Goal: Task Accomplishment & Management: Use online tool/utility

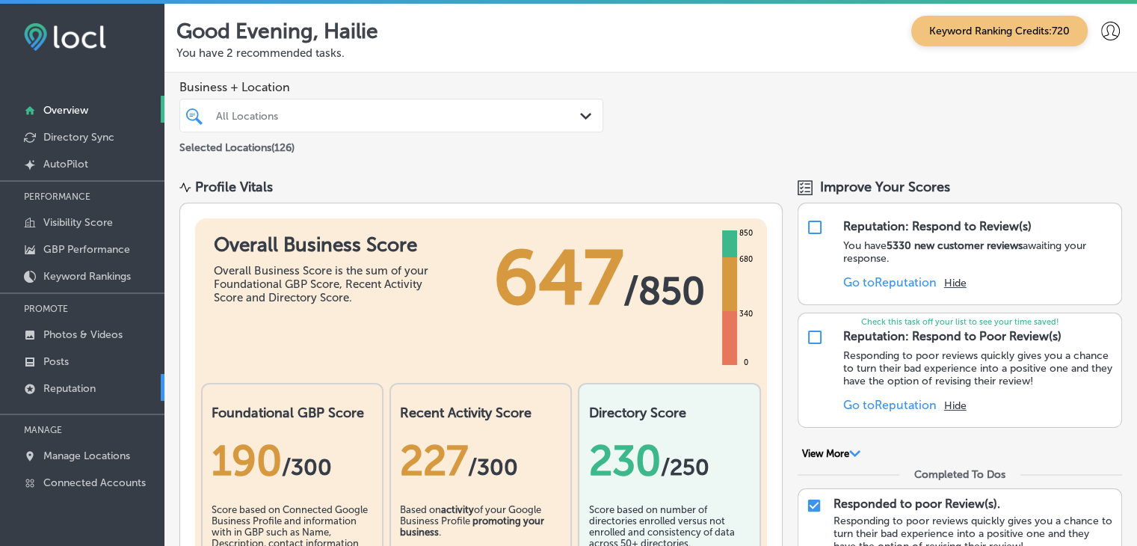
click at [123, 384] on link "Reputation" at bounding box center [82, 387] width 164 height 27
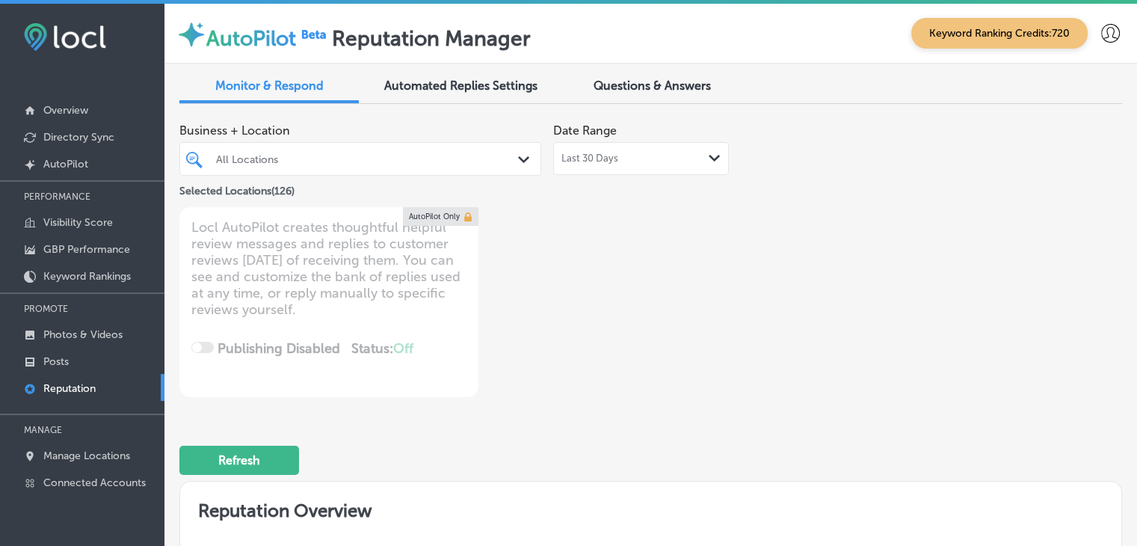
click at [625, 145] on div "Last 30 Days Path Created with Sketch." at bounding box center [641, 158] width 176 height 33
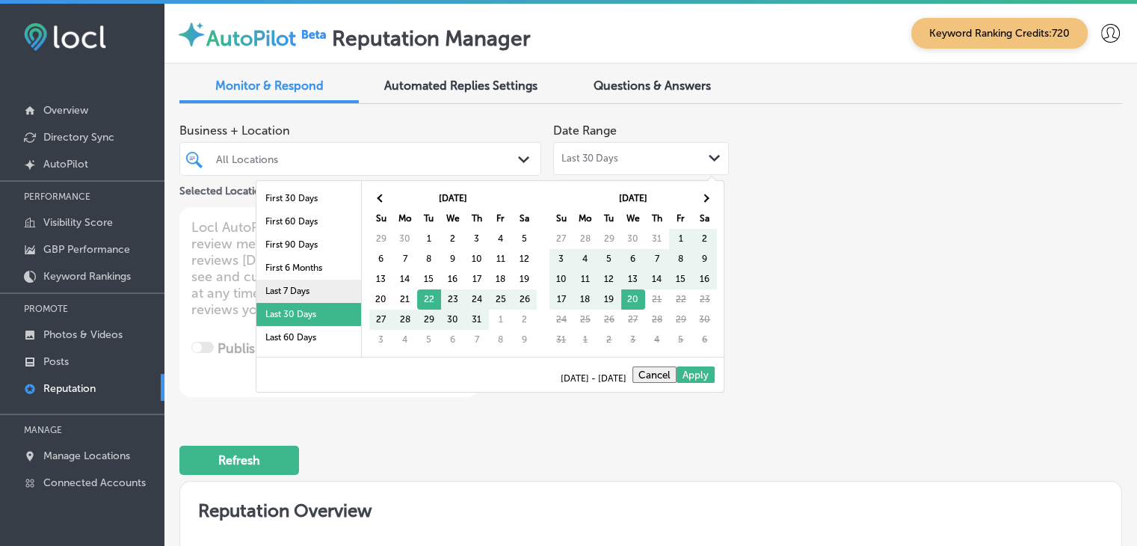
click at [256, 292] on li "Last 7 Days" at bounding box center [308, 291] width 105 height 23
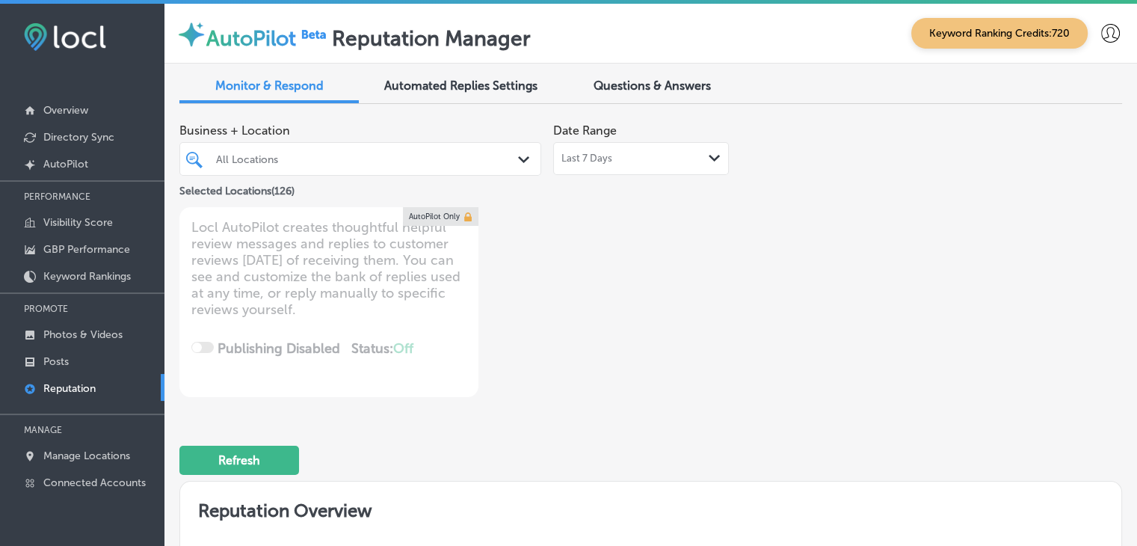
click at [437, 160] on div "All Locations" at bounding box center [368, 159] width 304 height 13
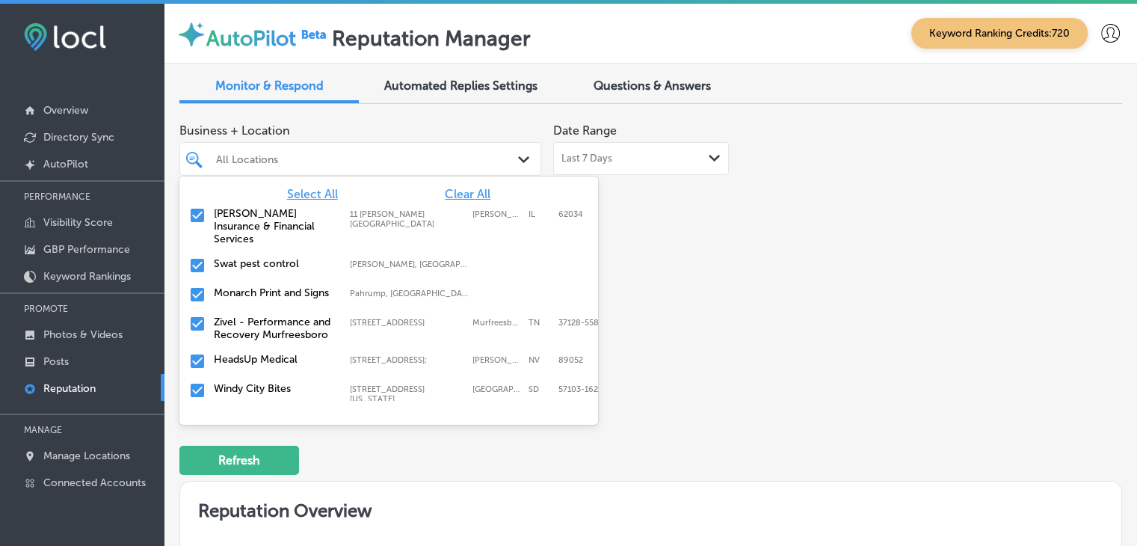
click at [618, 139] on div "Date Range Last 7 Days Path Created with Sketch." at bounding box center [641, 145] width 176 height 59
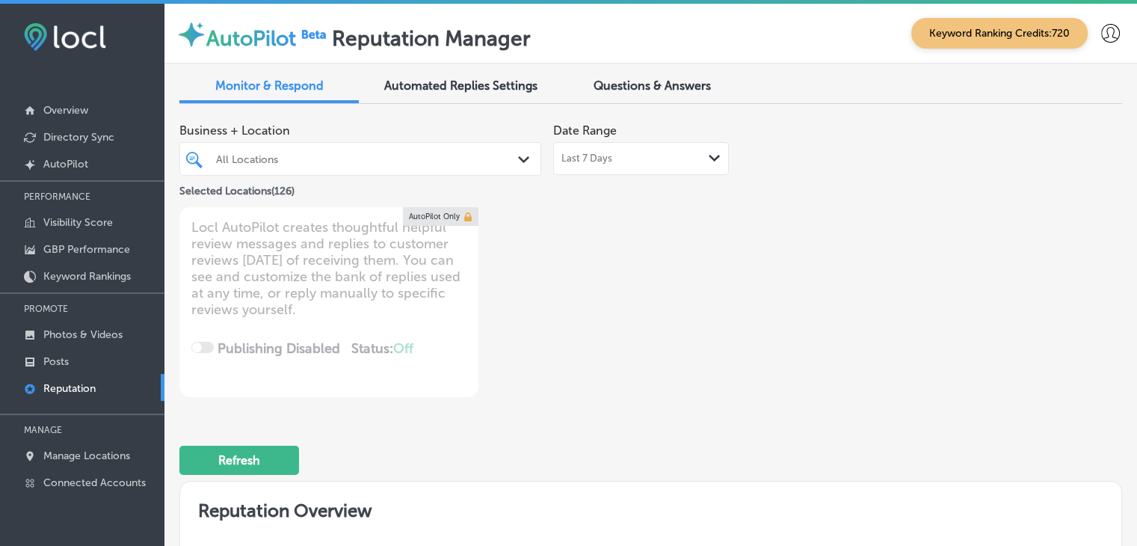
scroll to position [598, 0]
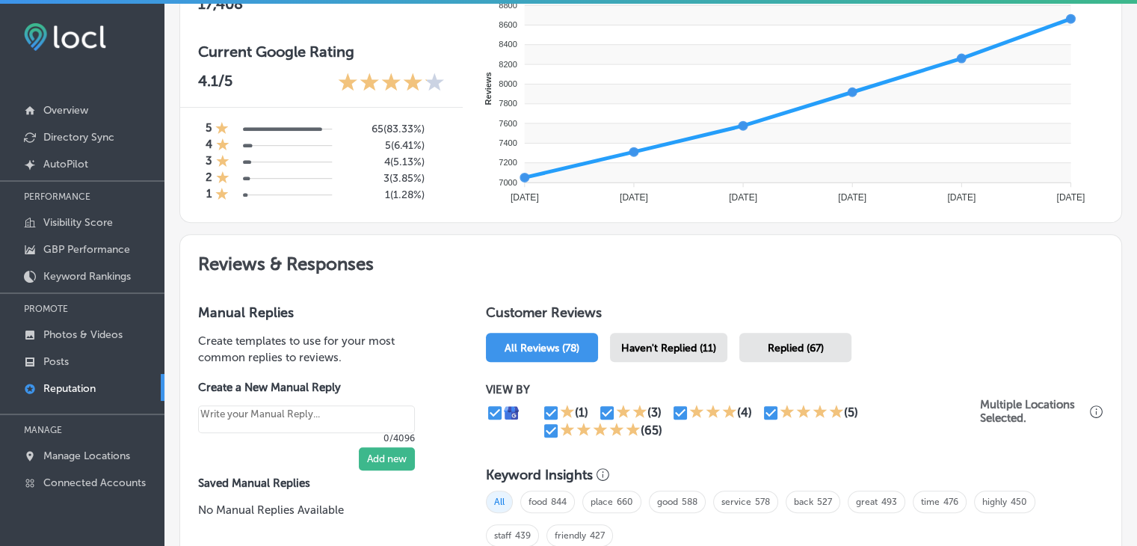
click at [689, 345] on span "Haven't Replied (11)" at bounding box center [668, 348] width 95 height 13
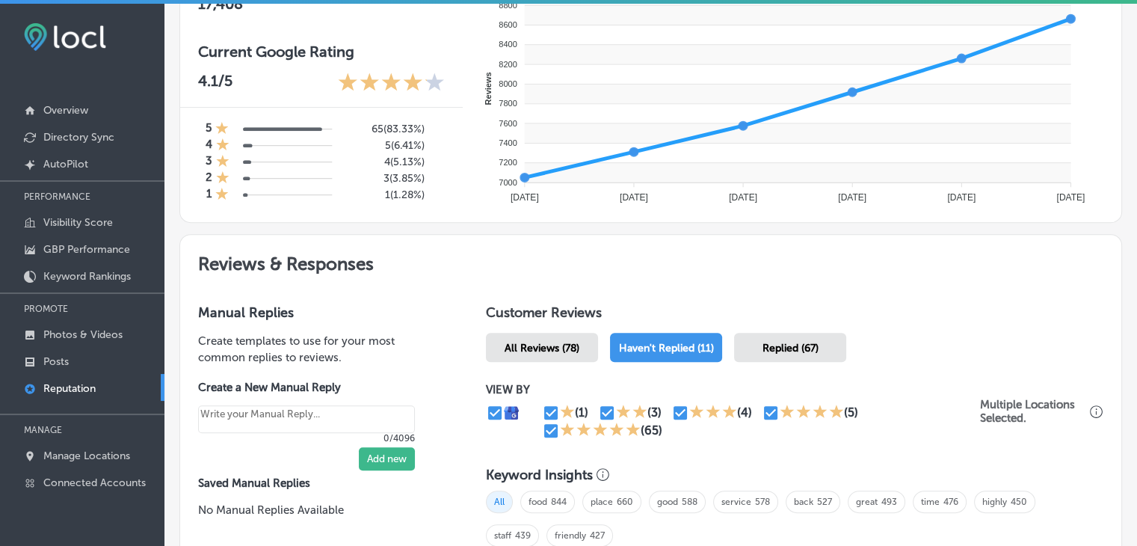
scroll to position [748, 0]
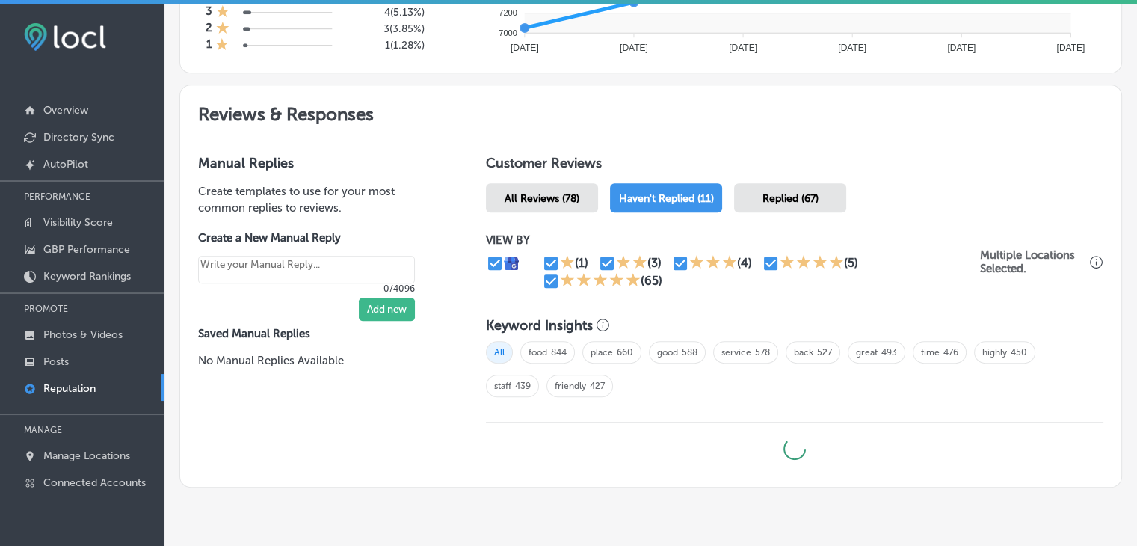
type textarea "x"
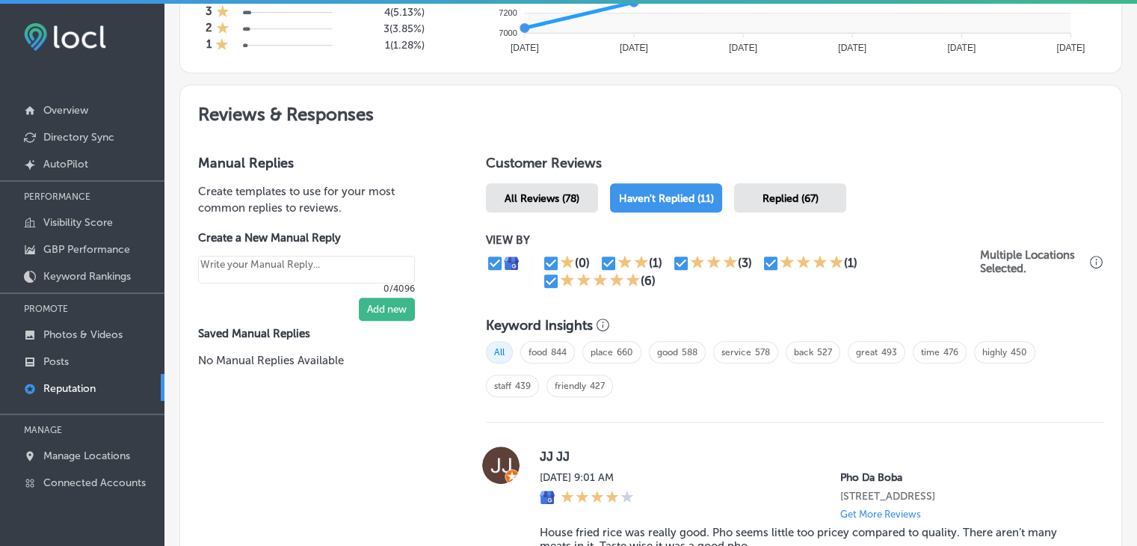
click at [547, 285] on input "checkbox" at bounding box center [551, 281] width 18 height 18
checkbox input "false"
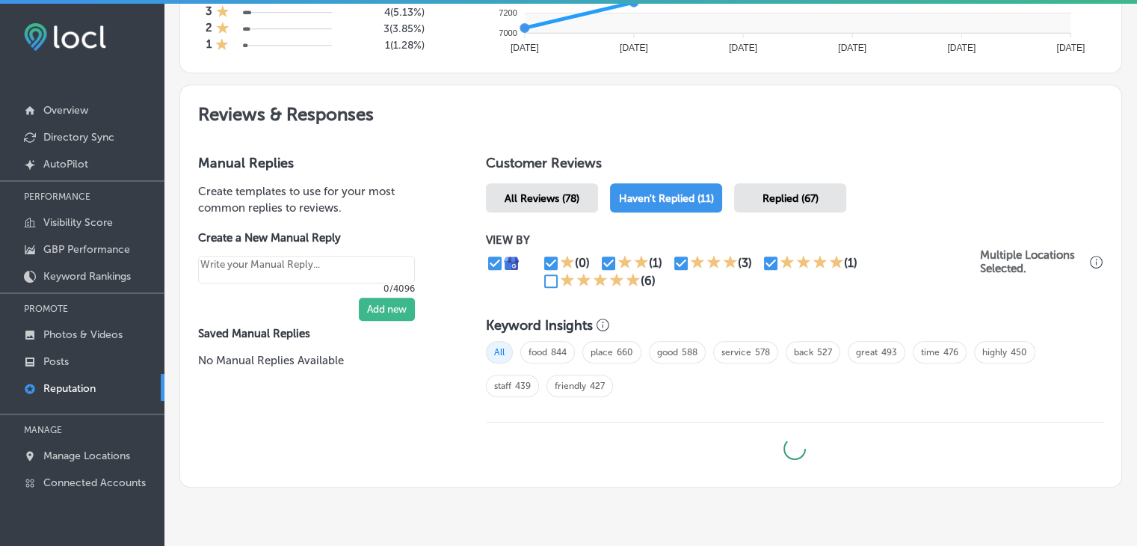
type textarea "x"
click at [772, 266] on input "checkbox" at bounding box center [771, 263] width 18 height 18
checkbox input "false"
type textarea "x"
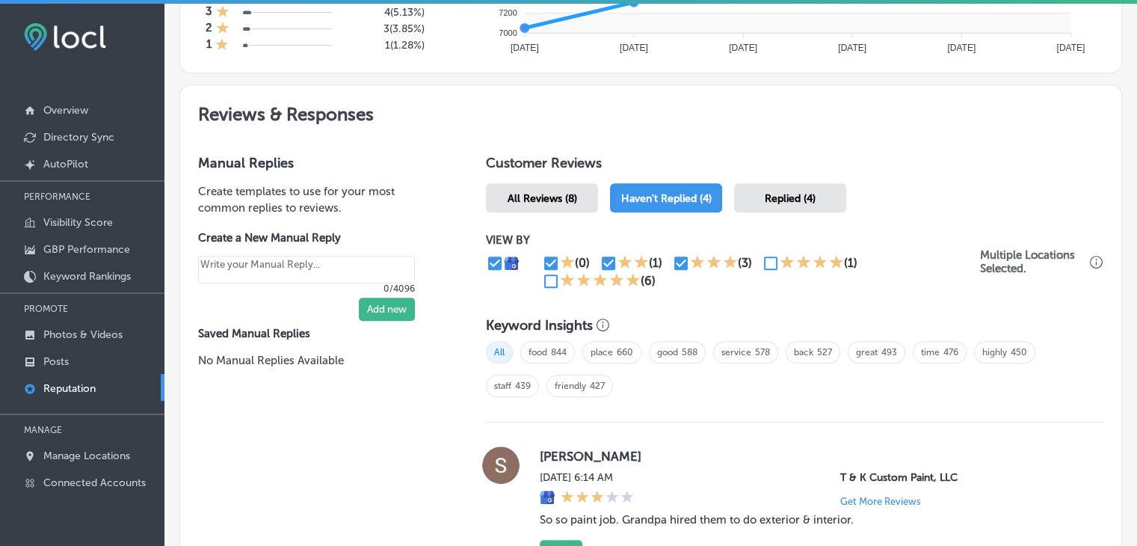
click at [602, 265] on input "checkbox" at bounding box center [609, 263] width 18 height 18
checkbox input "false"
type textarea "x"
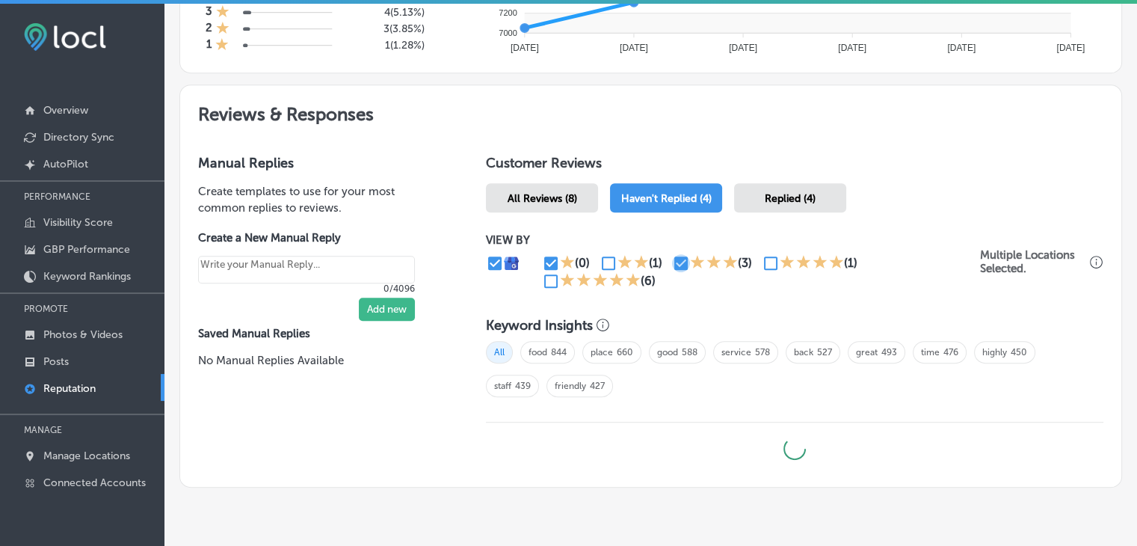
click at [673, 258] on input "checkbox" at bounding box center [681, 263] width 18 height 18
checkbox input "false"
type textarea "x"
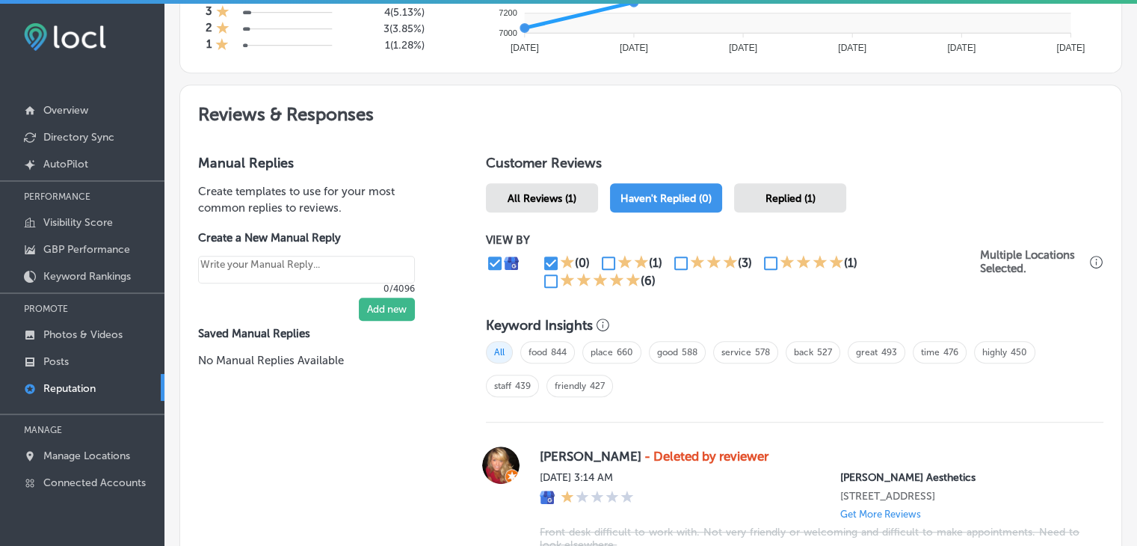
click at [763, 250] on div "VIEW BY (0) (1) (3) (1) (6)" at bounding box center [733, 261] width 494 height 57
click at [763, 254] on input "checkbox" at bounding box center [771, 263] width 18 height 18
checkbox input "true"
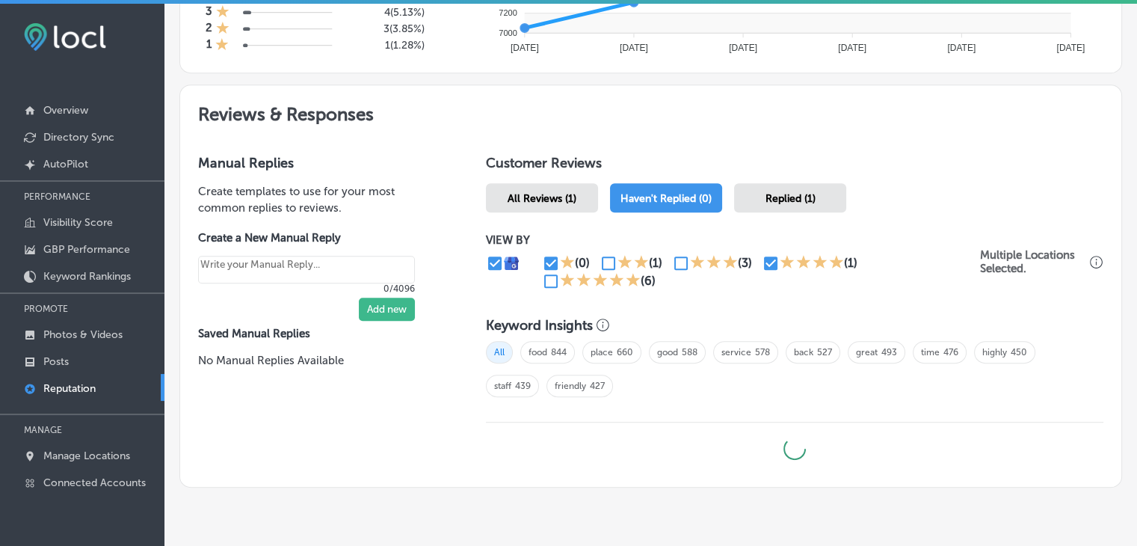
type textarea "x"
click at [538, 274] on div "(0) (1) (3) (1) (6)" at bounding box center [733, 272] width 494 height 36
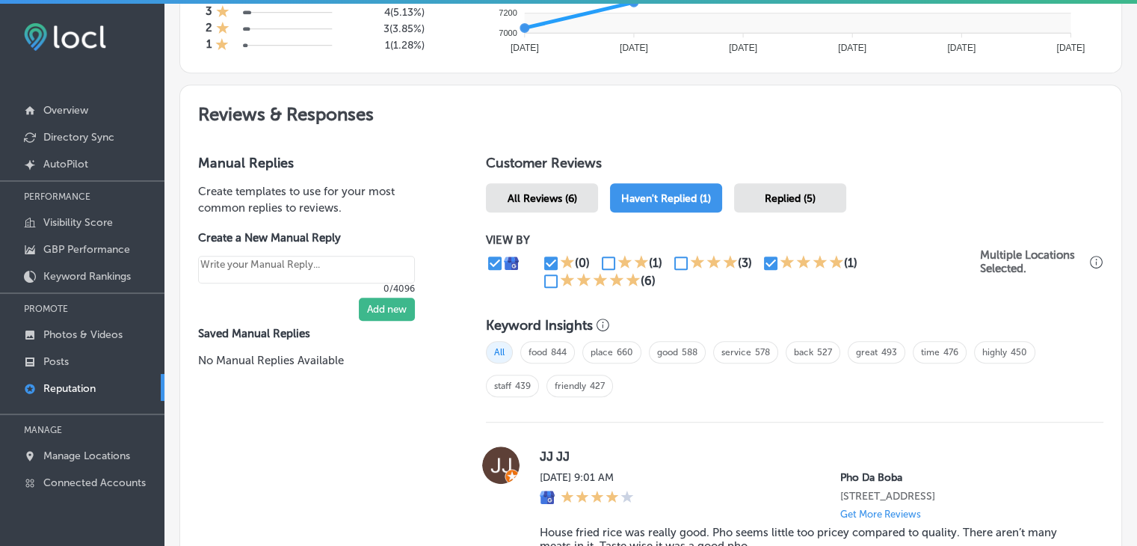
click at [542, 266] on input "checkbox" at bounding box center [551, 263] width 18 height 18
checkbox input "false"
type textarea "x"
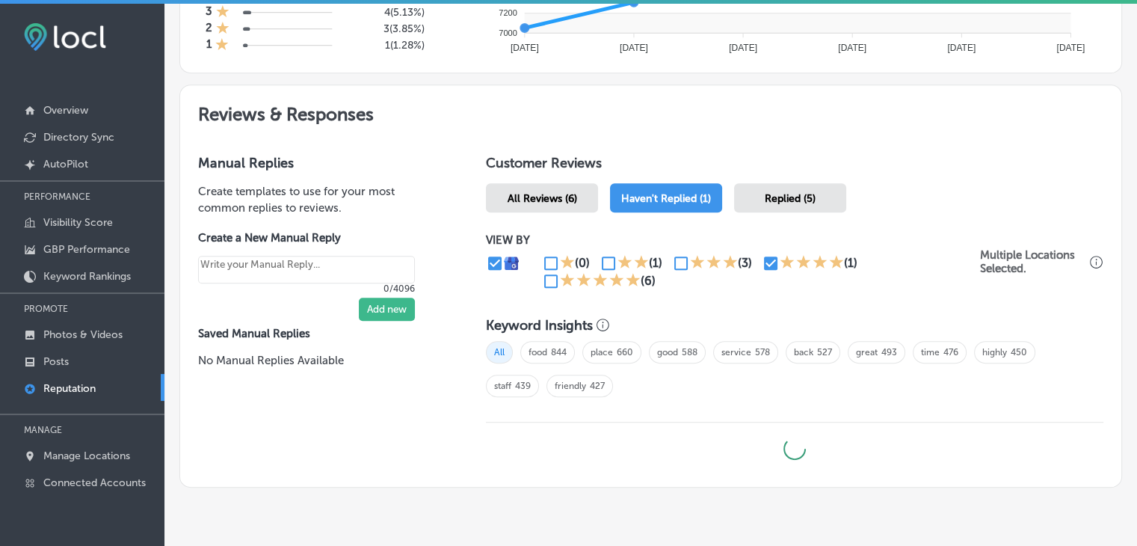
click at [544, 273] on input "checkbox" at bounding box center [551, 281] width 18 height 18
checkbox input "true"
type textarea "x"
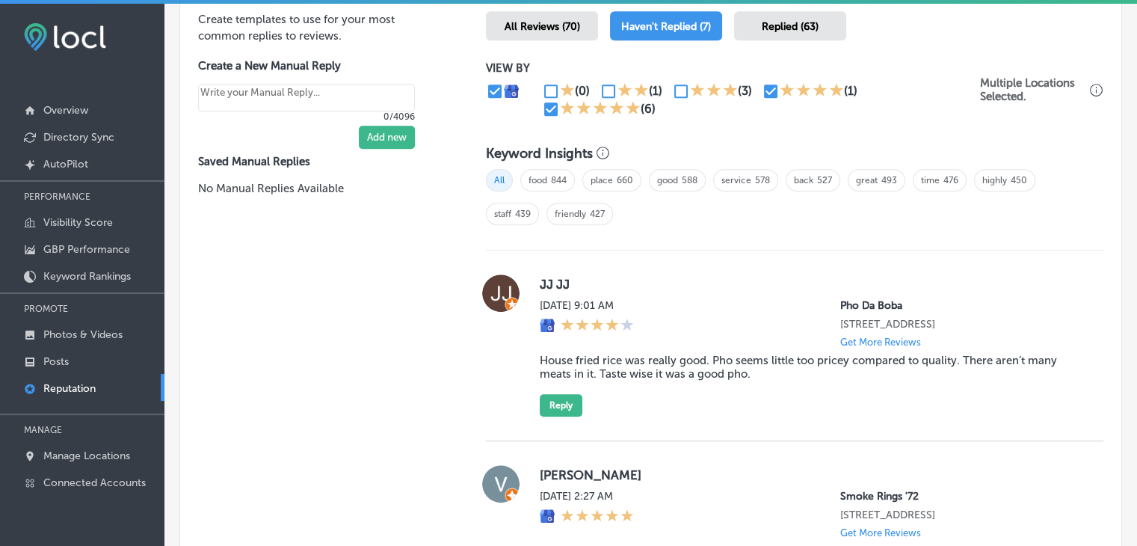
scroll to position [947, 0]
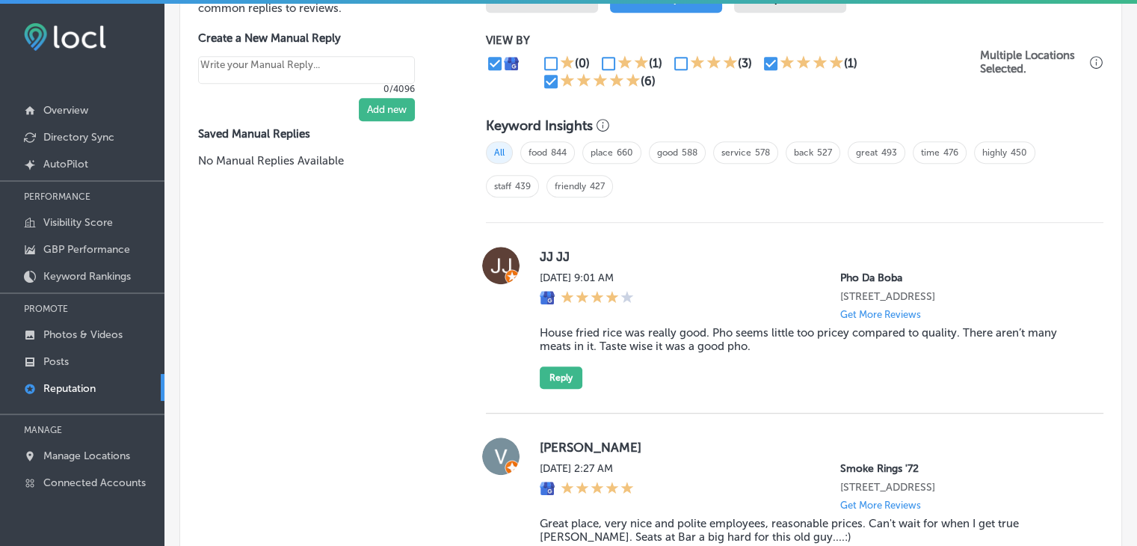
click at [826, 353] on blockquote "House fried rice was really good. Pho seems little too pricey compared to quali…" at bounding box center [810, 339] width 540 height 27
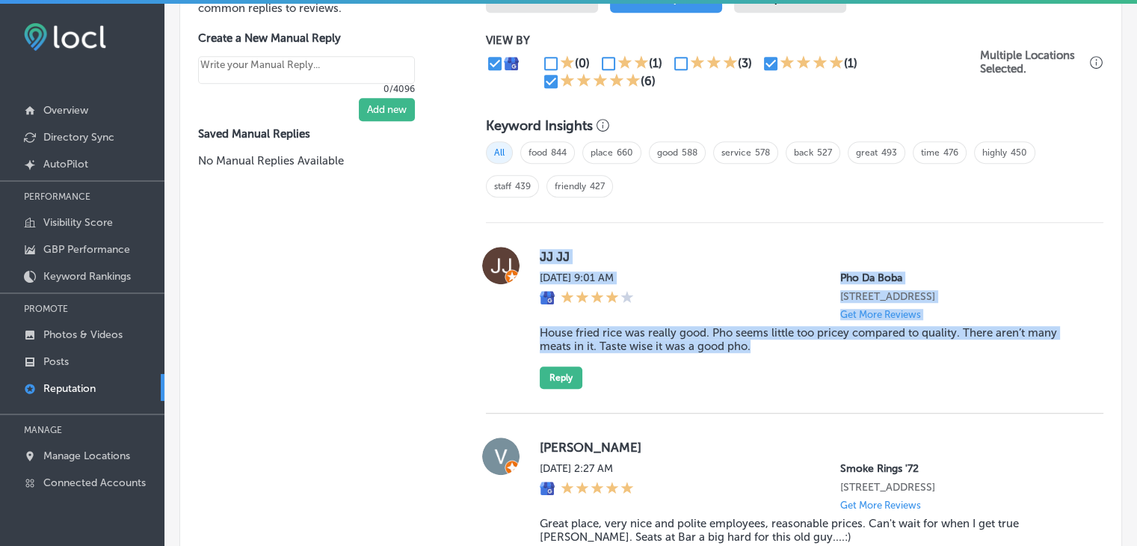
drag, startPoint x: 757, startPoint y: 358, endPoint x: 529, endPoint y: 245, distance: 253.8
click at [529, 247] on div "JJ JJ [DATE] 9:01 AM [GEOGRAPHIC_DATA][STREET_ADDRESS] Get More Reviews House f…" at bounding box center [795, 318] width 618 height 142
copy div "JJ JJ [DATE] 9:01 AM [GEOGRAPHIC_DATA][STREET_ADDRESS] Get More Reviews House f…"
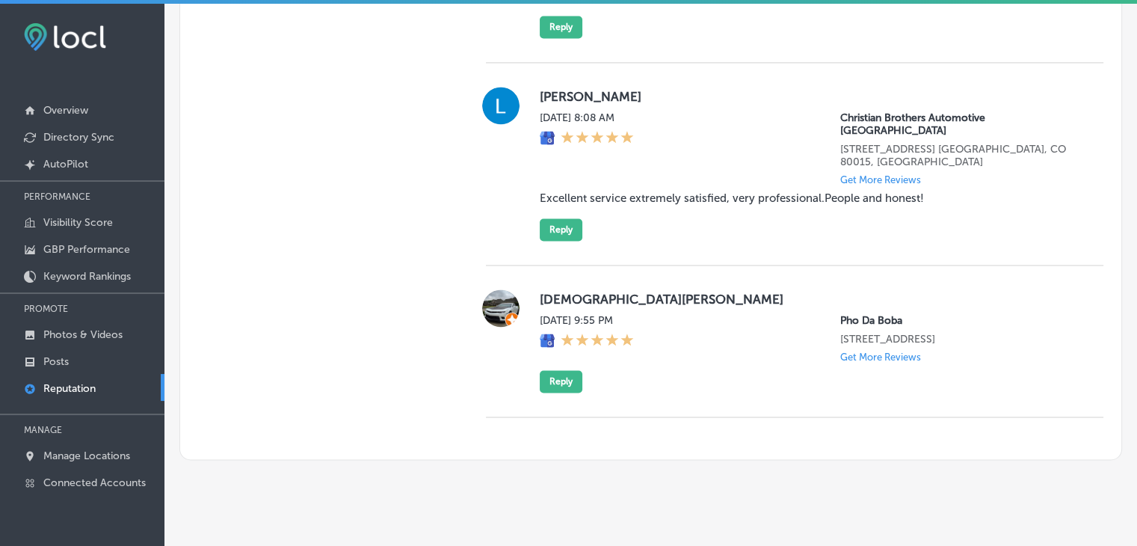
scroll to position [946, 0]
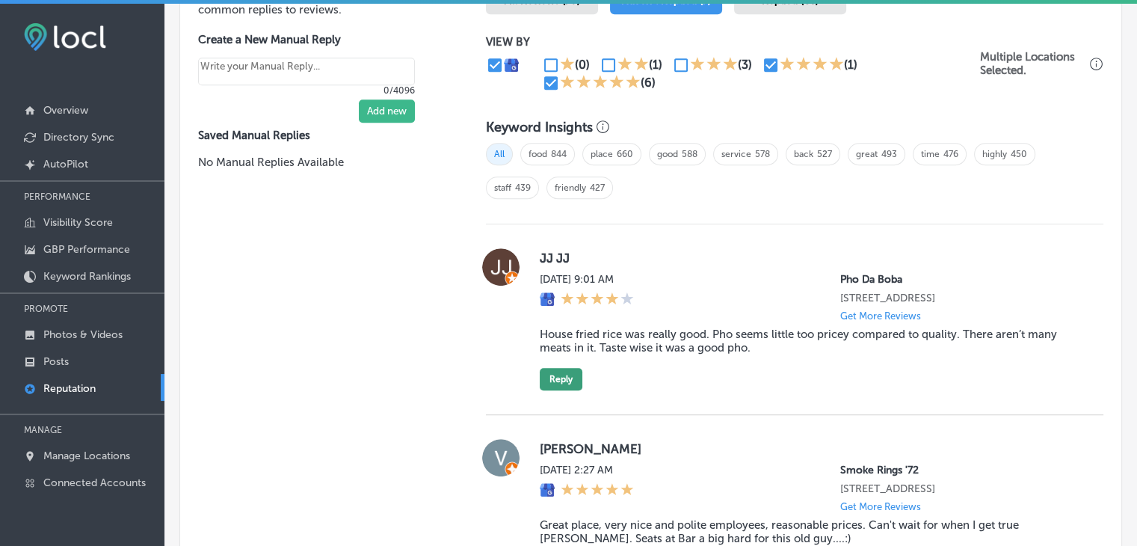
click at [571, 390] on button "Reply" at bounding box center [561, 379] width 43 height 22
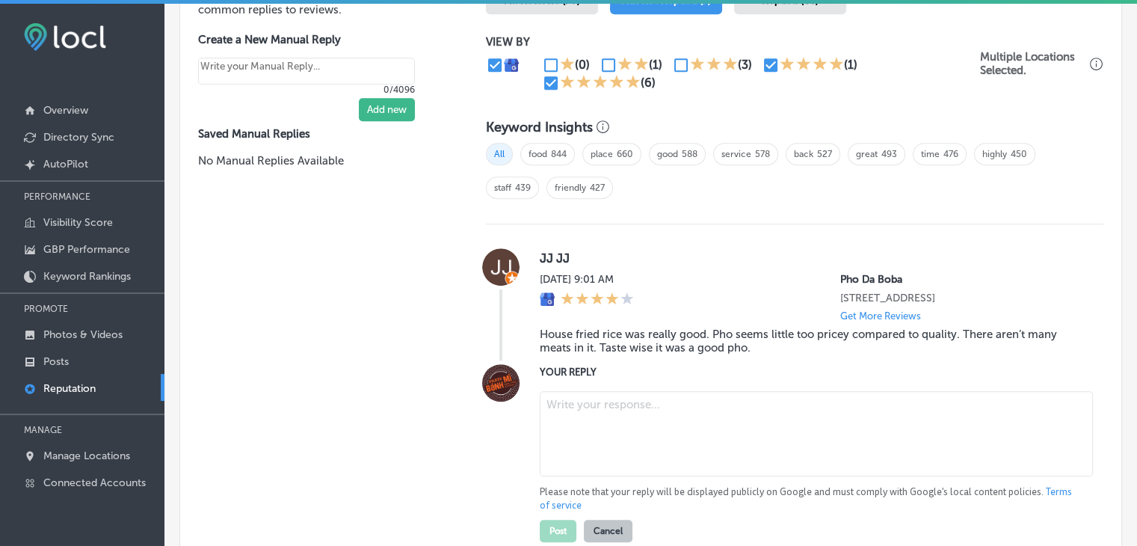
click at [597, 434] on textarea at bounding box center [816, 433] width 553 height 85
paste textarea "Thank you for your review, [PERSON_NAME]! We’re glad to hear you enjoyed the ho…"
type textarea "Thank you for your review, [PERSON_NAME]! We’re glad to hear you enjoyed the ho…"
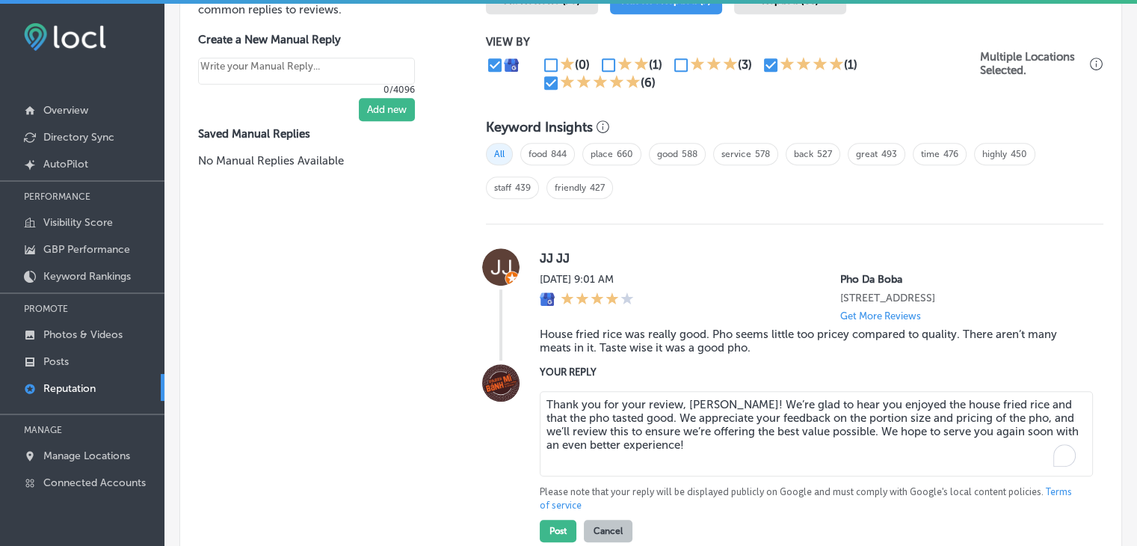
type textarea "x"
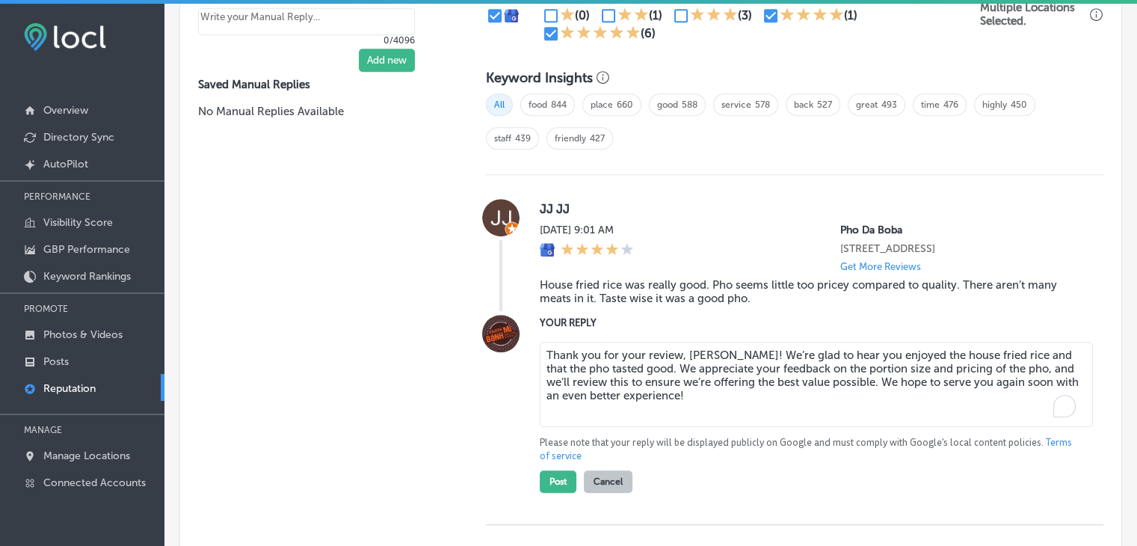
scroll to position [1021, 0]
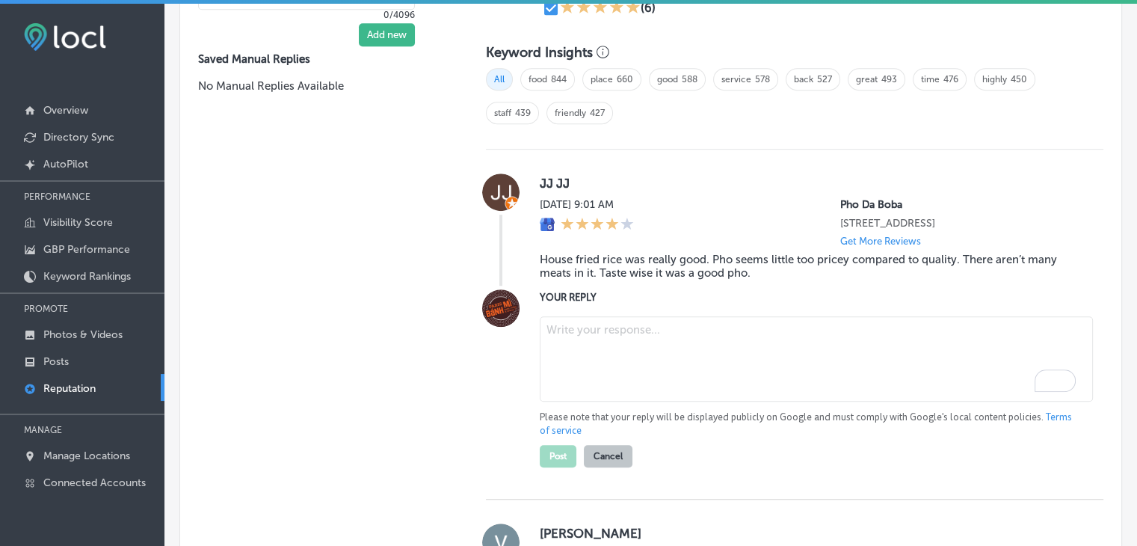
click at [607, 325] on div "Please note that your reply will be displayed publicly on Google and must compl…" at bounding box center [810, 388] width 540 height 157
click at [609, 351] on textarea "To enrich screen reader interactions, please activate Accessibility in Grammarl…" at bounding box center [816, 358] width 553 height 85
paste textarea "Thank you for your review, [PERSON_NAME]! We’re glad to hear you enjoyed the ho…"
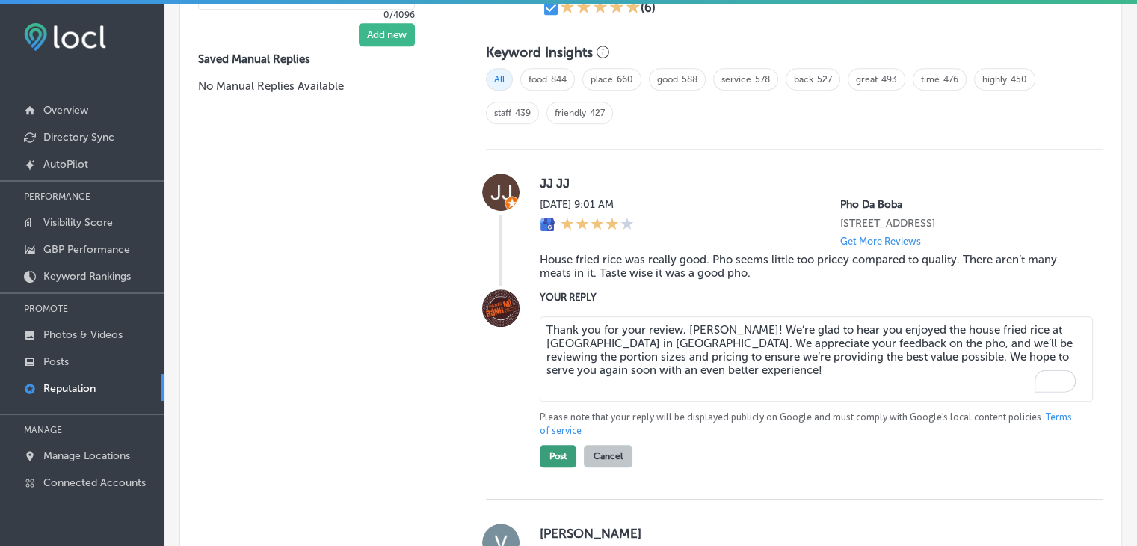
type textarea "Thank you for your review, [PERSON_NAME]! We’re glad to hear you enjoyed the ho…"
click at [540, 467] on button "Post" at bounding box center [558, 456] width 37 height 22
type textarea "x"
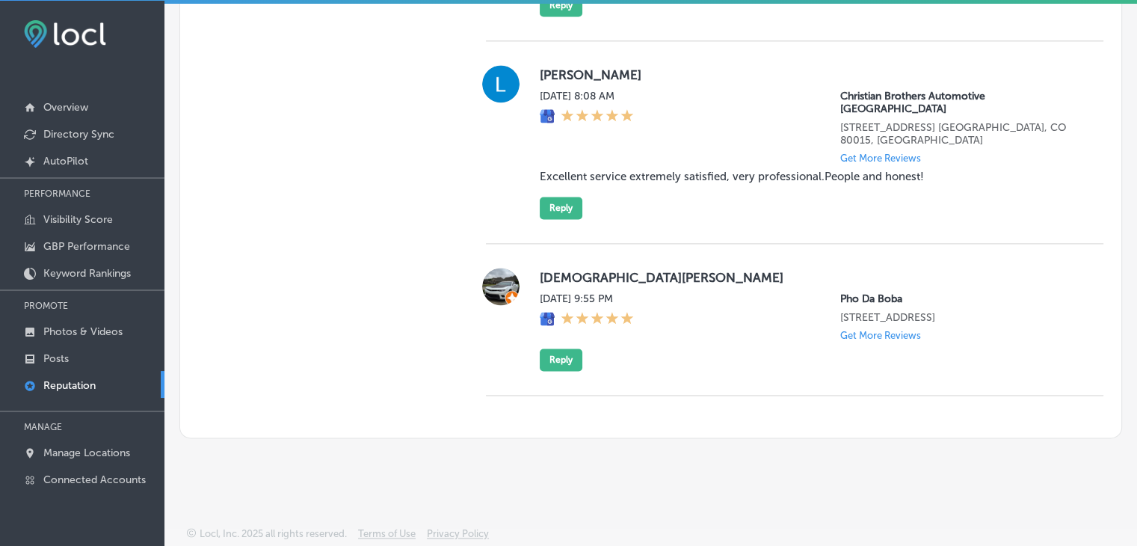
scroll to position [3, 0]
click at [550, 360] on button "Reply" at bounding box center [561, 359] width 43 height 22
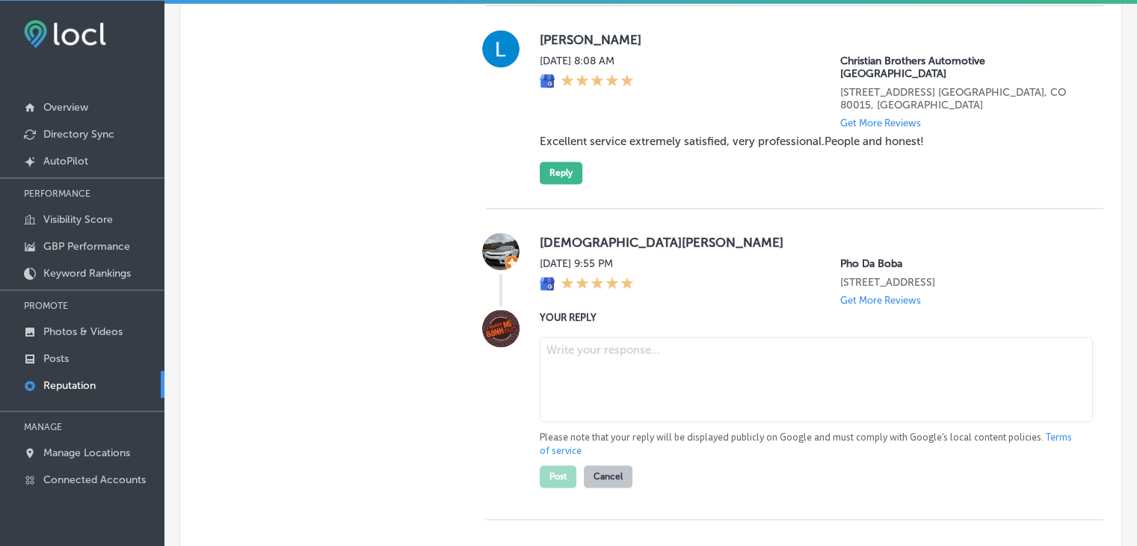
click at [556, 420] on textarea at bounding box center [816, 378] width 553 height 85
paste textarea "Thank you for the 5-star rating, [PERSON_NAME]! We’re thrilled to hear you had …"
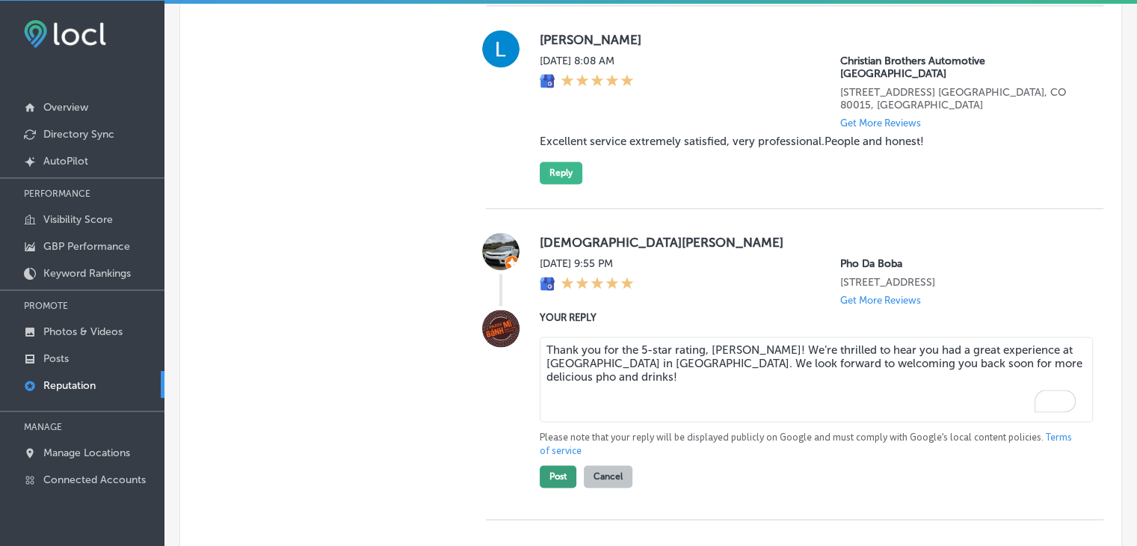
type textarea "Thank you for the 5-star rating, [PERSON_NAME]! We’re thrilled to hear you had …"
click at [550, 487] on button "Post" at bounding box center [558, 476] width 37 height 22
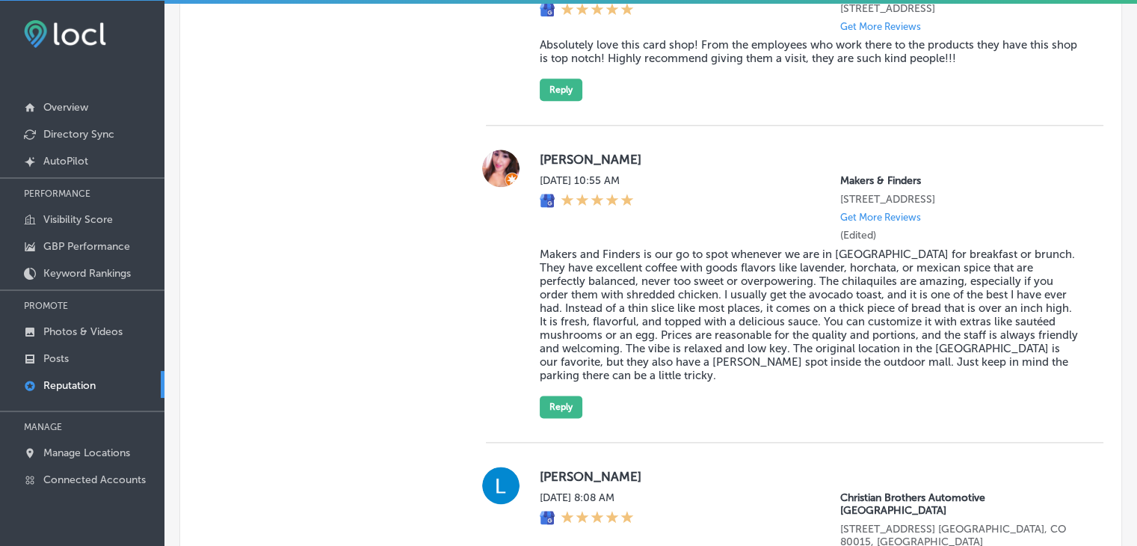
scroll to position [1782, 0]
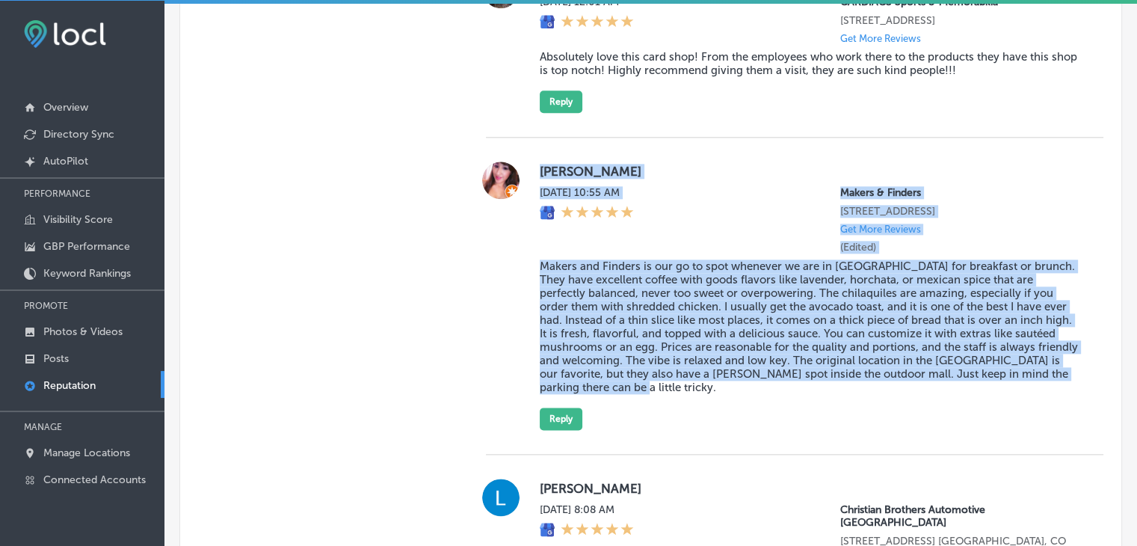
drag, startPoint x: 535, startPoint y: 203, endPoint x: 669, endPoint y: 431, distance: 264.8
click at [669, 430] on div "[PERSON_NAME] [DATE] 10:55 AM Makers & Finders [STREET_ADDRESS] Get More Review…" at bounding box center [795, 296] width 618 height 268
copy div "Loremipsu D. Sit, Ame 99, 6932 50:45 CO Adipis & Elitsed 2321 D Eius Te. Incid …"
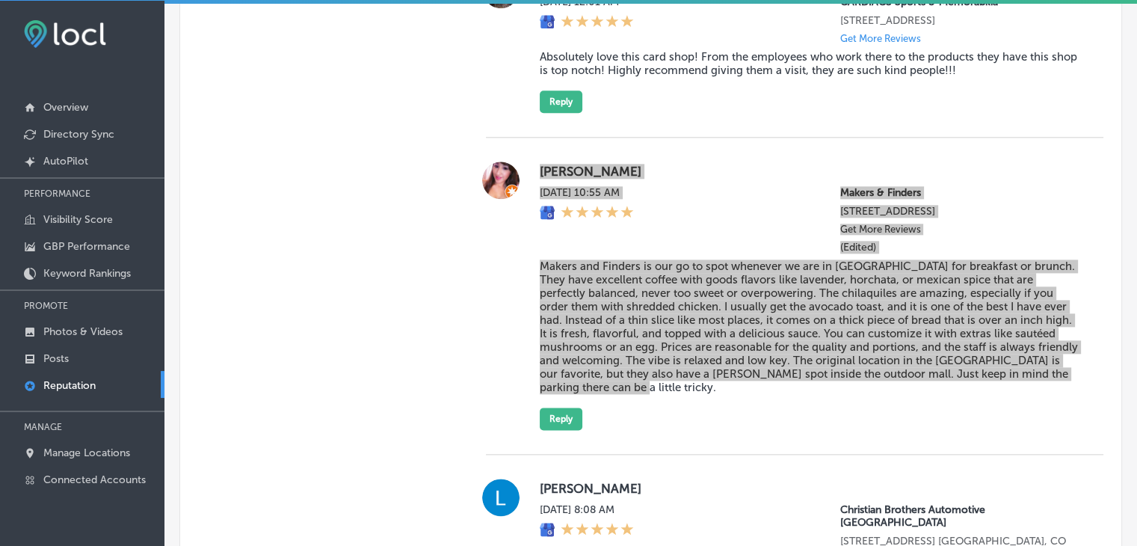
type textarea "x"
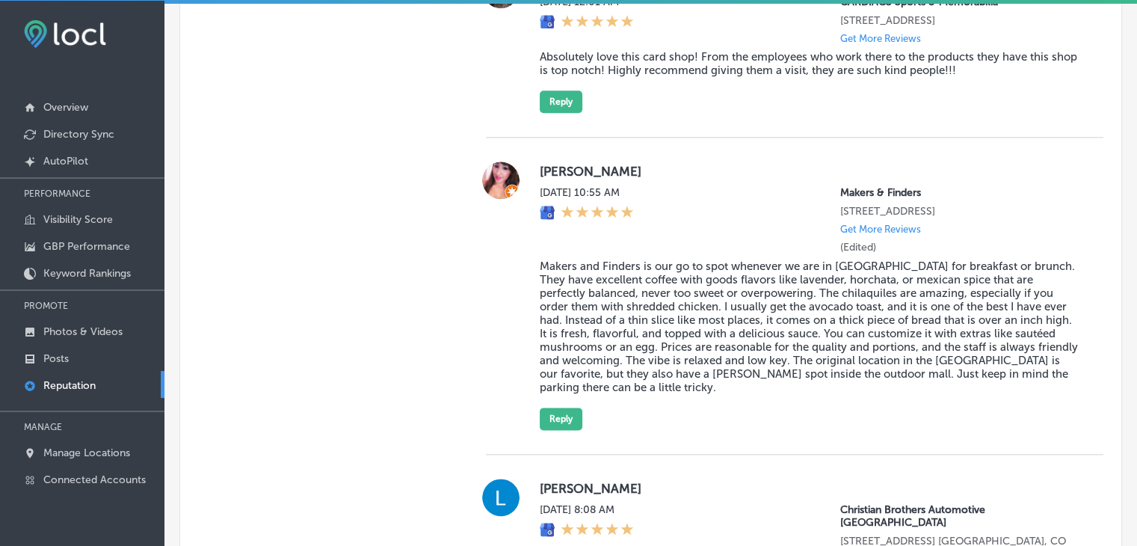
click at [556, 455] on div "[PERSON_NAME] [DATE] 10:55 AM Makers & Finders [STREET_ADDRESS] Get More Review…" at bounding box center [795, 296] width 618 height 317
click at [556, 430] on button "Reply" at bounding box center [561, 418] width 43 height 22
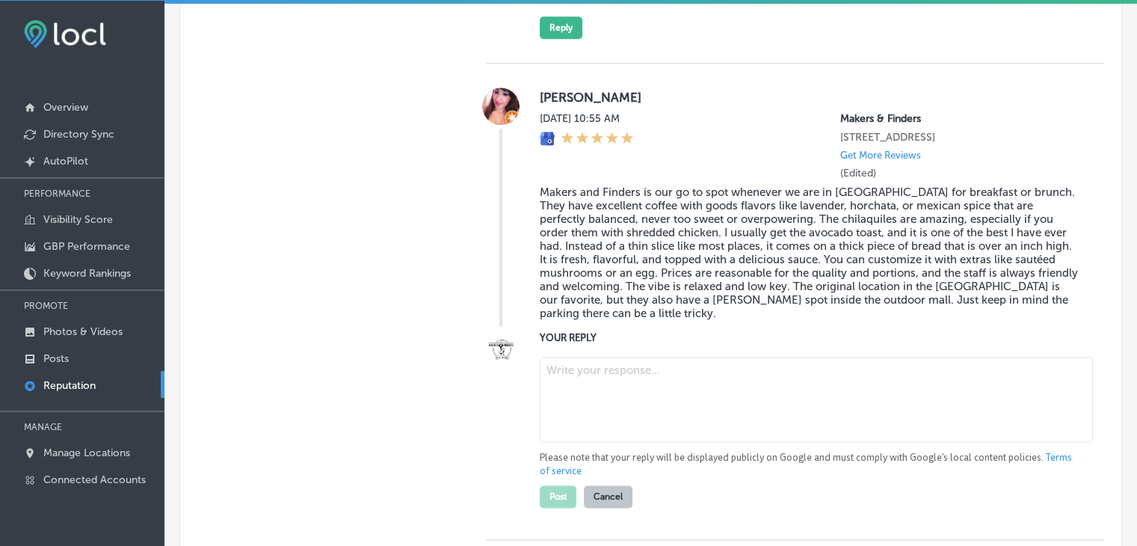
scroll to position [1857, 0]
click at [627, 420] on textarea at bounding box center [816, 398] width 553 height 85
paste textarea "We’re so glad to hear that Makers & Finders in the [GEOGRAPHIC_DATA] is your go…"
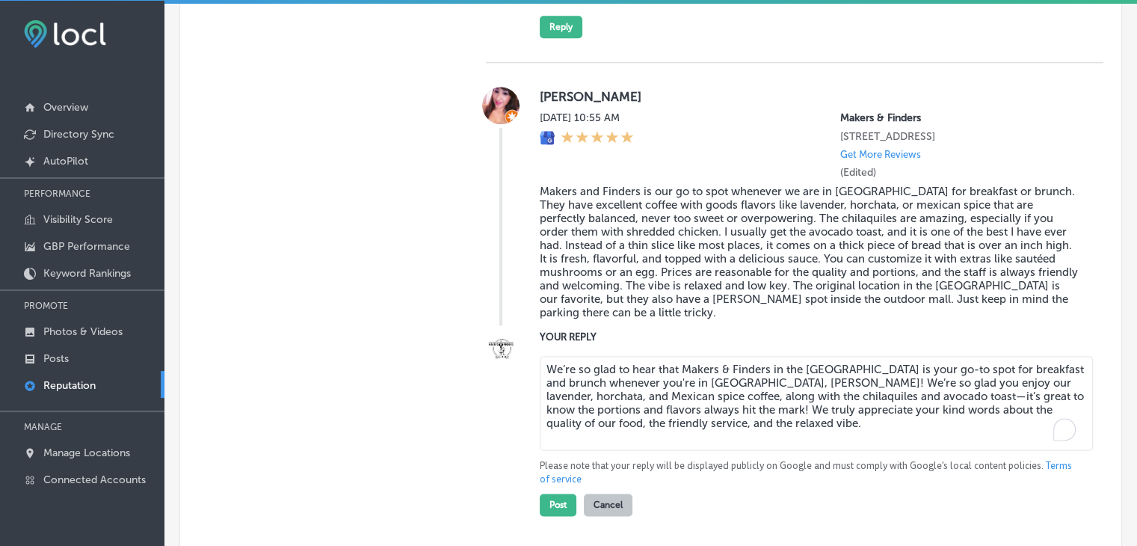
scroll to position [2007, 0]
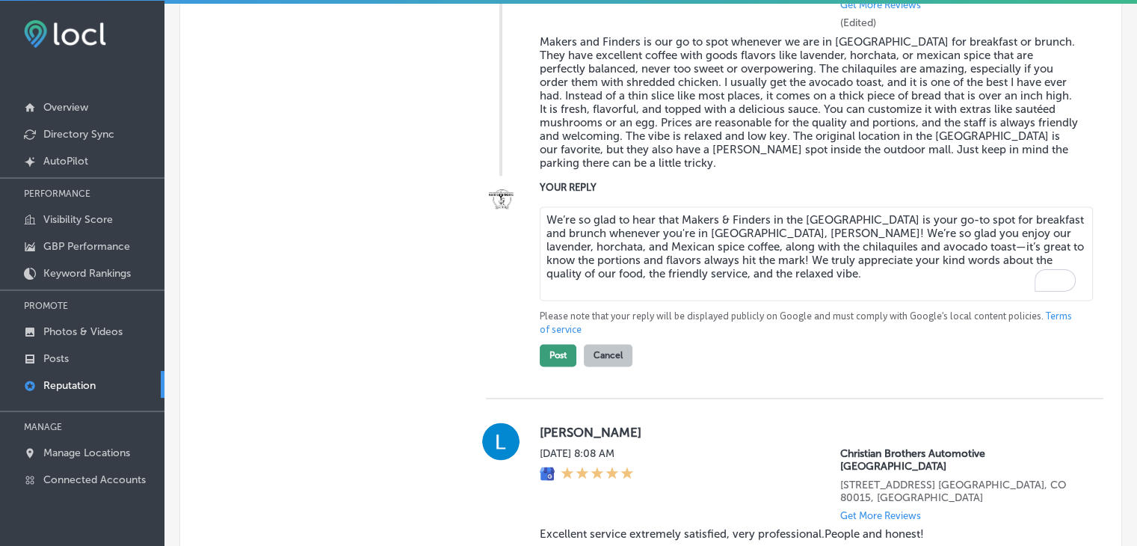
type textarea "We’re so glad to hear that Makers & Finders in the [GEOGRAPHIC_DATA] is your go…"
click at [570, 366] on button "Post" at bounding box center [558, 355] width 37 height 22
type textarea "x"
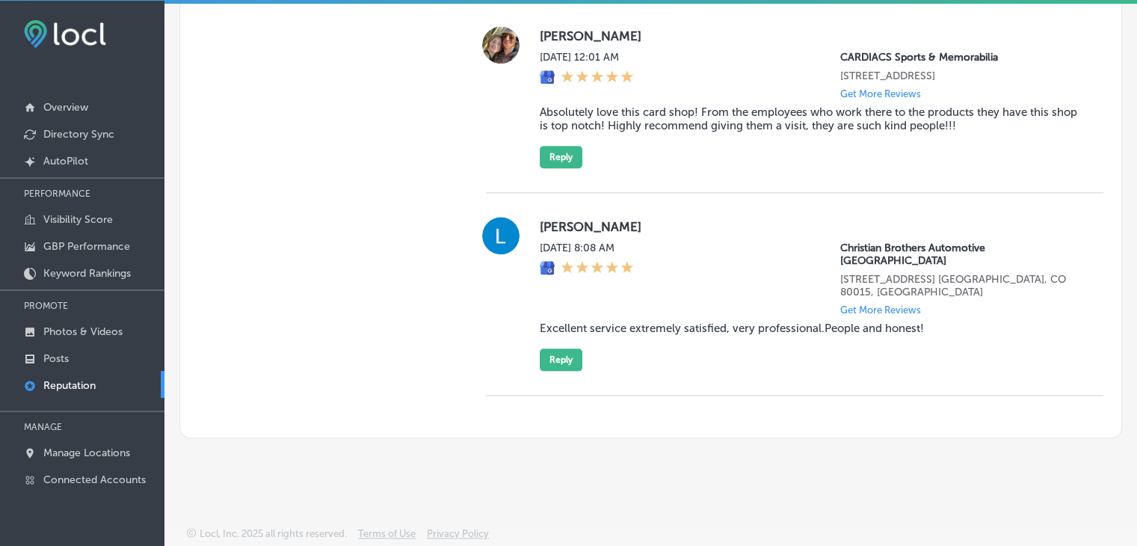
scroll to position [1732, 0]
click at [634, 277] on div at bounding box center [587, 268] width 94 height 16
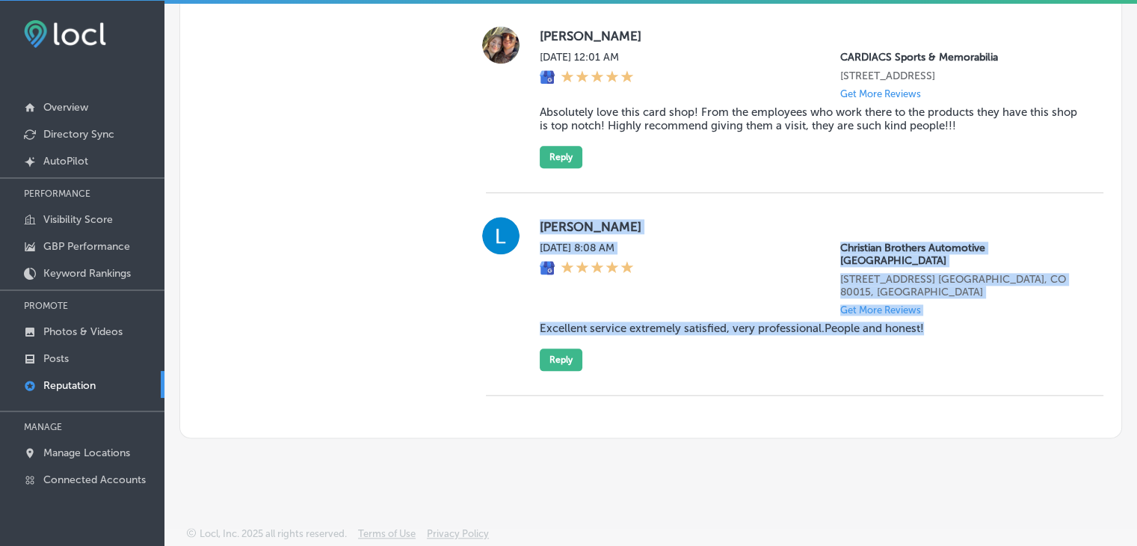
drag, startPoint x: 526, startPoint y: 234, endPoint x: 954, endPoint y: 331, distance: 438.6
click at [954, 331] on div "[PERSON_NAME] [DATE] 8:08 AM Christian Brothers Automotive [GEOGRAPHIC_DATA][ST…" at bounding box center [795, 294] width 618 height 203
copy div "[PERSON_NAME] [DATE] 8:08 AM Christian Brothers Automotive [GEOGRAPHIC_DATA][ST…"
click at [547, 363] on button "Reply" at bounding box center [561, 359] width 43 height 22
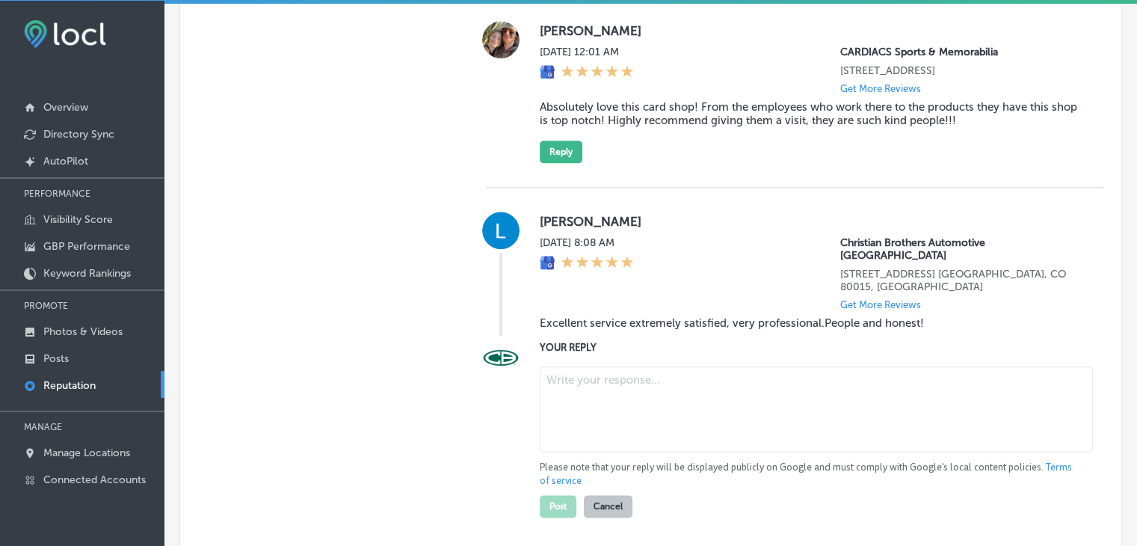
click at [643, 346] on label "YOUR REPLY" at bounding box center [810, 347] width 540 height 11
click at [636, 407] on textarea at bounding box center [816, 408] width 553 height 85
paste textarea "We’re so glad to hear that you were extremely satisfied with our service, [PERS…"
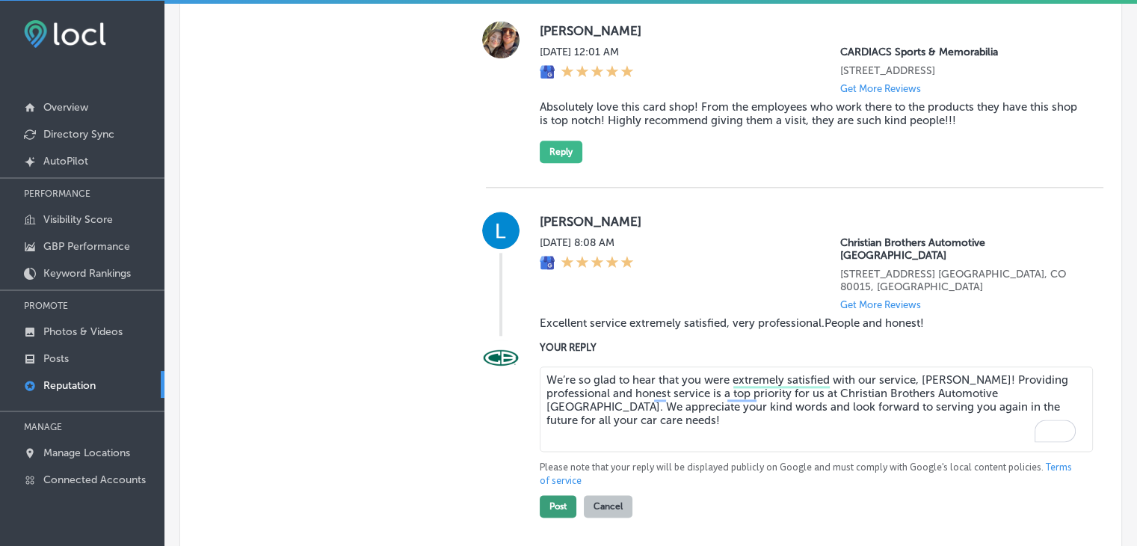
type textarea "We’re so glad to hear that you were extremely satisfied with our service, [PERS…"
click at [558, 517] on button "Post" at bounding box center [558, 506] width 37 height 22
type textarea "x"
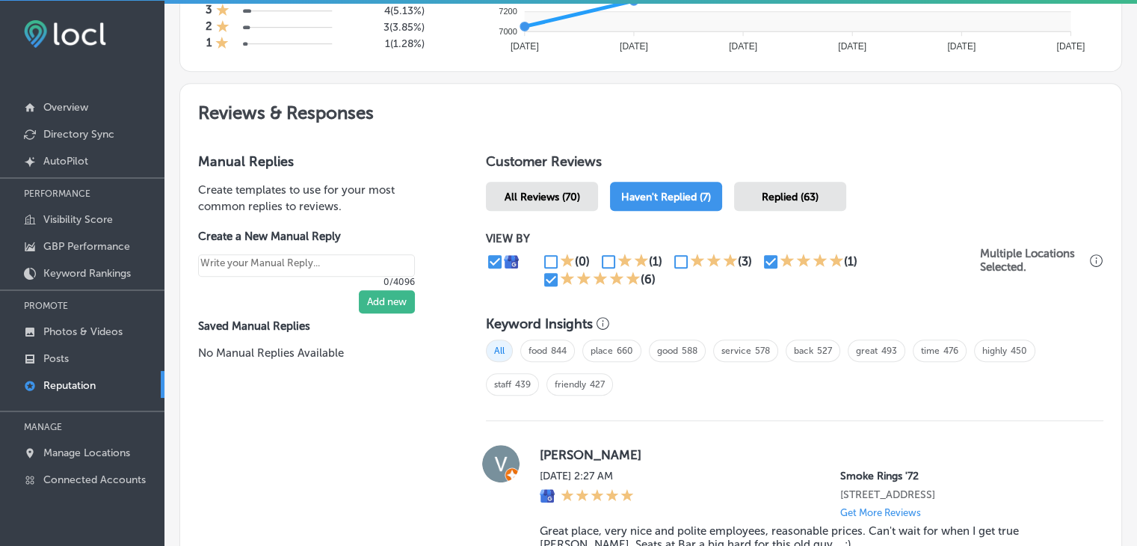
scroll to position [733, 0]
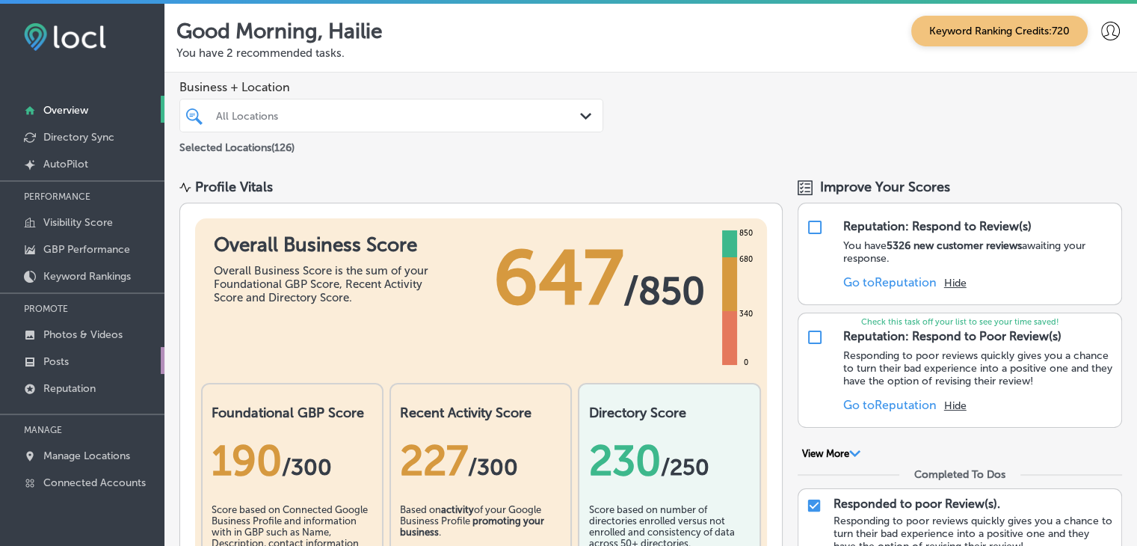
click at [128, 359] on link "Posts" at bounding box center [82, 360] width 164 height 27
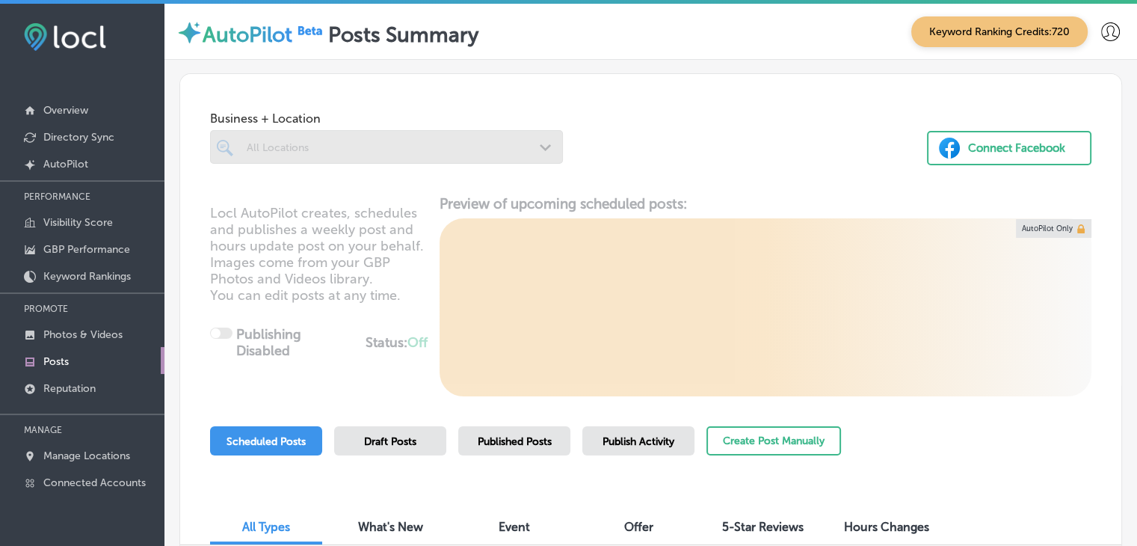
click at [295, 141] on div at bounding box center [386, 147] width 353 height 34
click at [313, 153] on div at bounding box center [386, 147] width 353 height 34
click at [347, 164] on div at bounding box center [386, 176] width 353 height 24
click at [362, 162] on div at bounding box center [386, 147] width 353 height 34
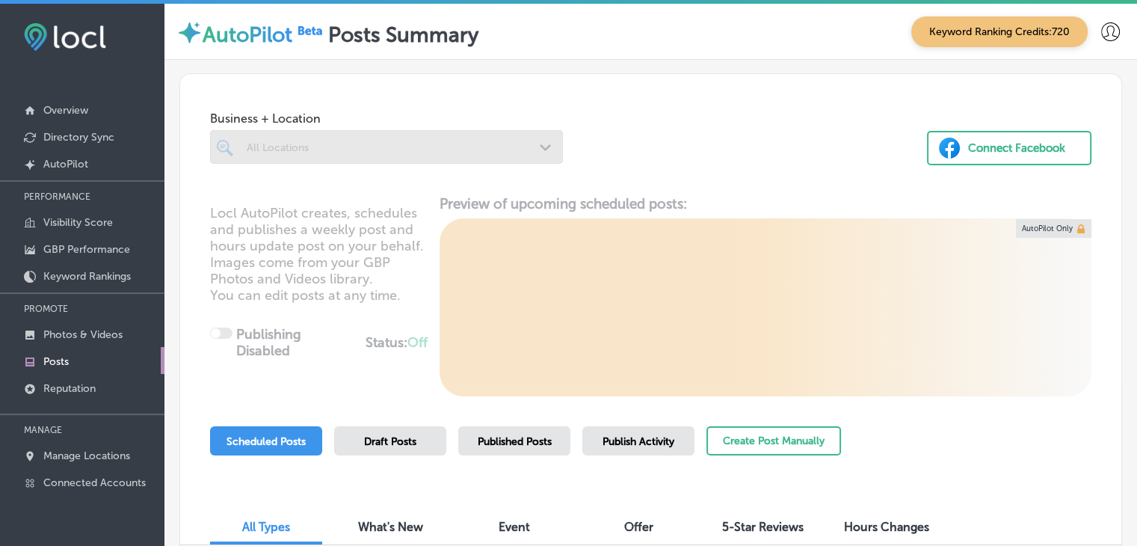
click at [408, 135] on div at bounding box center [386, 147] width 353 height 34
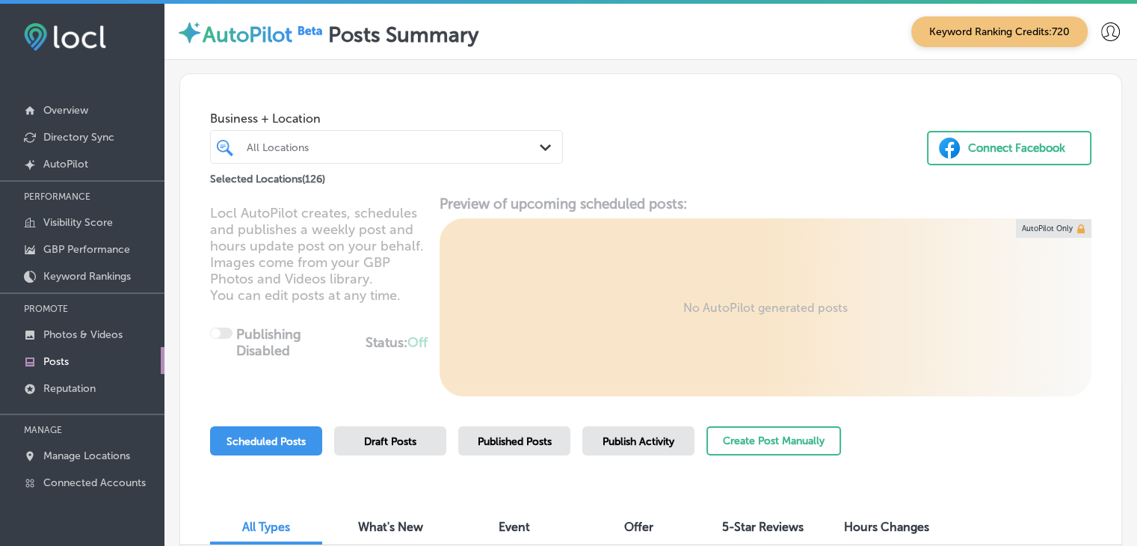
click at [452, 145] on div "All Locations" at bounding box center [394, 147] width 295 height 13
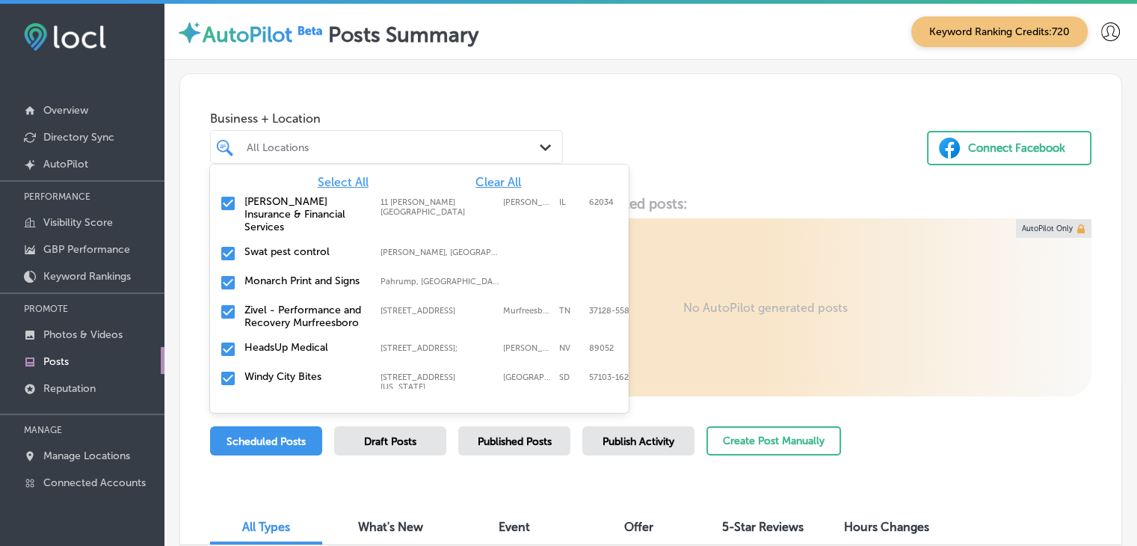
click at [489, 183] on span "Clear All" at bounding box center [499, 182] width 46 height 14
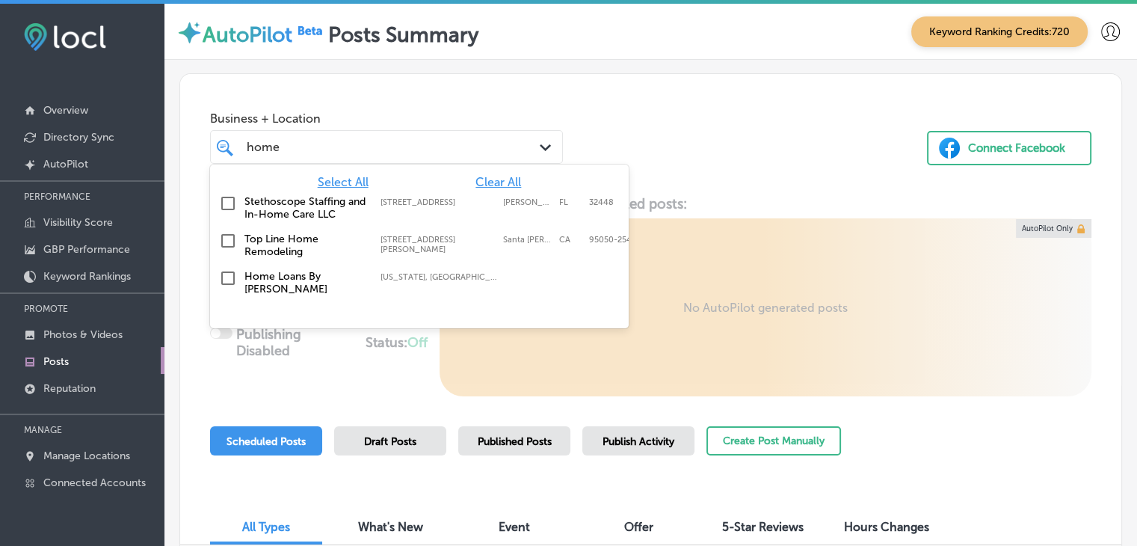
click at [577, 274] on div "Home Loans By Cherie Texas, USA | Lubbock, TX, USA | Fort Wor ..." at bounding box center [419, 282] width 407 height 31
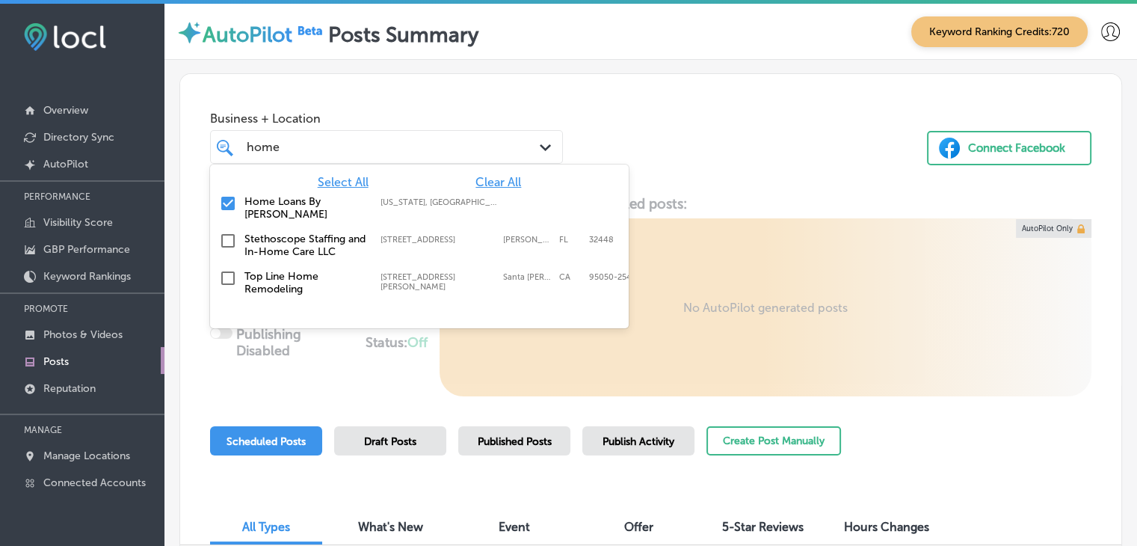
type input "home"
click at [633, 76] on div "Business + Location option focused, 2 of 127. 4 results available for search te…" at bounding box center [650, 131] width 941 height 114
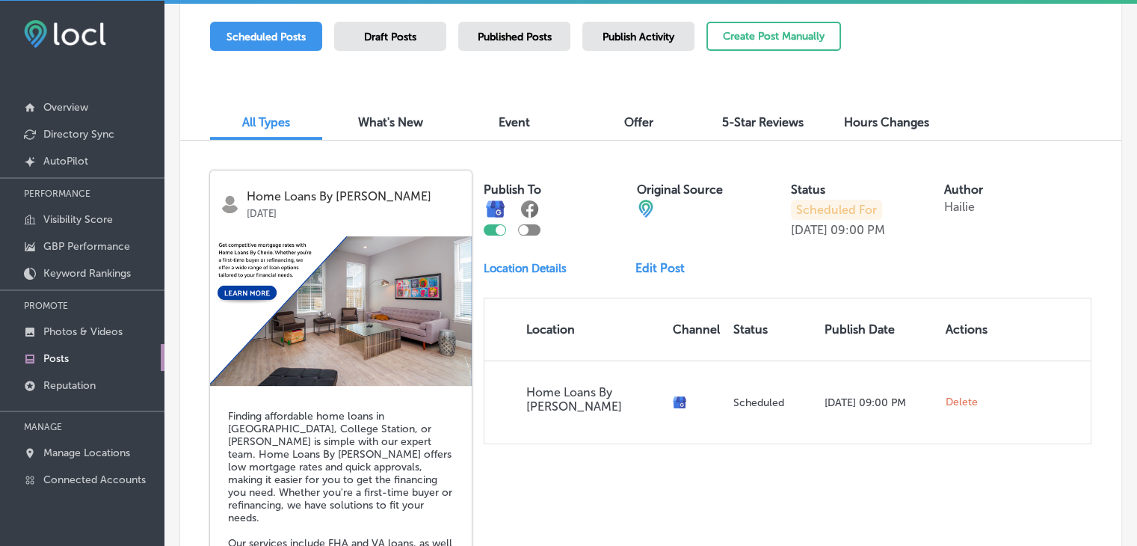
scroll to position [446, 0]
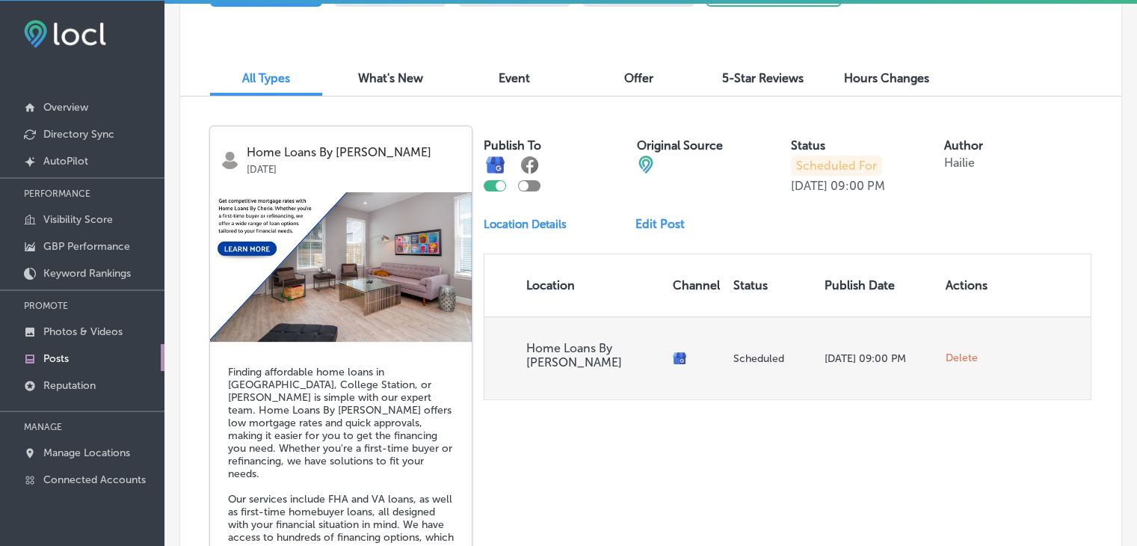
click at [950, 351] on span "Delete" at bounding box center [962, 357] width 32 height 13
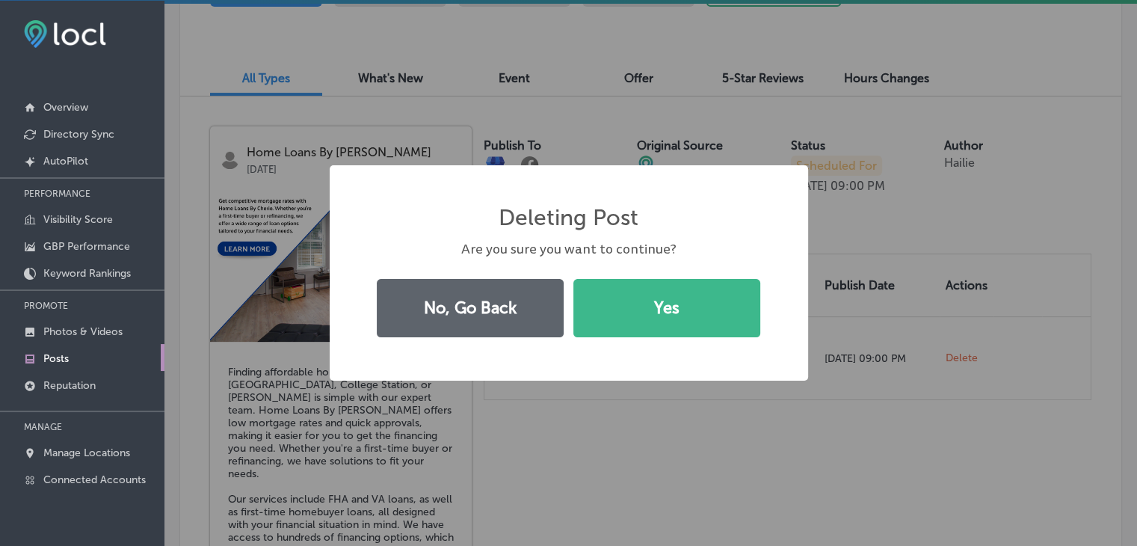
click at [798, 321] on div "Deleting Post × Are you sure you want to continue? No, Go Back Yes" at bounding box center [569, 273] width 479 height 216
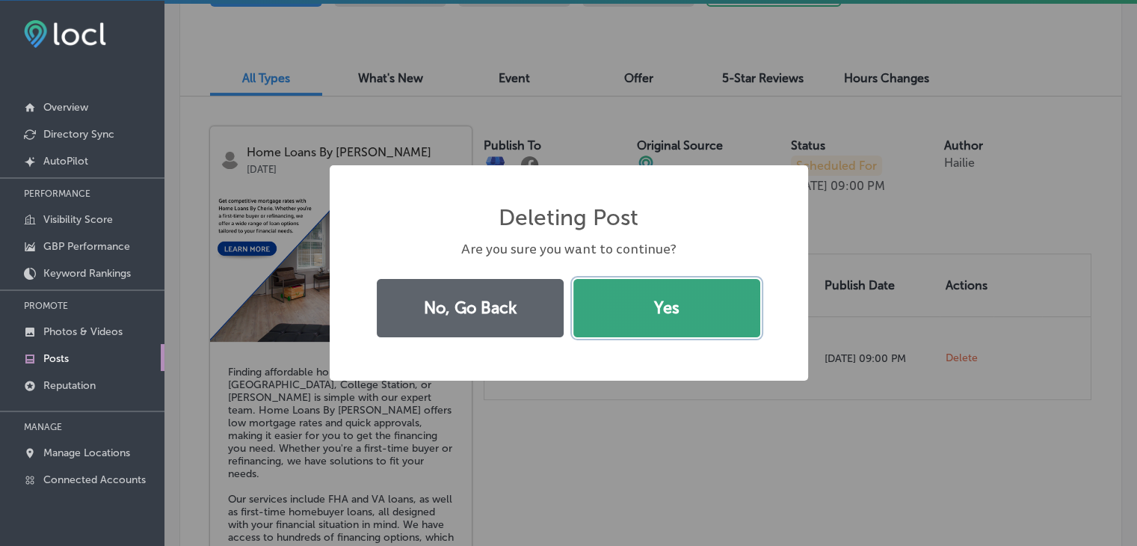
click at [755, 324] on button "Yes" at bounding box center [666, 308] width 187 height 58
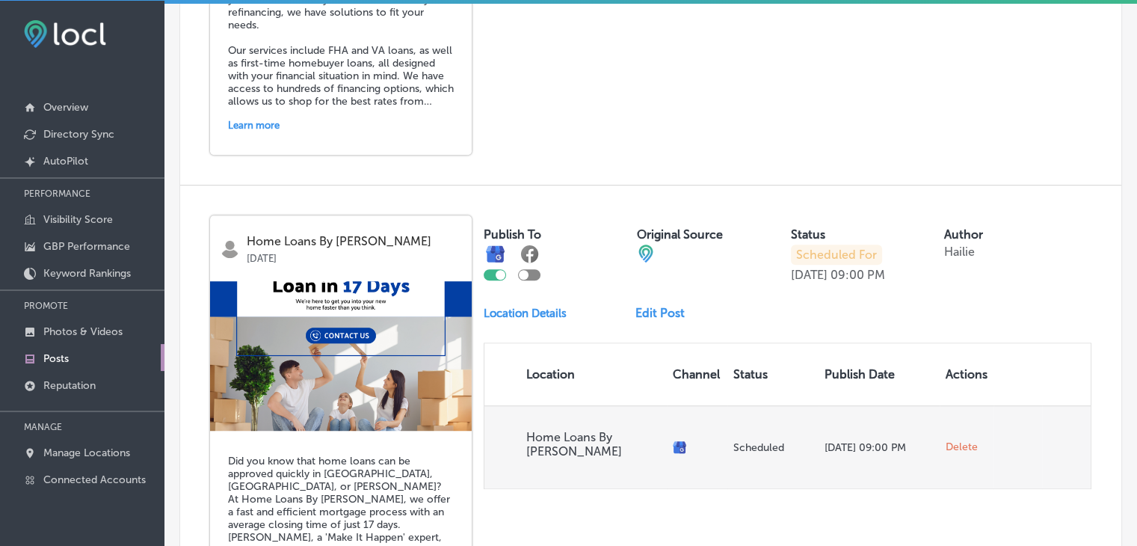
scroll to position [359, 0]
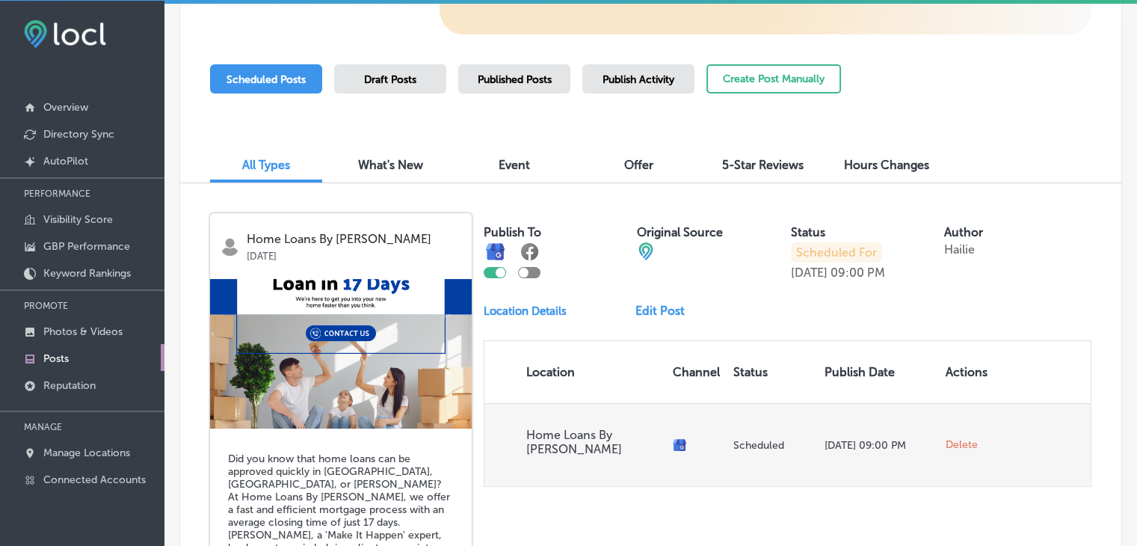
click at [956, 438] on span "Delete" at bounding box center [962, 444] width 32 height 13
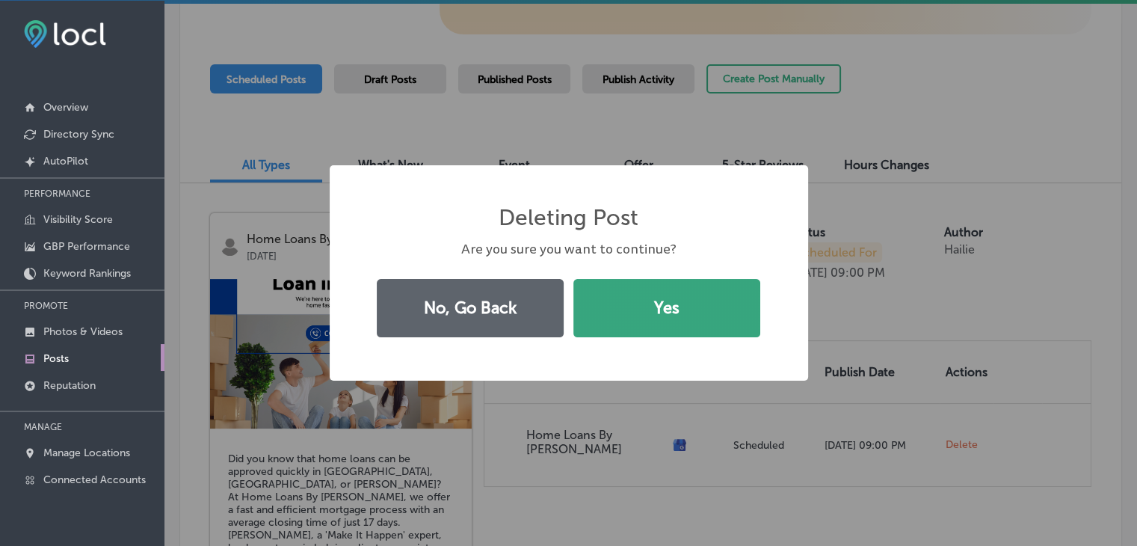
click at [754, 312] on button "Yes" at bounding box center [666, 308] width 187 height 58
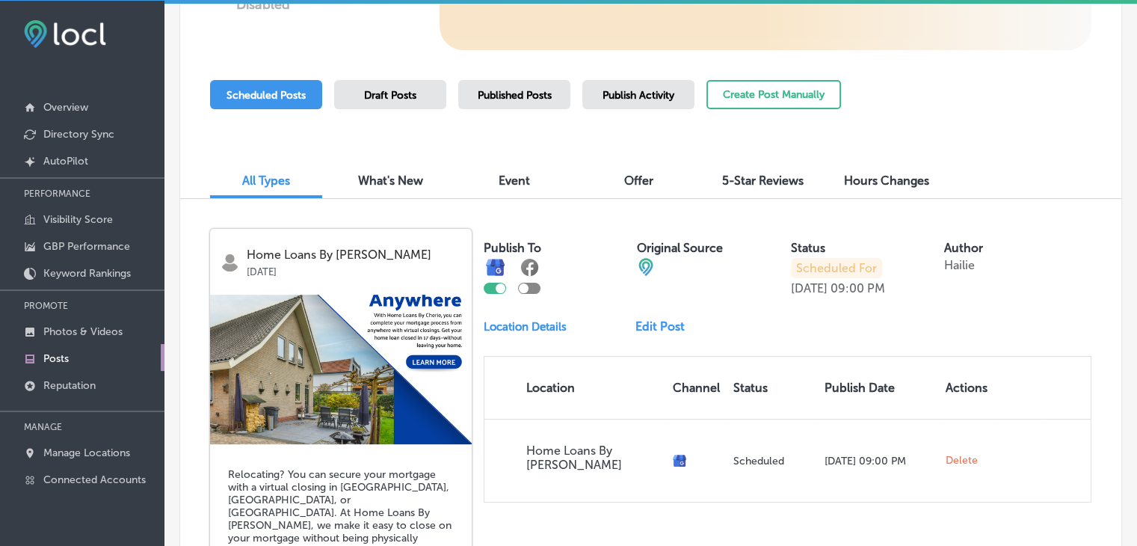
scroll to position [347, 0]
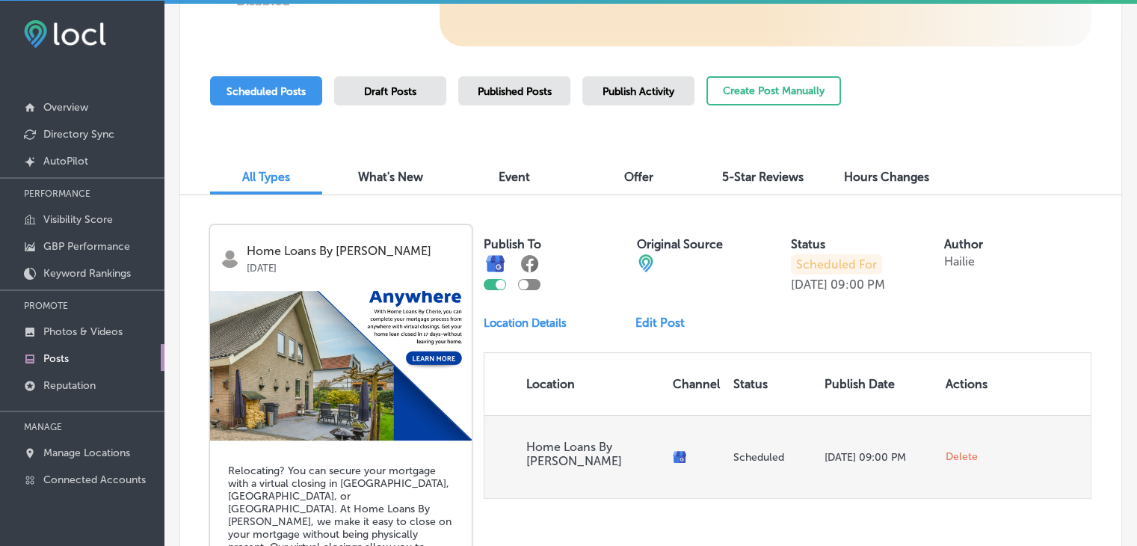
click at [960, 450] on span "Delete" at bounding box center [962, 456] width 32 height 13
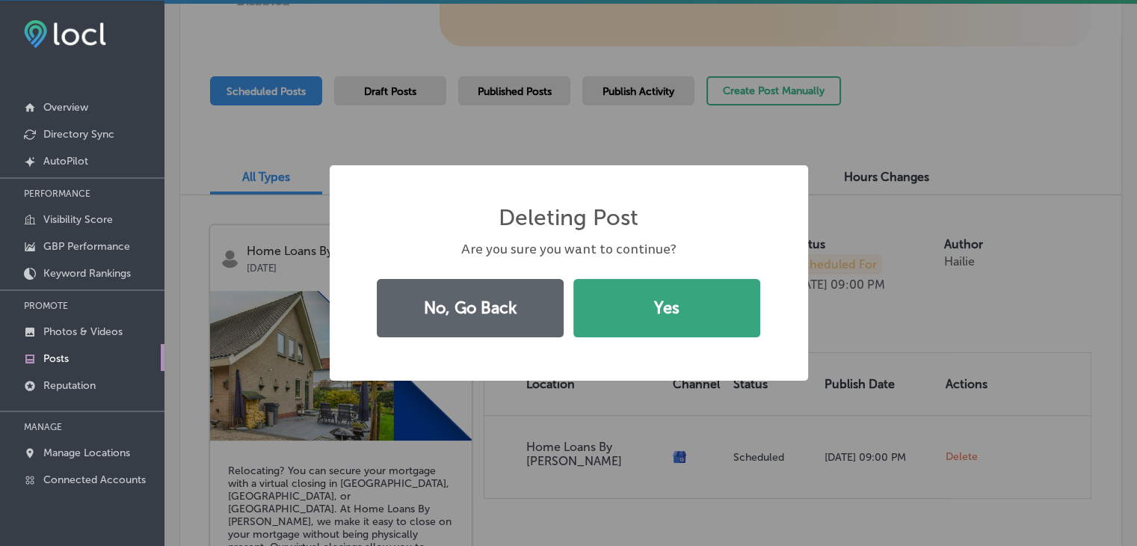
click at [713, 308] on button "Yes" at bounding box center [666, 308] width 187 height 58
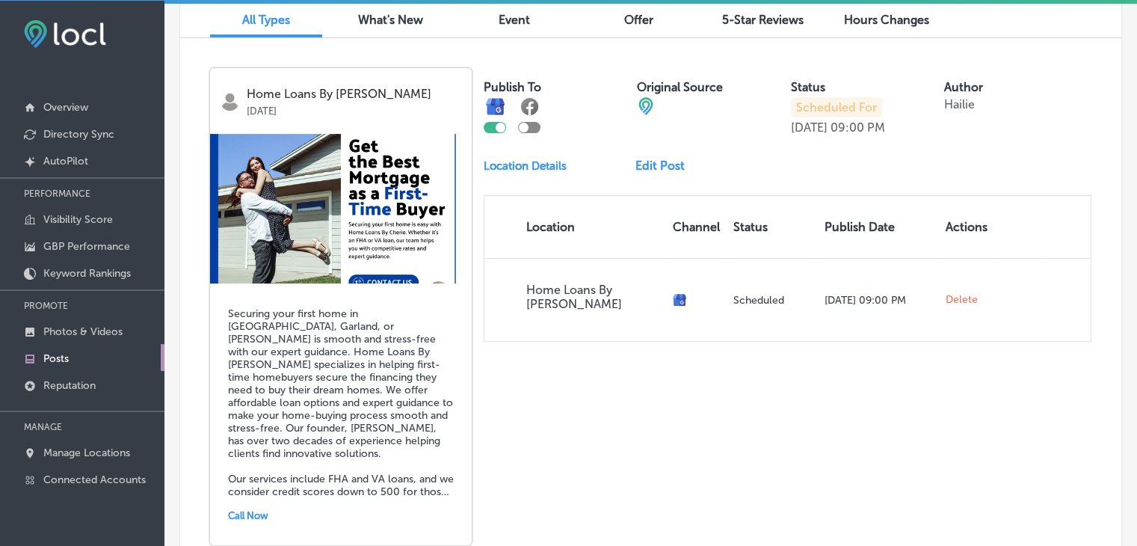
scroll to position [496, 0]
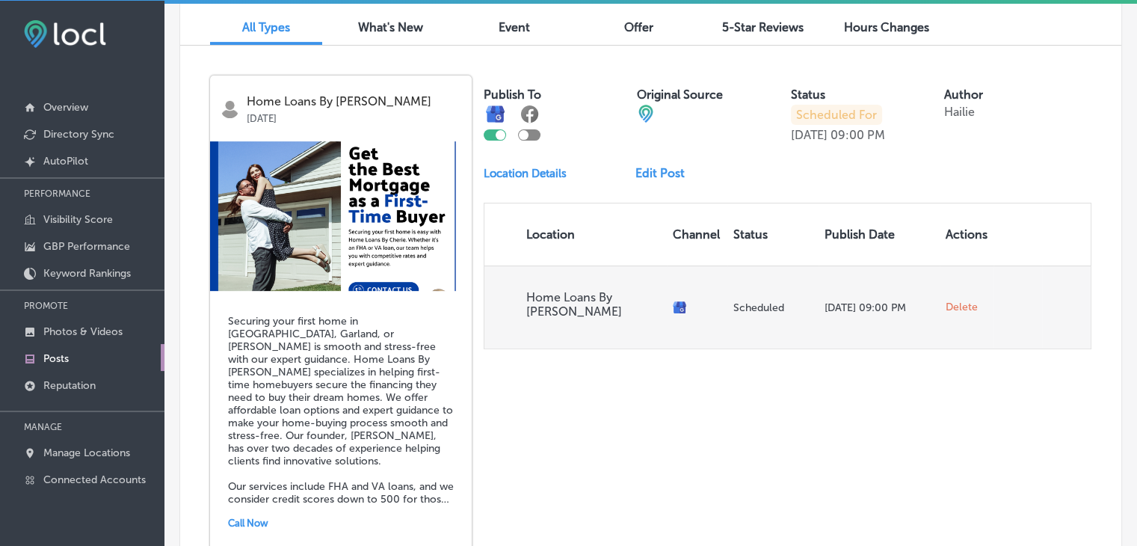
click at [967, 294] on td "Delete" at bounding box center [967, 306] width 54 height 83
click at [964, 302] on span "Delete" at bounding box center [962, 307] width 32 height 13
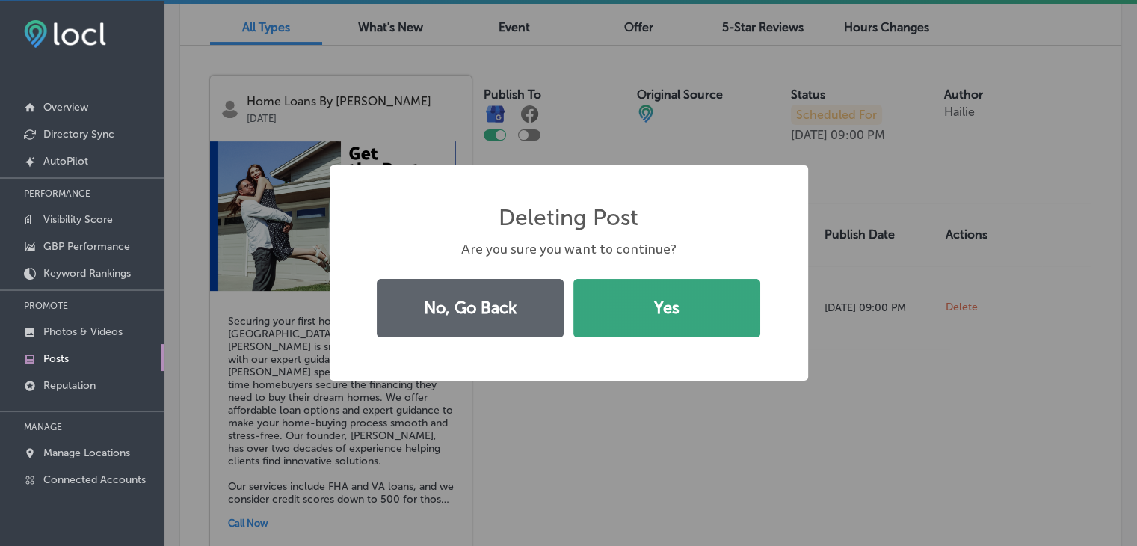
click at [752, 316] on button "Yes" at bounding box center [666, 308] width 187 height 58
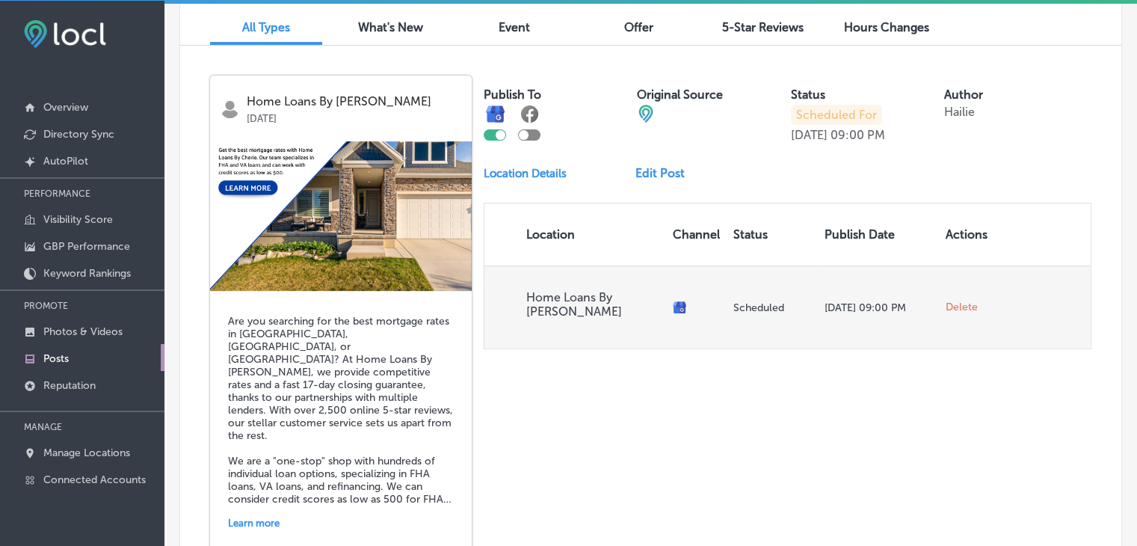
click at [950, 301] on span "Delete" at bounding box center [962, 307] width 32 height 13
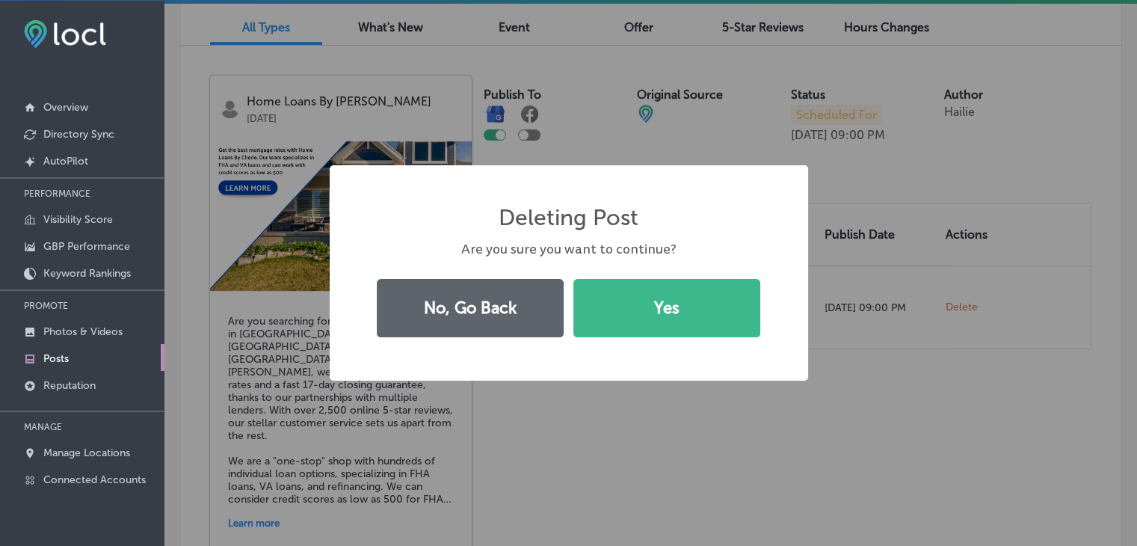
click at [799, 298] on div "Deleting Post × Are you sure you want to continue? No, Go Back Yes" at bounding box center [569, 273] width 479 height 216
click at [766, 298] on div "No, Go Back Yes" at bounding box center [569, 308] width 401 height 69
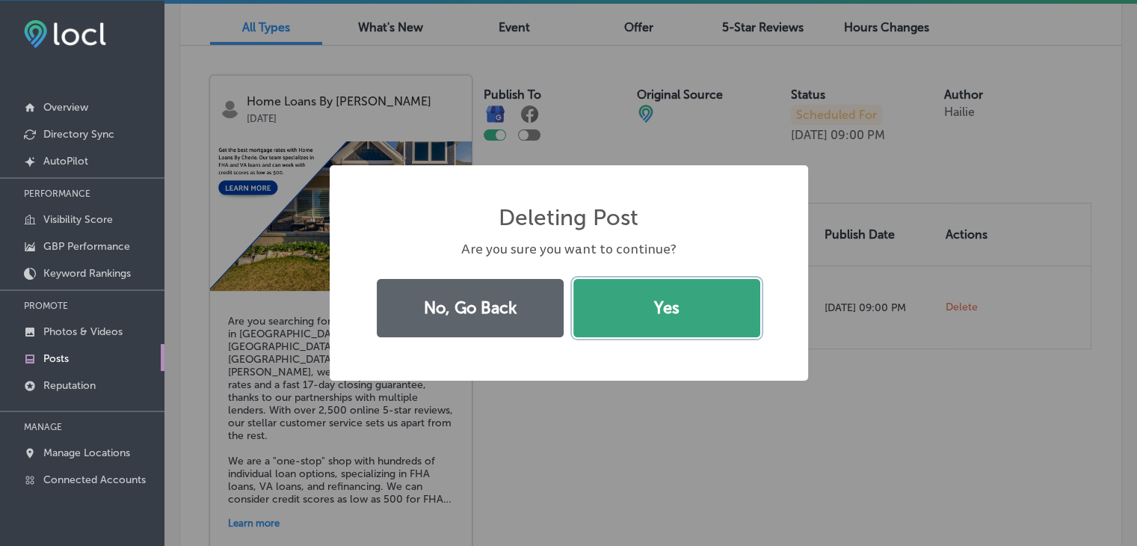
click at [760, 298] on button "Yes" at bounding box center [666, 308] width 187 height 58
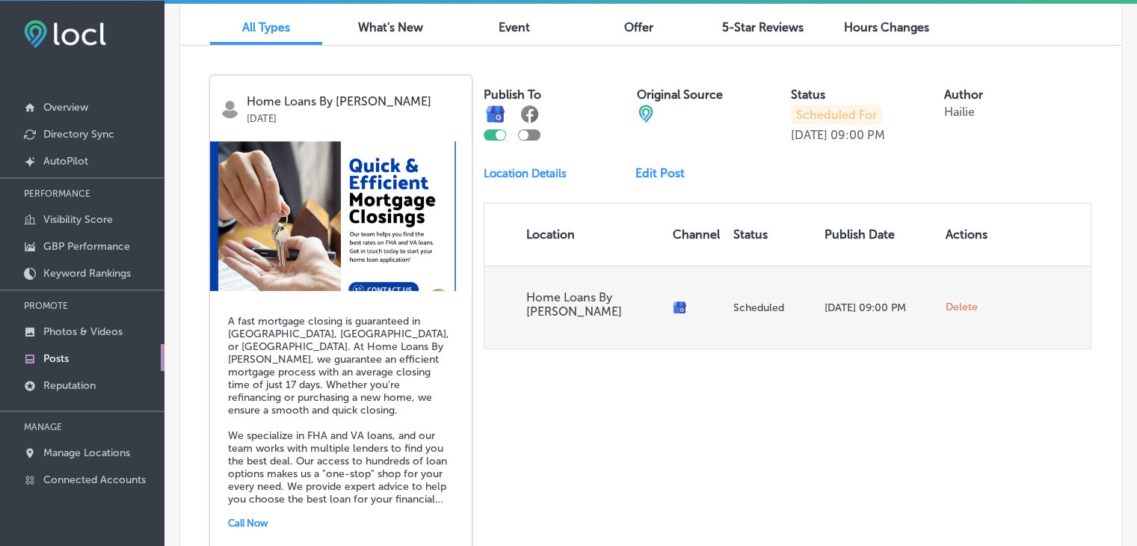
click at [946, 301] on span "Delete" at bounding box center [962, 307] width 32 height 13
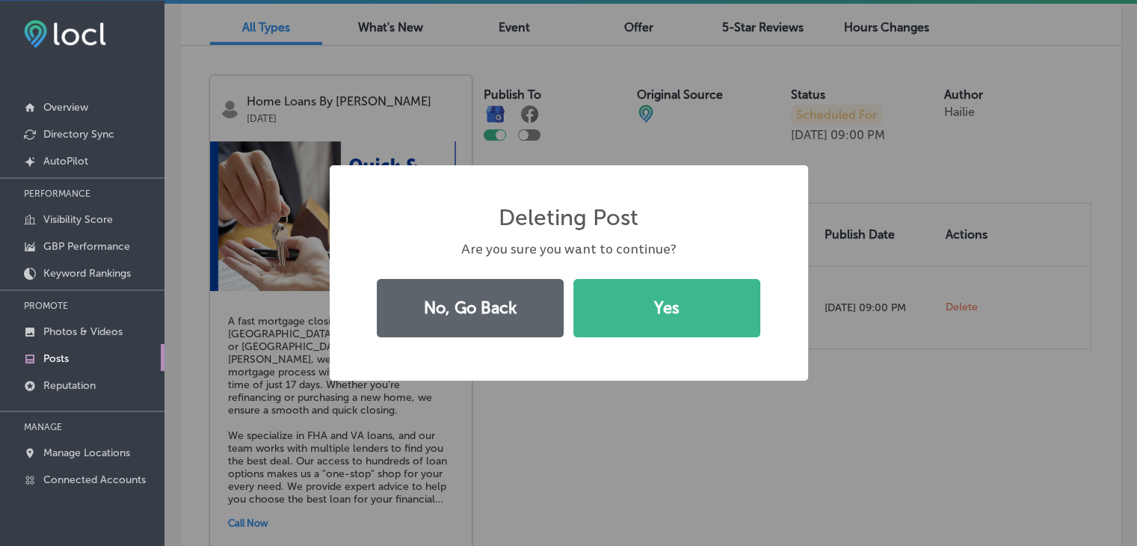
click at [754, 303] on button "Yes" at bounding box center [666, 308] width 187 height 58
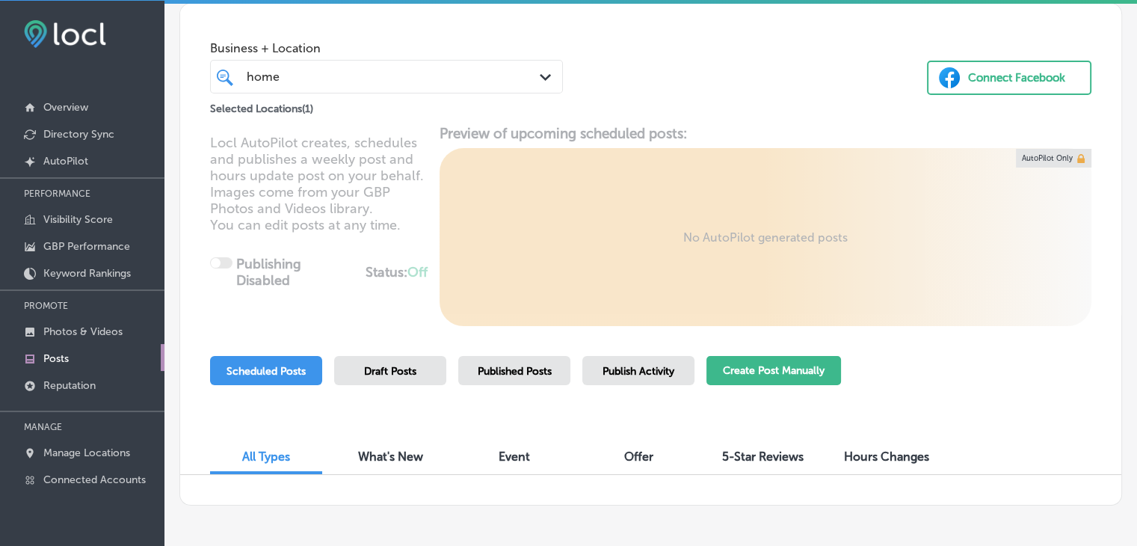
scroll to position [0, 0]
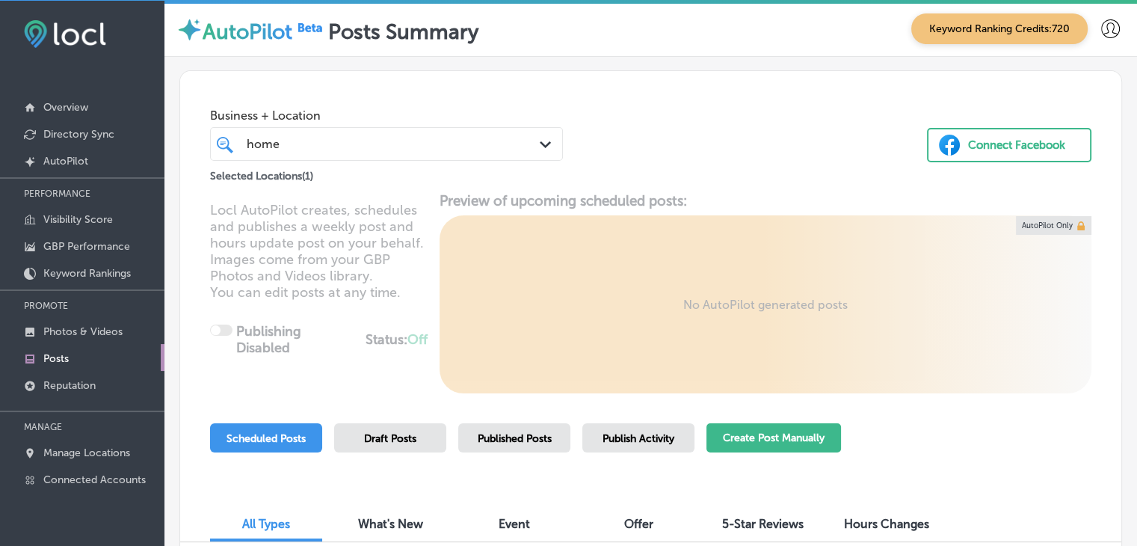
click at [784, 436] on button "Create Post Manually" at bounding box center [774, 437] width 135 height 29
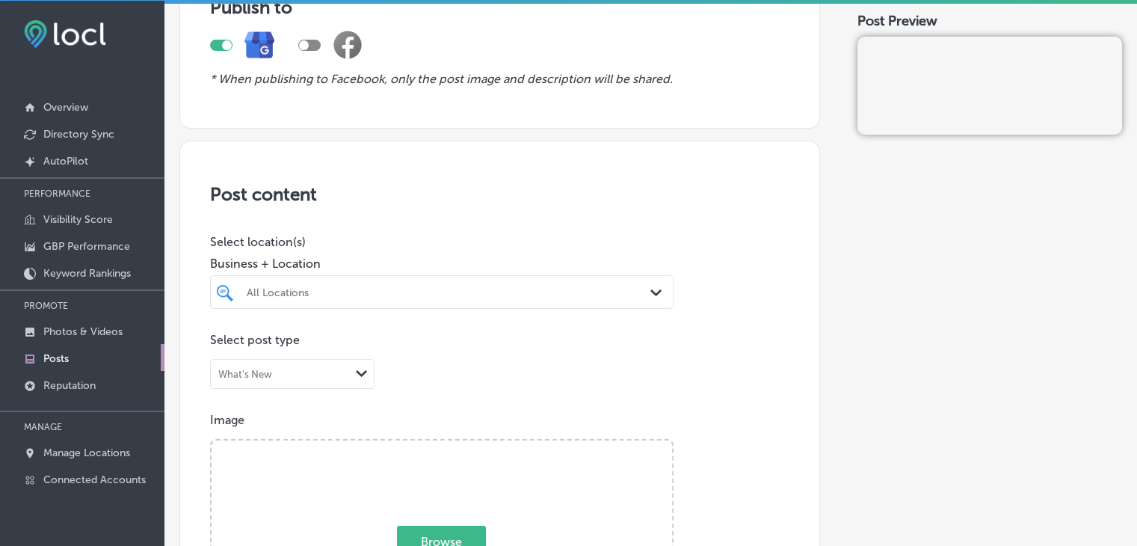
click at [304, 288] on div "All Locations Path Created with Sketch." at bounding box center [442, 292] width 464 height 34
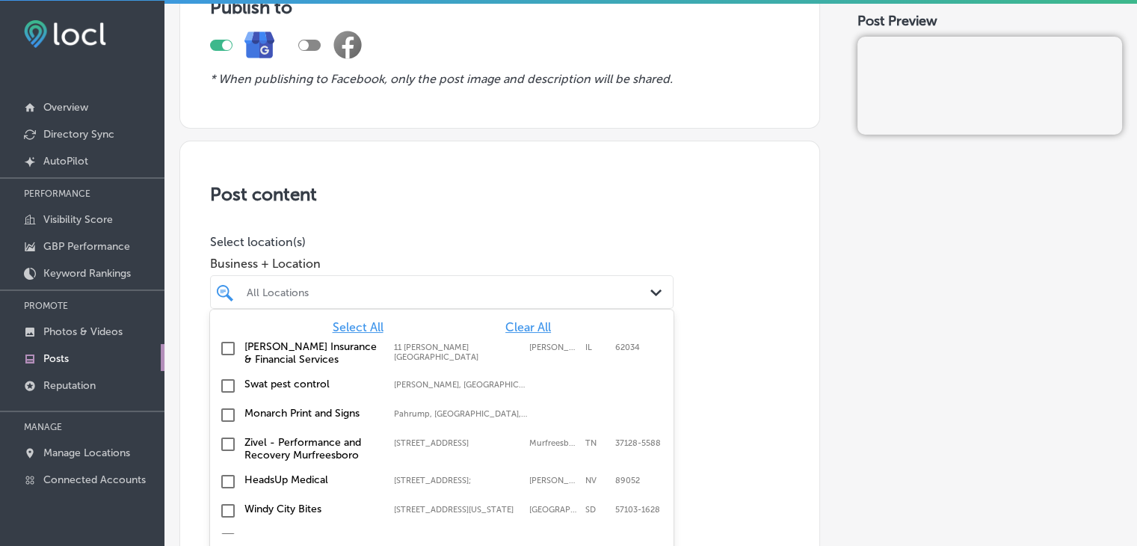
scroll to position [166, 0]
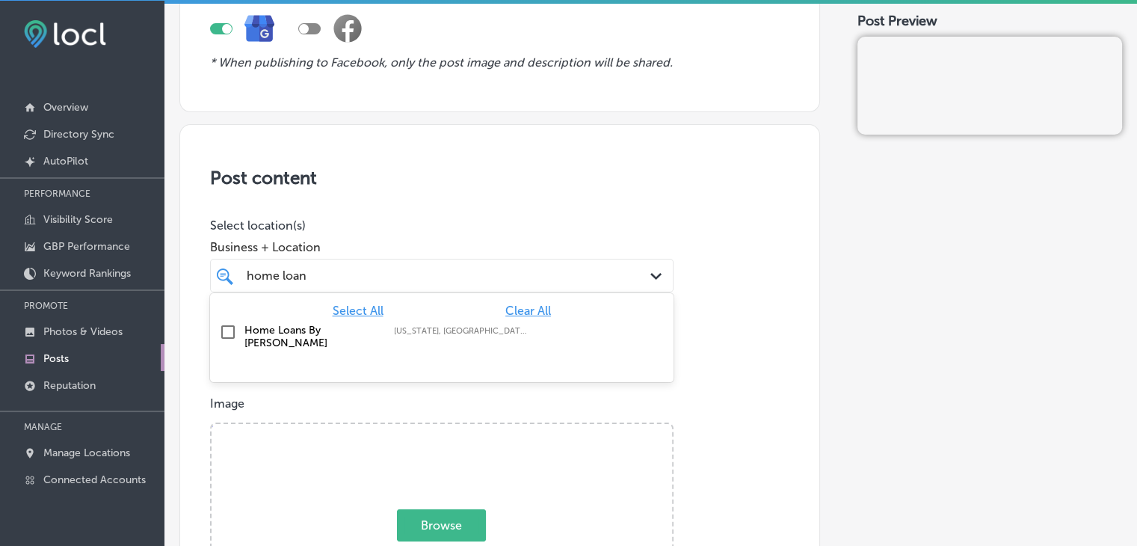
click at [404, 333] on label "Texas, USA | Lubbock, TX, USA | Fort Wor ..." at bounding box center [461, 331] width 135 height 10
type input "home loan"
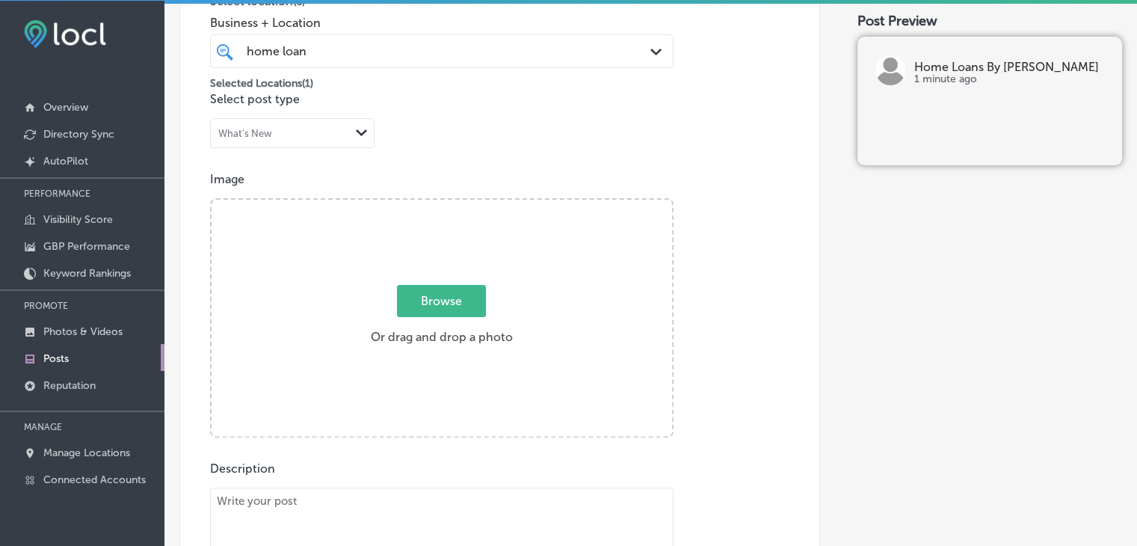
paste textarea "Finding affordable home loans in Bryan, College Station, or Killeen is simple w…"
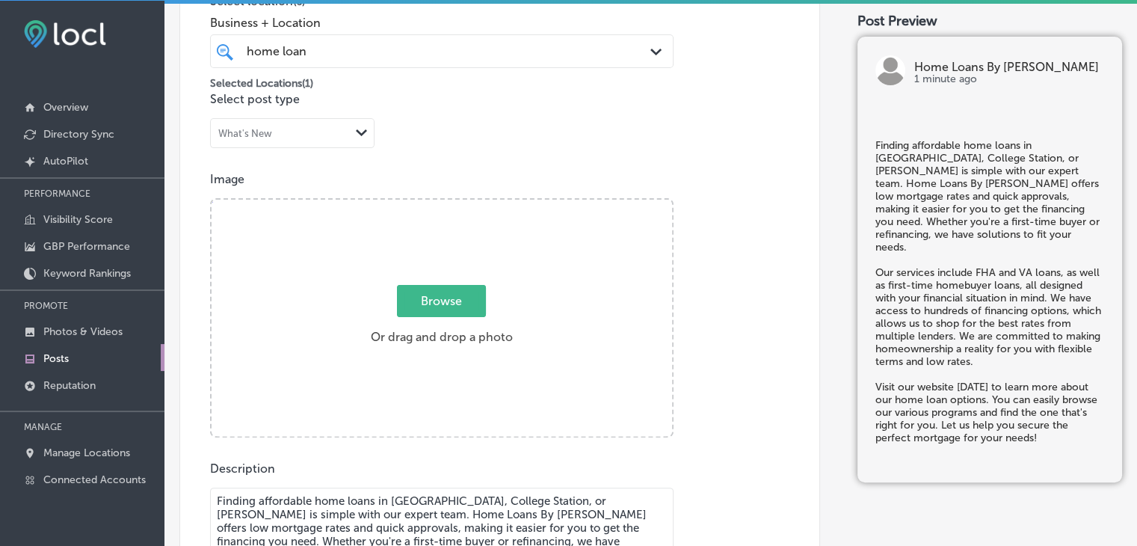
scroll to position [530, 0]
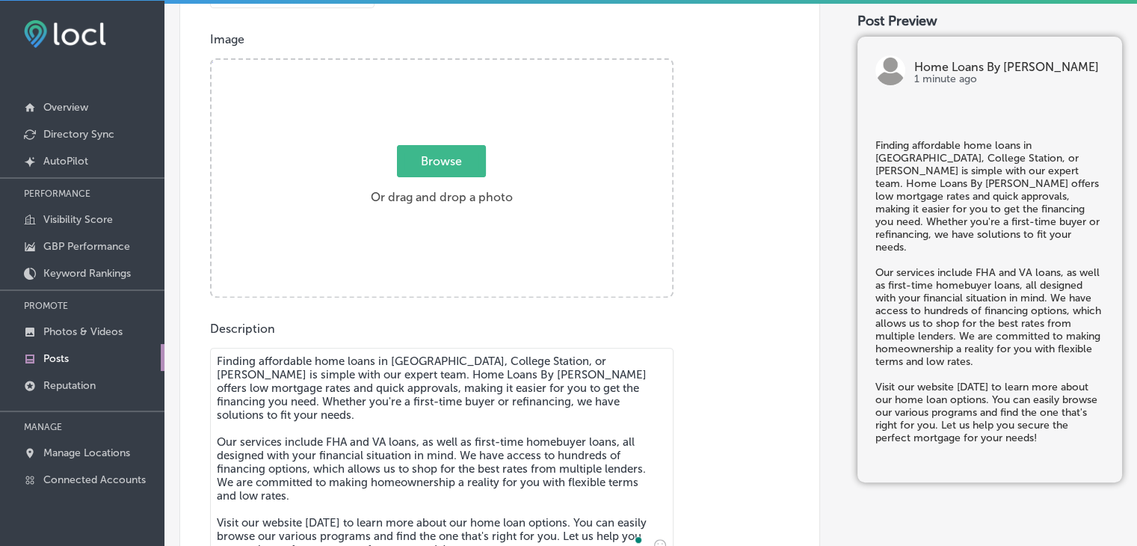
type textarea "Finding affordable home loans in Bryan, College Station, or Killeen is simple w…"
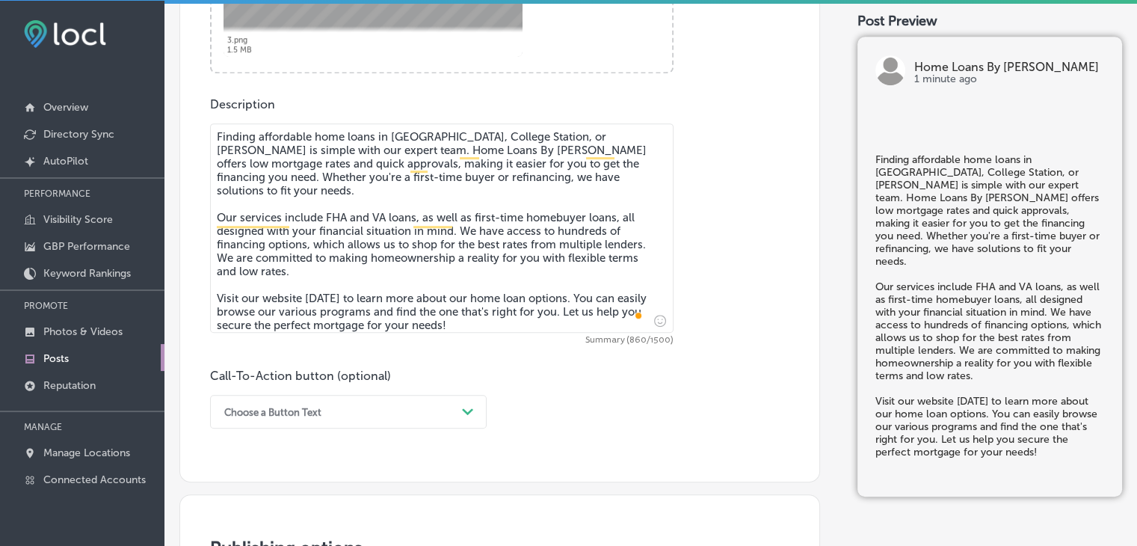
click at [279, 407] on div "Choose a Button Text Path Created with Sketch." at bounding box center [348, 412] width 277 height 34
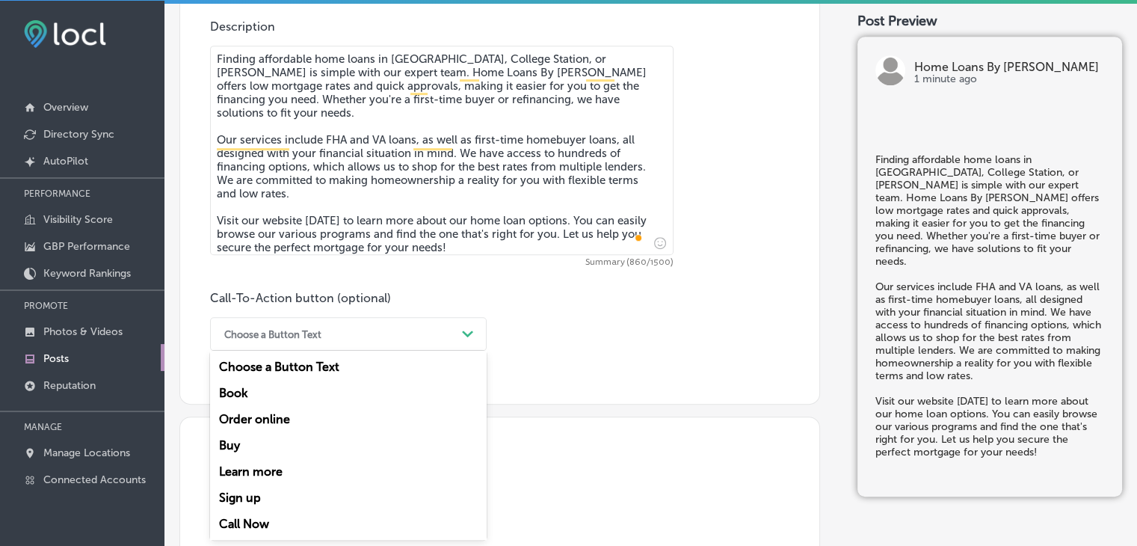
click at [281, 482] on div "Learn more" at bounding box center [348, 471] width 277 height 26
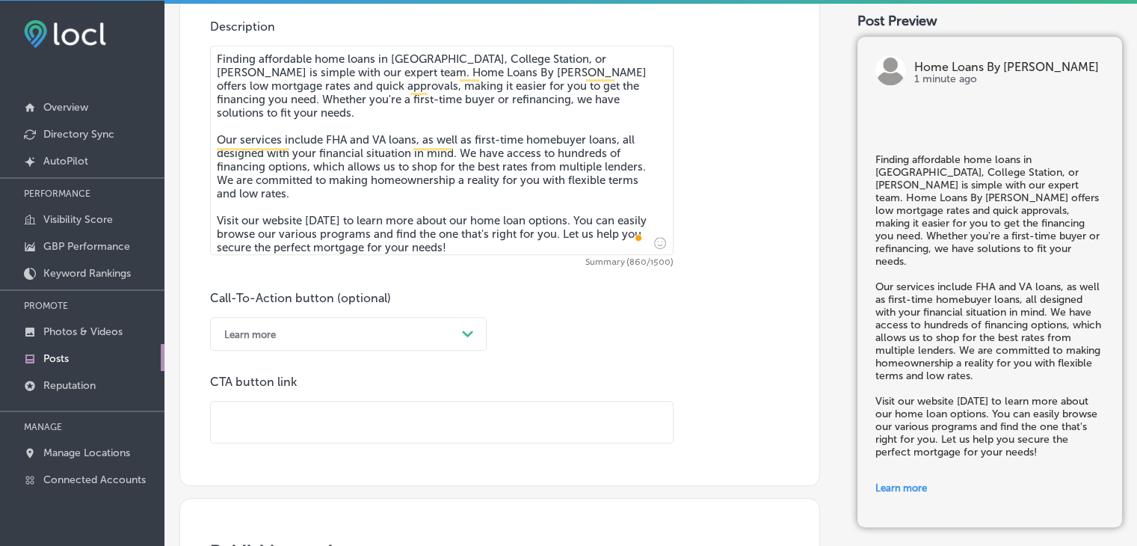
click at [313, 410] on input "text" at bounding box center [442, 422] width 462 height 41
paste input "https://future.loans/cherie-ford/"
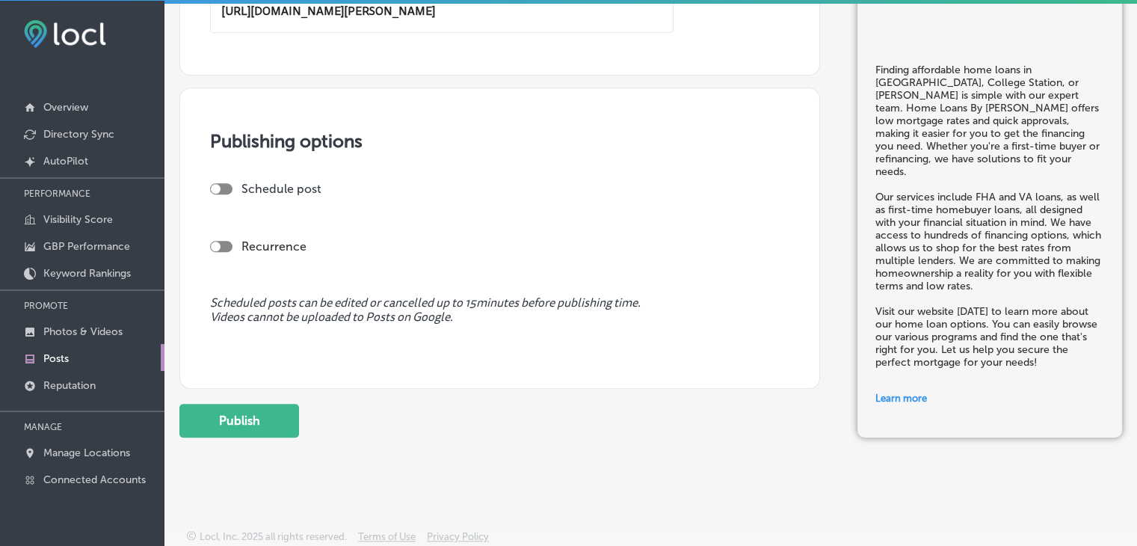
scroll to position [1245, 0]
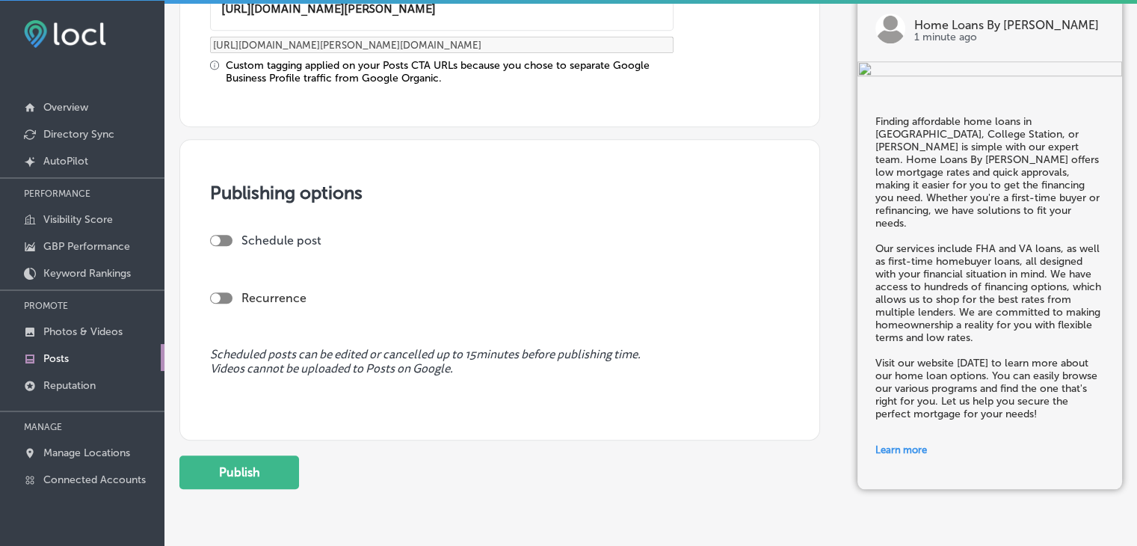
type input "https://future.loans/cherie-ford/"
click at [227, 259] on div "Recurrence" at bounding box center [499, 285] width 579 height 53
click at [227, 241] on div at bounding box center [221, 240] width 22 height 11
checkbox input "true"
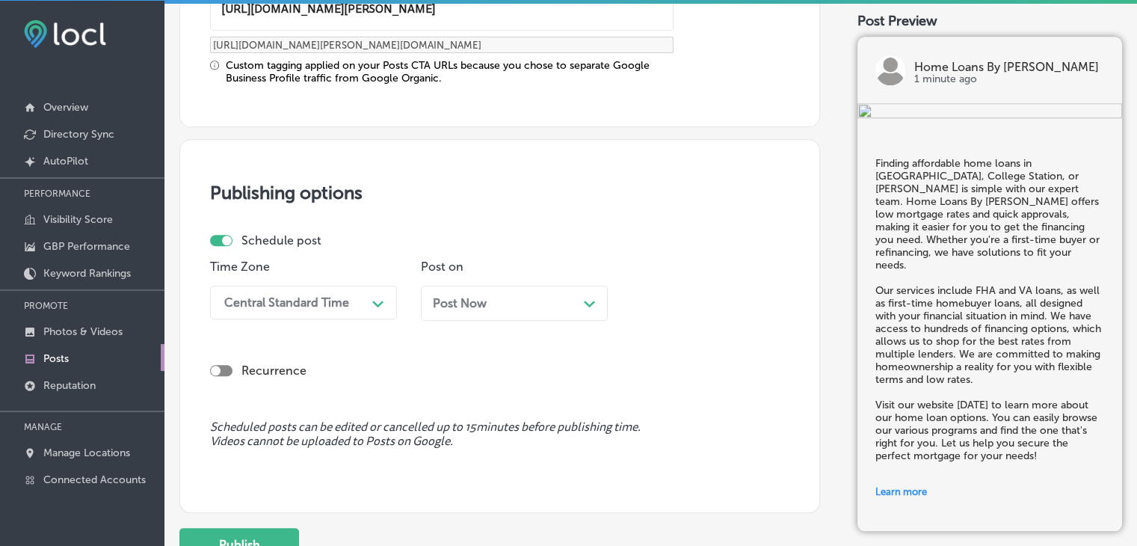
click at [496, 296] on div "Post Now Path Created with Sketch." at bounding box center [514, 303] width 163 height 14
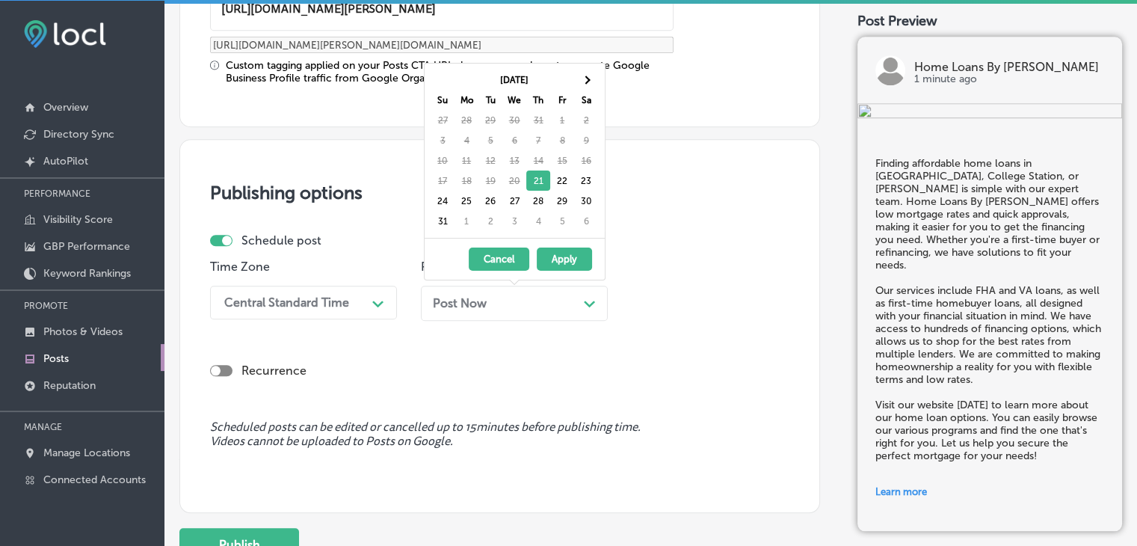
click at [354, 297] on div "Central Standard Time" at bounding box center [292, 302] width 150 height 26
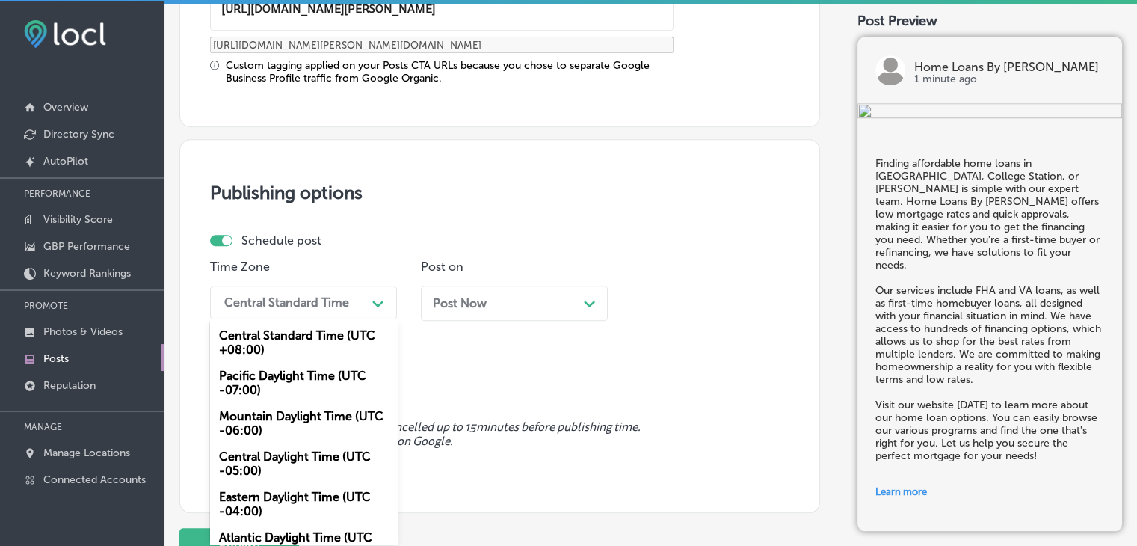
click at [309, 426] on div "Mountain Daylight Time (UTC -06:00)" at bounding box center [303, 423] width 187 height 40
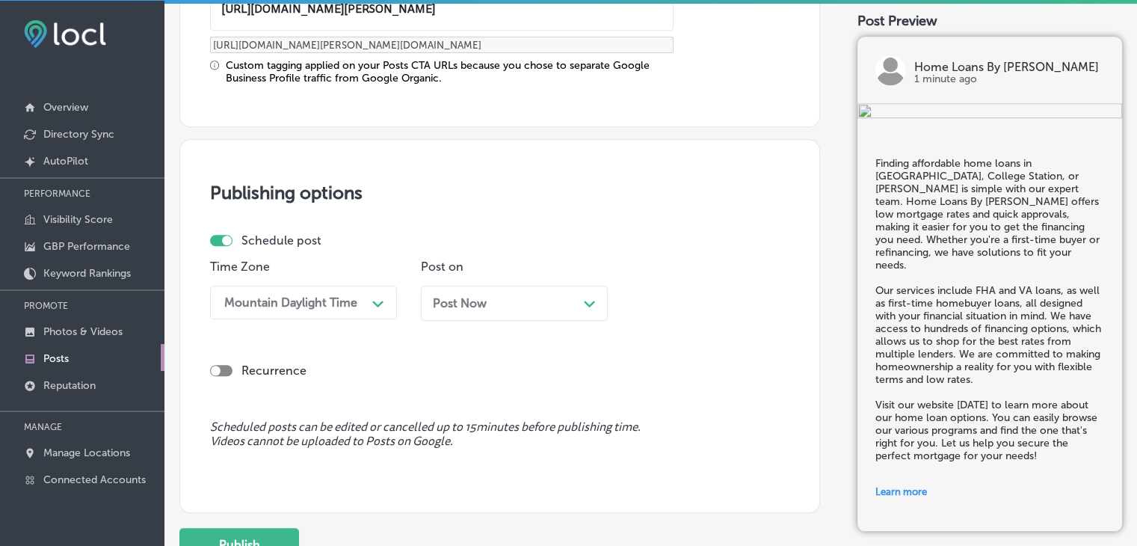
click at [479, 292] on div "Post Now Path Created with Sketch." at bounding box center [514, 303] width 187 height 35
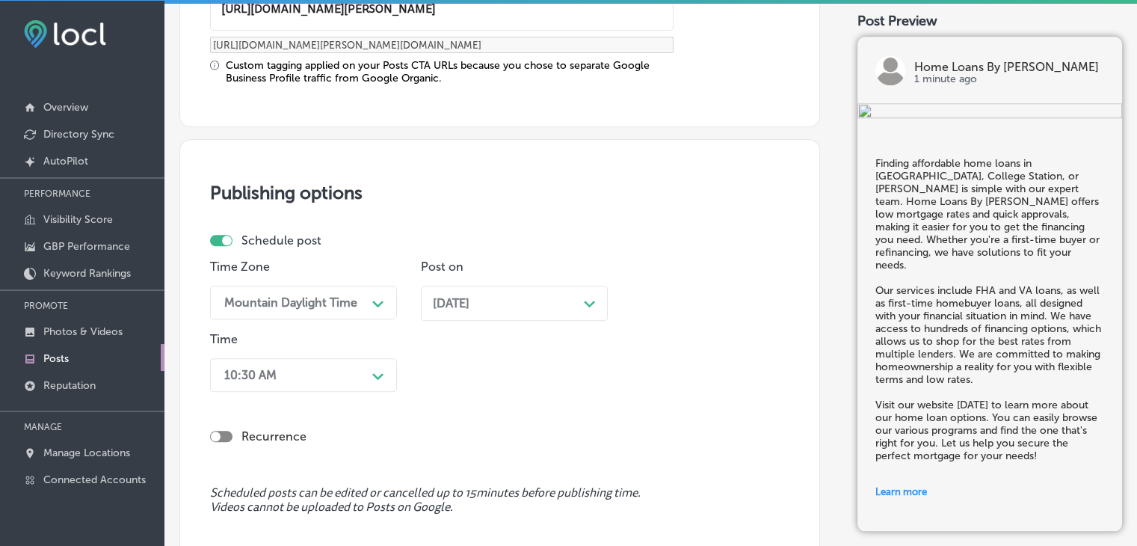
drag, startPoint x: 301, startPoint y: 342, endPoint x: 293, endPoint y: 364, distance: 22.9
click at [300, 345] on div "Time 10:30 AM Path Created with Sketch." at bounding box center [303, 365] width 187 height 66
click at [293, 366] on div "10:30 AM Path Created with Sketch." at bounding box center [303, 375] width 187 height 34
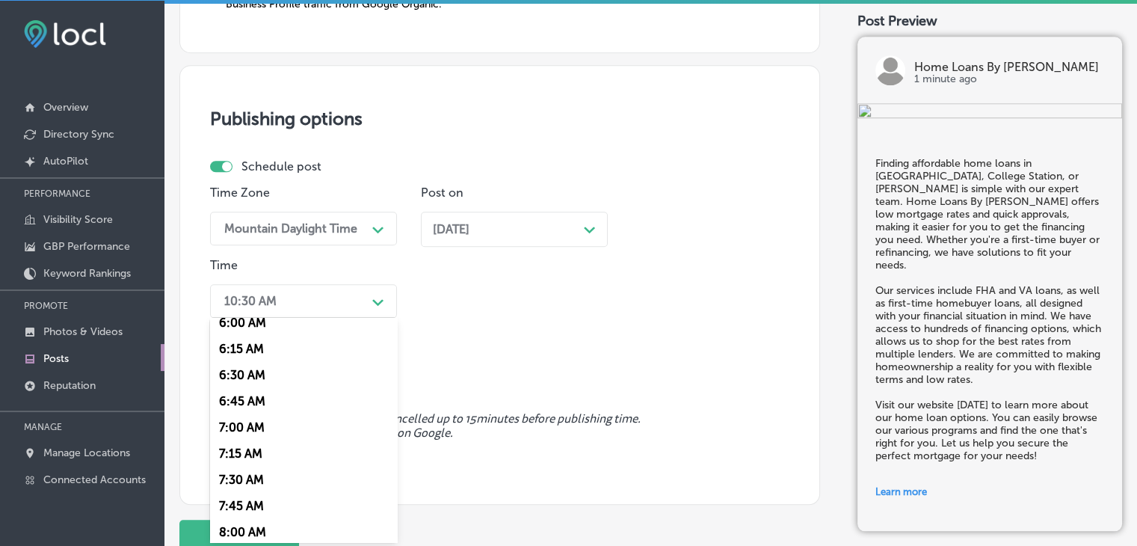
scroll to position [673, 0]
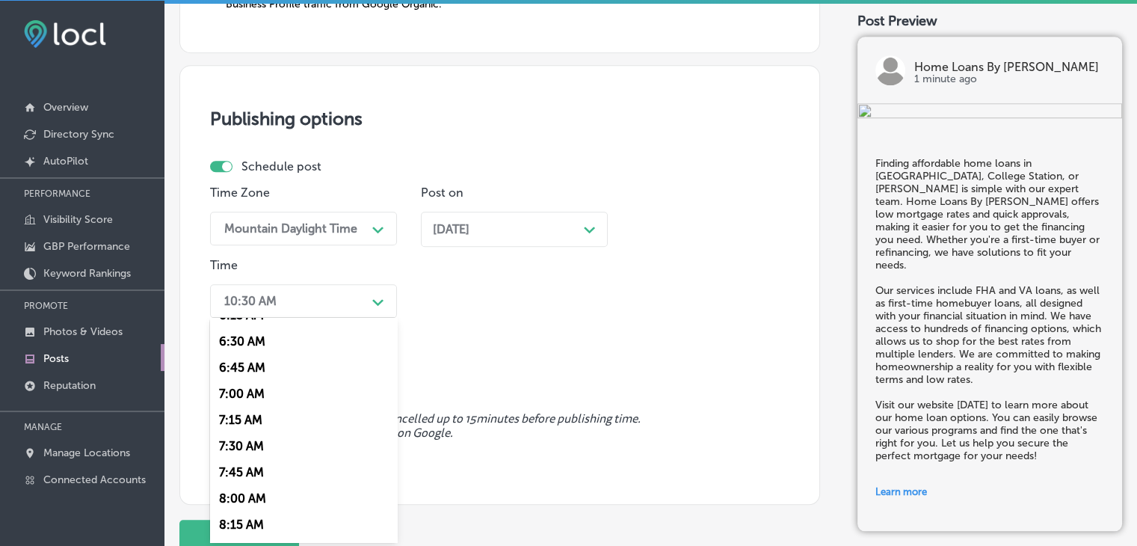
click at [268, 399] on div "7:00 AM" at bounding box center [303, 394] width 187 height 26
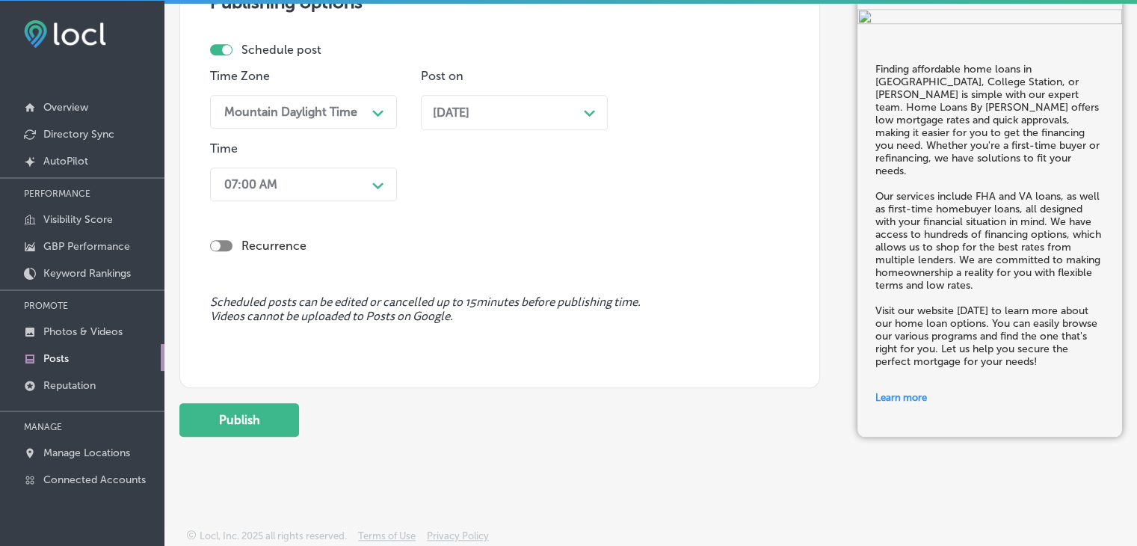
scroll to position [1436, 0]
click at [283, 413] on button "Publish" at bounding box center [239, 419] width 120 height 34
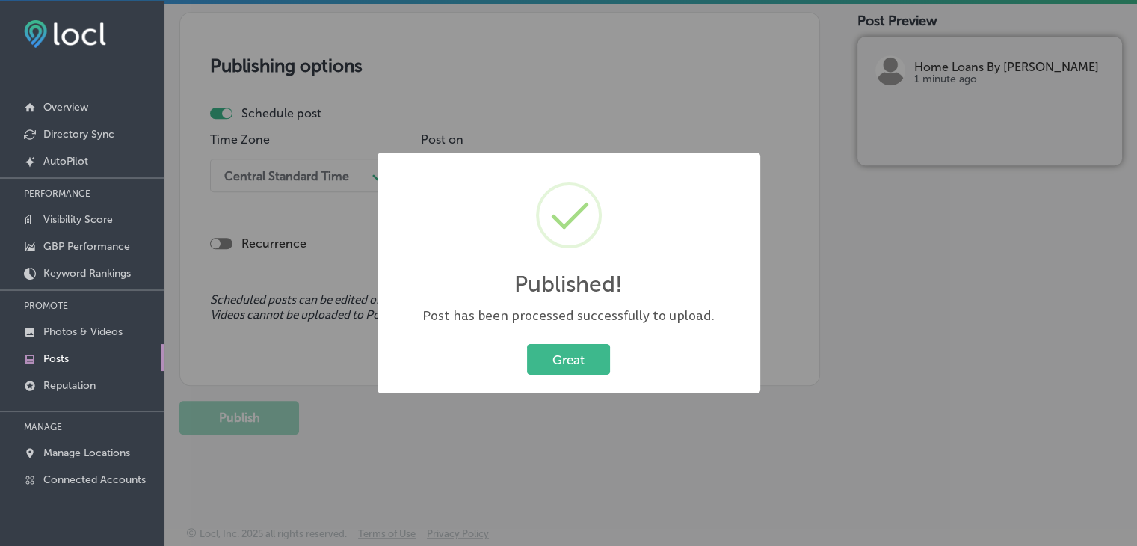
scroll to position [0, 0]
drag, startPoint x: 391, startPoint y: 182, endPoint x: 405, endPoint y: 128, distance: 55.7
click at [391, 180] on div "Published! × Post has been processed successfully to upload. Great Cancel" at bounding box center [569, 274] width 383 height 242
click at [422, 96] on div "Published! × Post has been processed successfully to upload. Great Cancel" at bounding box center [568, 273] width 1137 height 546
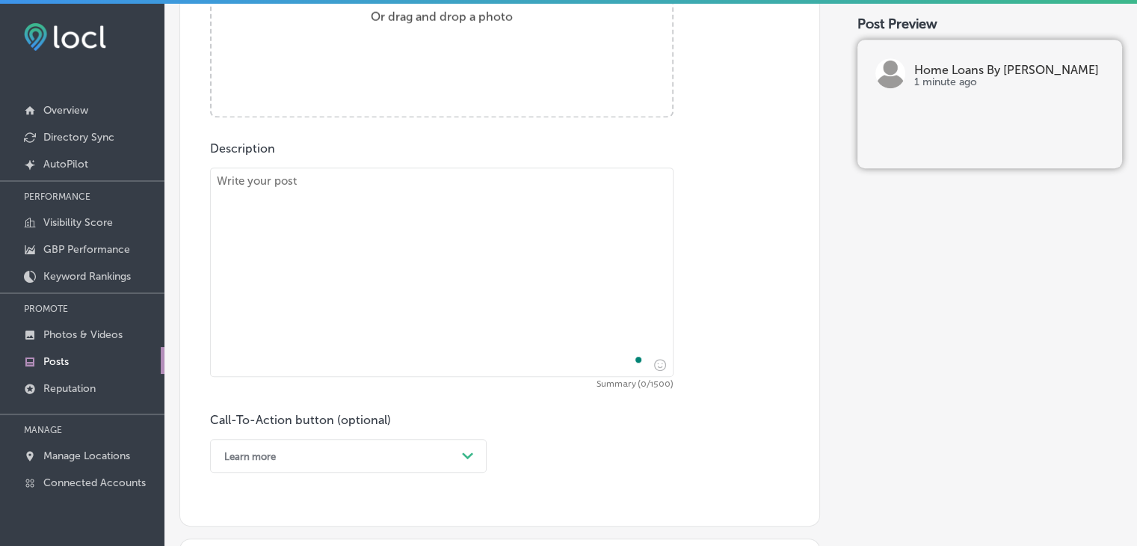
click at [430, 236] on textarea "To enrich screen reader interactions, please activate Accessibility in Grammarl…" at bounding box center [442, 271] width 464 height 209
paste textarea "Did you know that home loans can be approved quickly in Houston, Dallas, or Aus…"
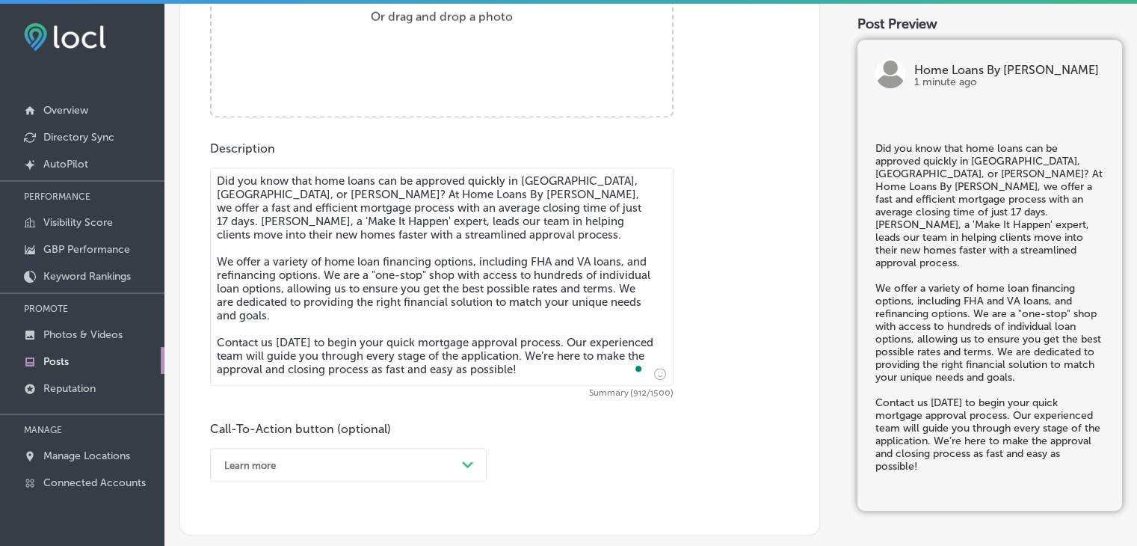
scroll to position [489, 0]
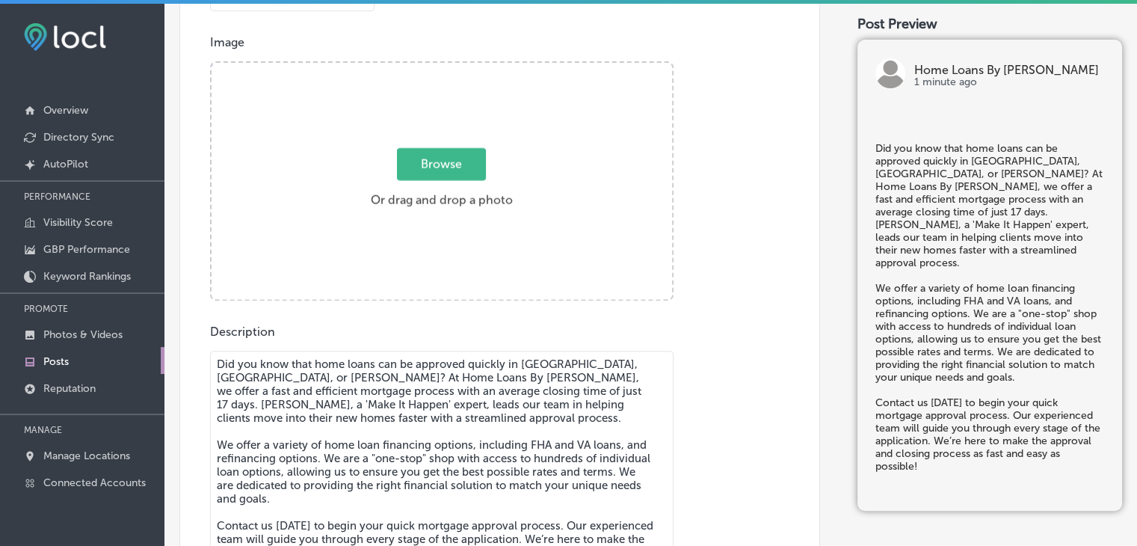
type textarea "Did you know that home loans can be approved quickly in Houston, Dallas, or Aus…"
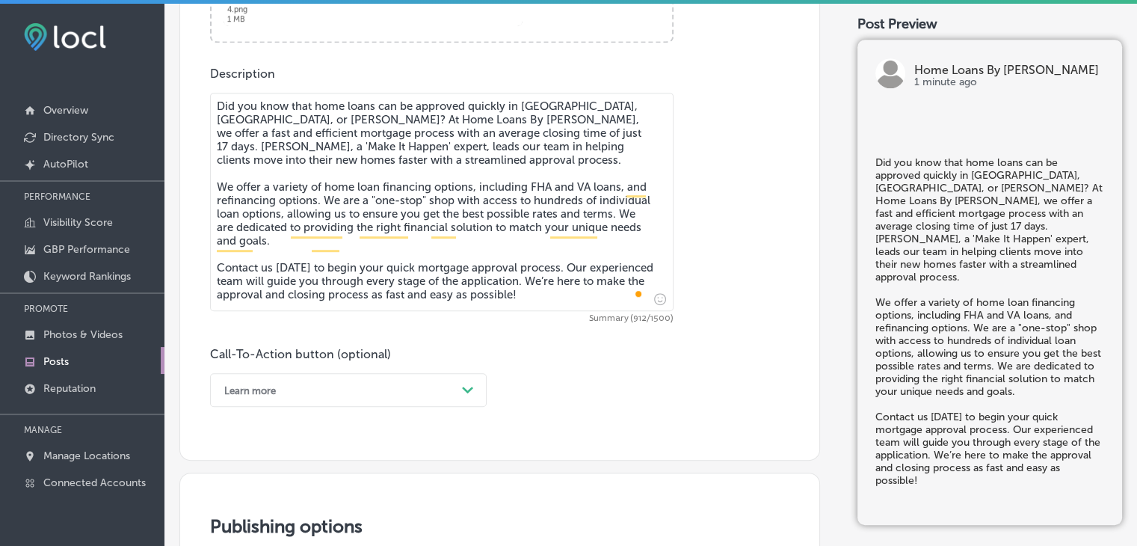
click at [309, 402] on div "Learn more Path Created with Sketch." at bounding box center [348, 390] width 277 height 34
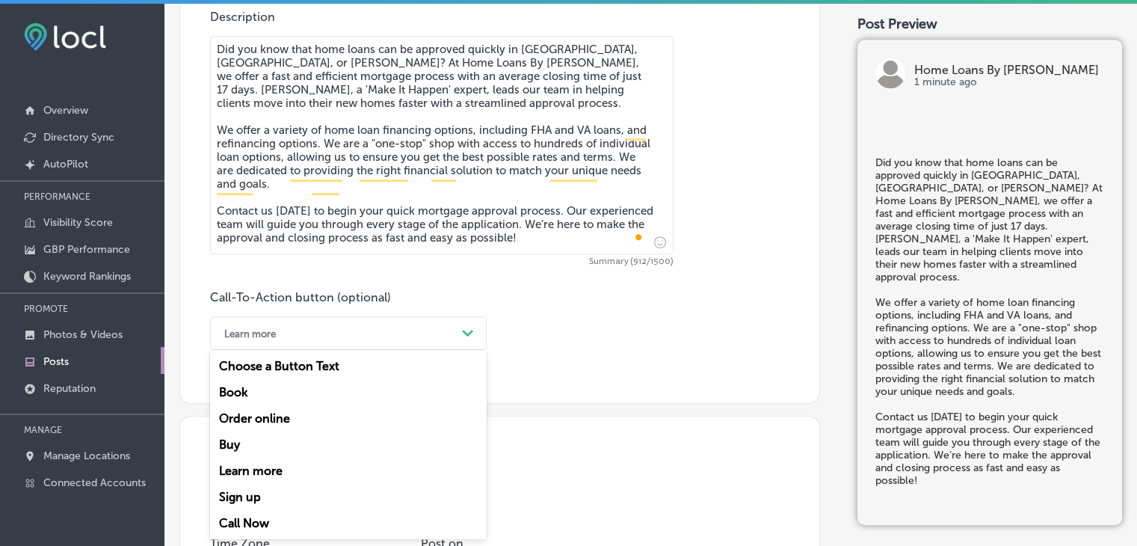
click at [262, 517] on div "Call Now" at bounding box center [348, 523] width 277 height 26
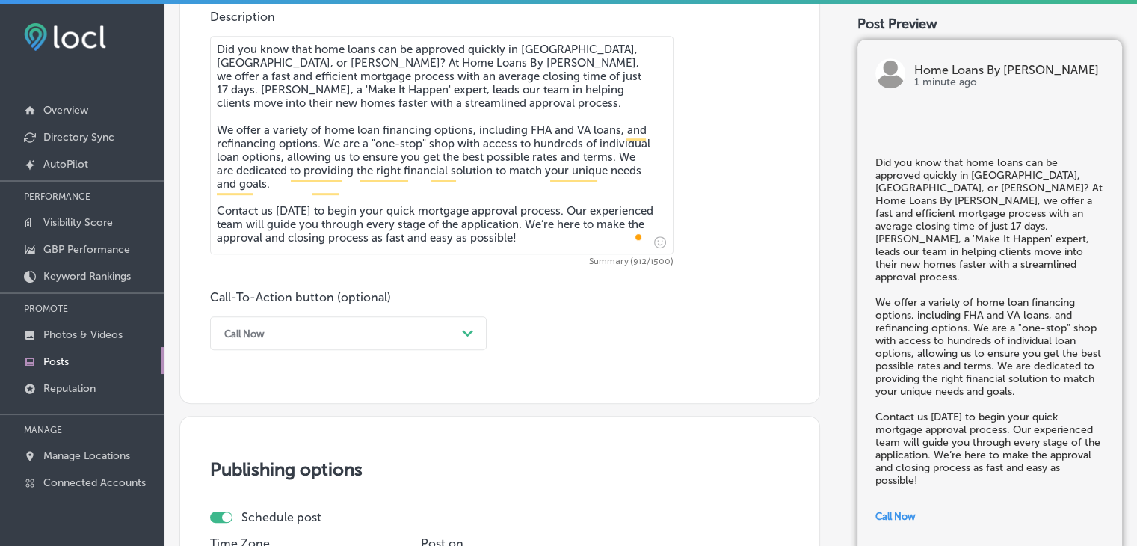
scroll to position [1069, 0]
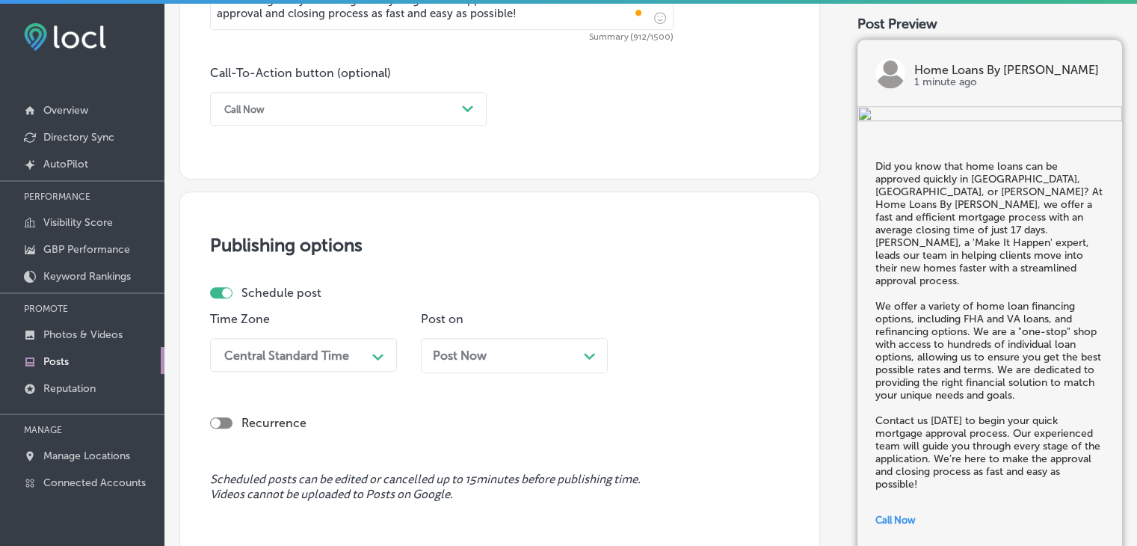
click at [357, 375] on div "Time Zone Central Standard Time Path Created with Sketch." at bounding box center [303, 348] width 187 height 73
click at [356, 354] on div "Central Standard Time Path Created with Sketch." at bounding box center [303, 355] width 187 height 34
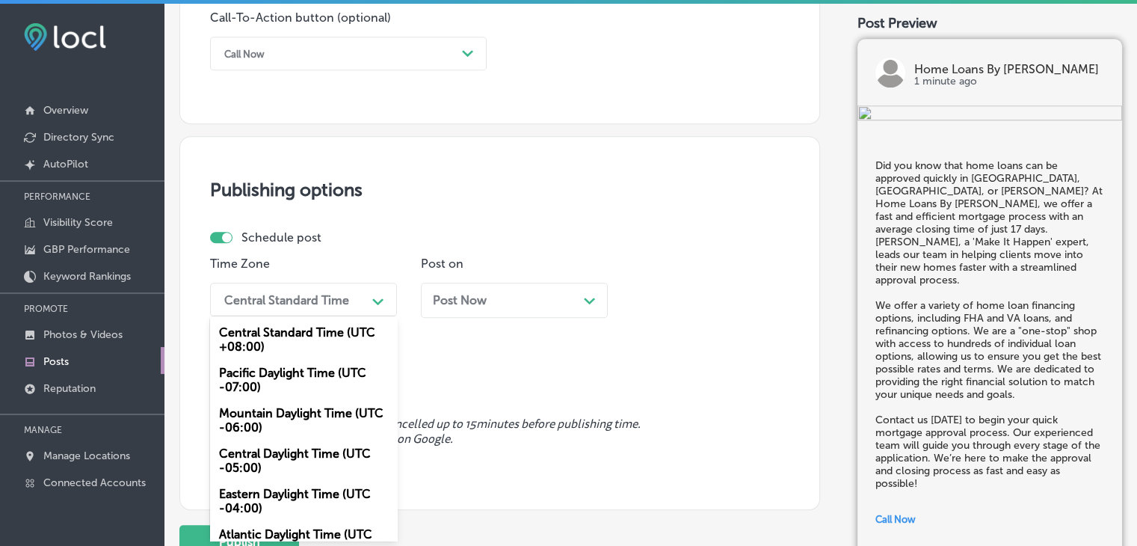
click at [272, 406] on div "Mountain Daylight Time (UTC -06:00)" at bounding box center [303, 420] width 187 height 40
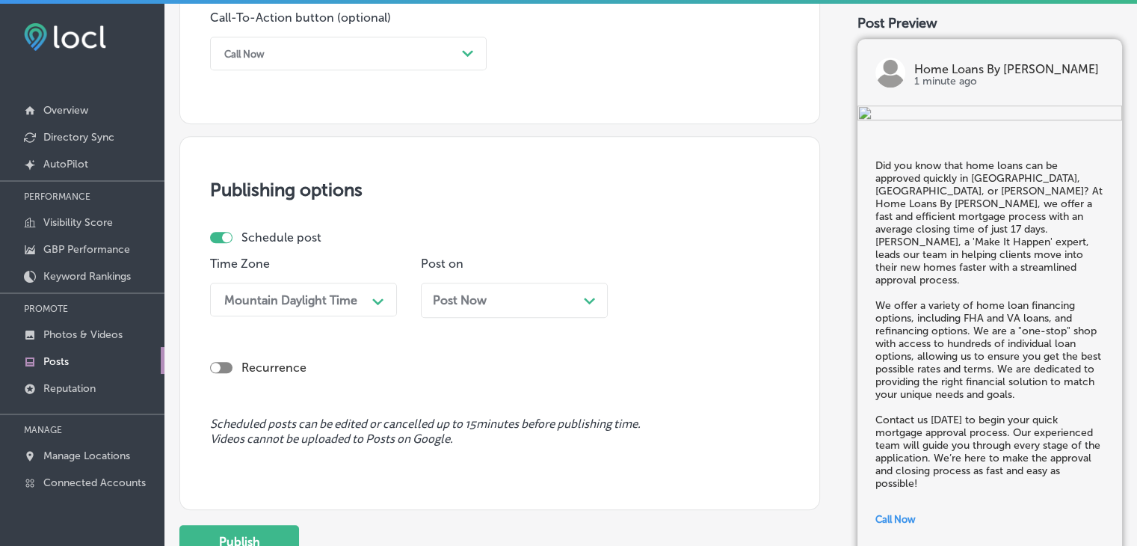
click at [455, 309] on div "Post Now Path Created with Sketch." at bounding box center [514, 300] width 187 height 35
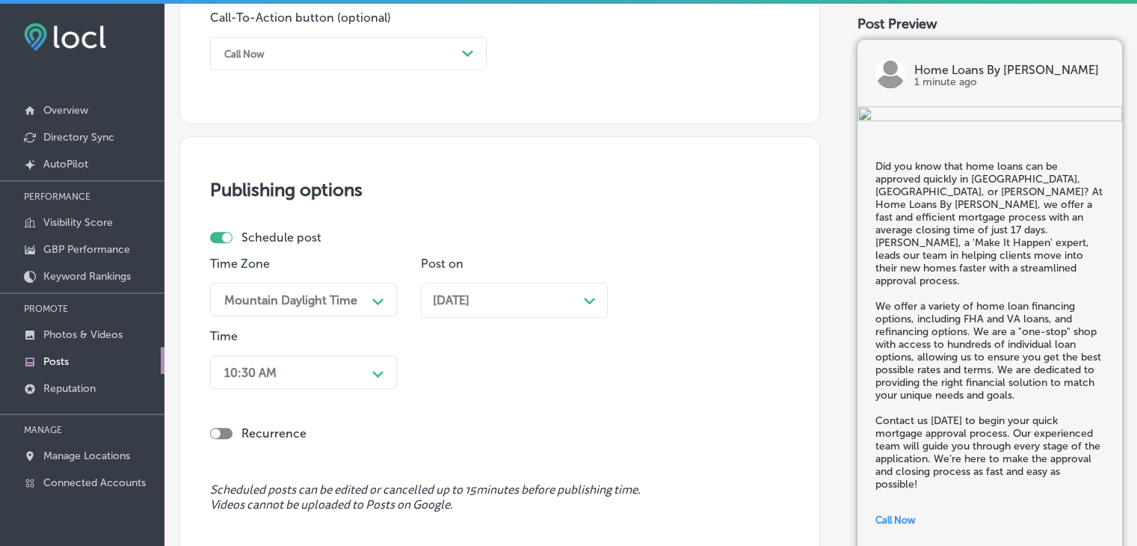
click at [308, 390] on div "Time 10:30 AM Path Created with Sketch." at bounding box center [303, 362] width 187 height 66
click at [315, 367] on div "10:30 AM Path Created with Sketch." at bounding box center [303, 372] width 187 height 34
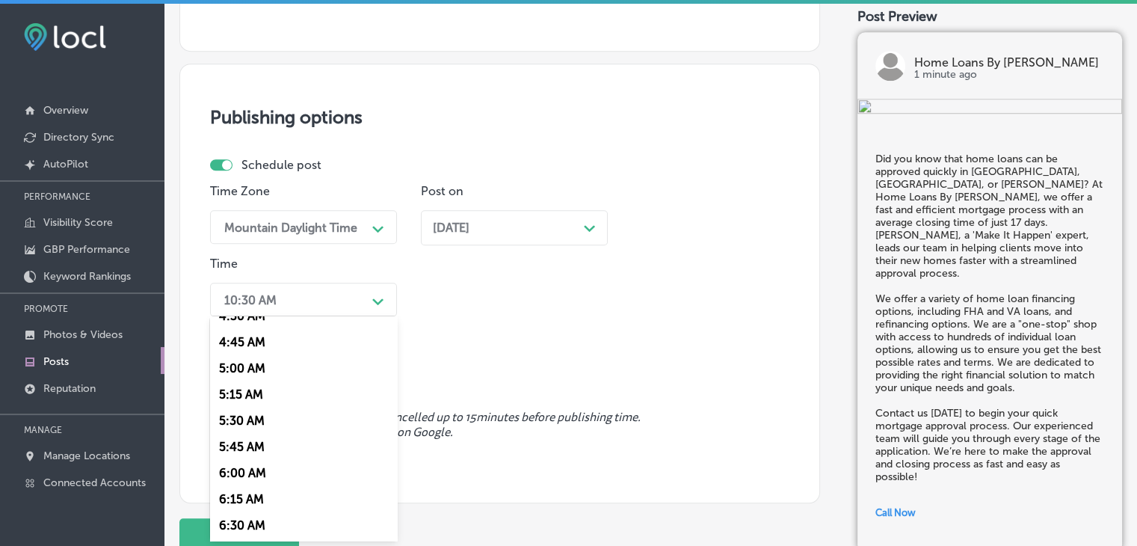
scroll to position [598, 0]
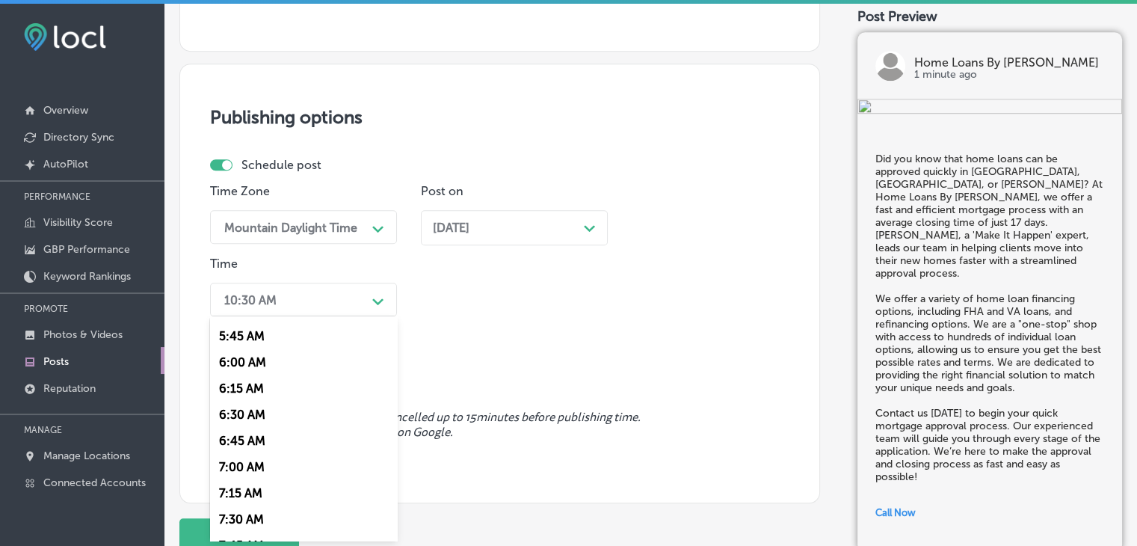
click at [249, 473] on div "7:00 AM" at bounding box center [303, 467] width 187 height 26
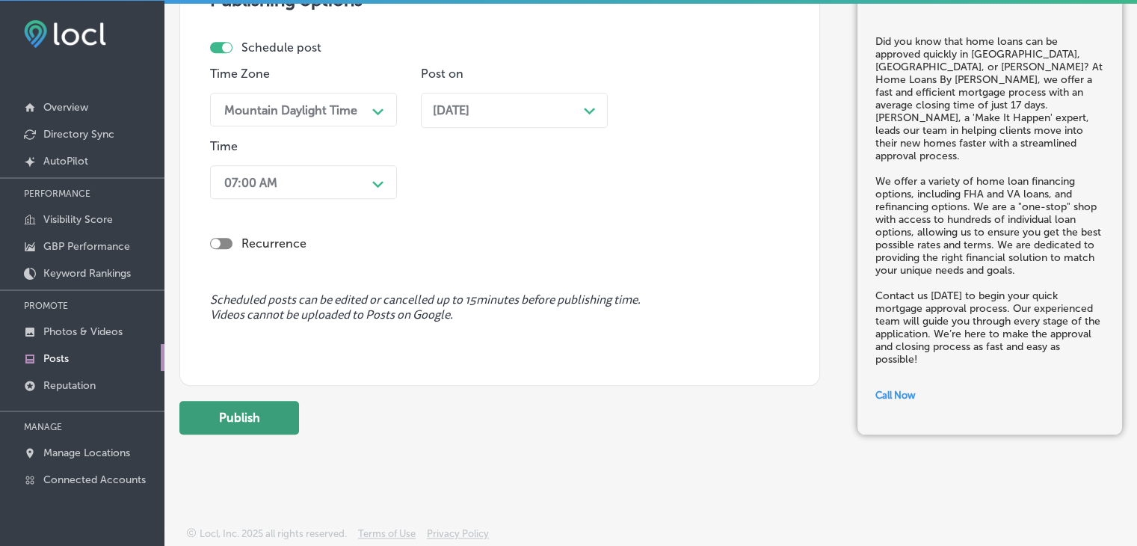
scroll to position [3, 0]
click at [283, 411] on button "Publish" at bounding box center [239, 418] width 120 height 34
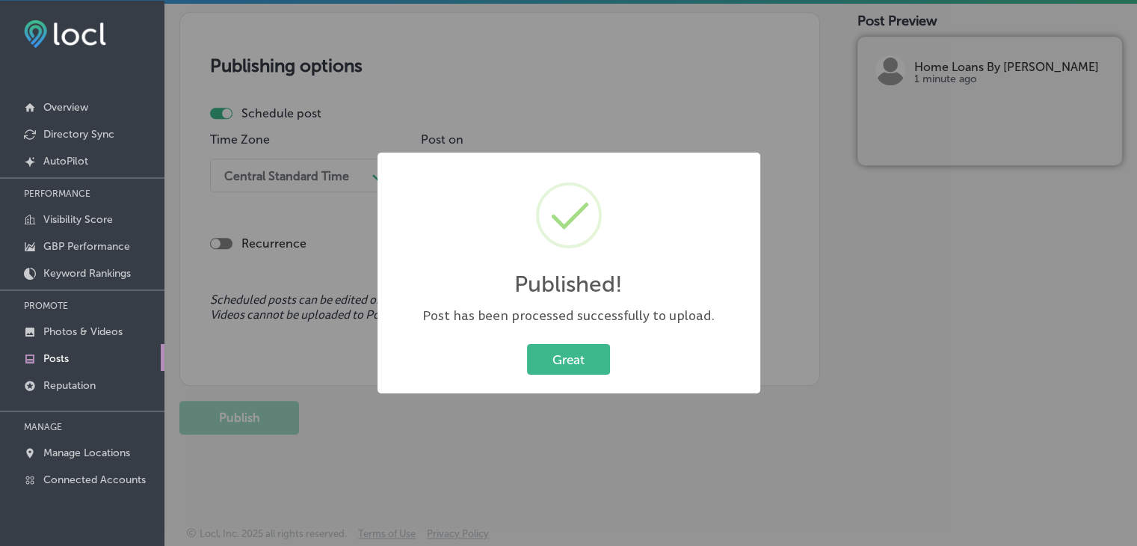
click at [700, 48] on div "Published! × Post has been processed successfully to upload. Great Cancel" at bounding box center [568, 273] width 1137 height 546
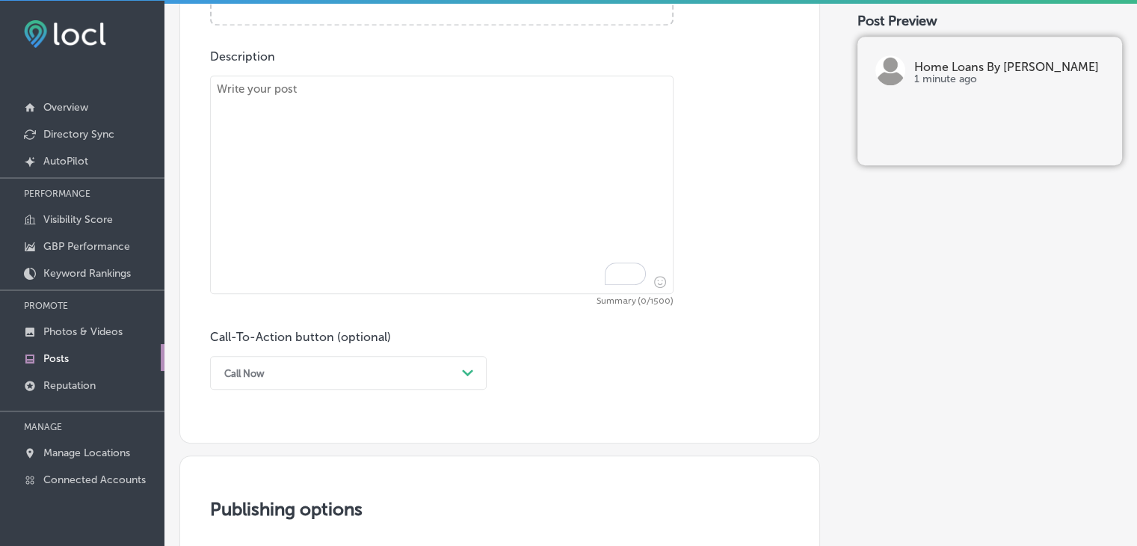
scroll to position [797, 0]
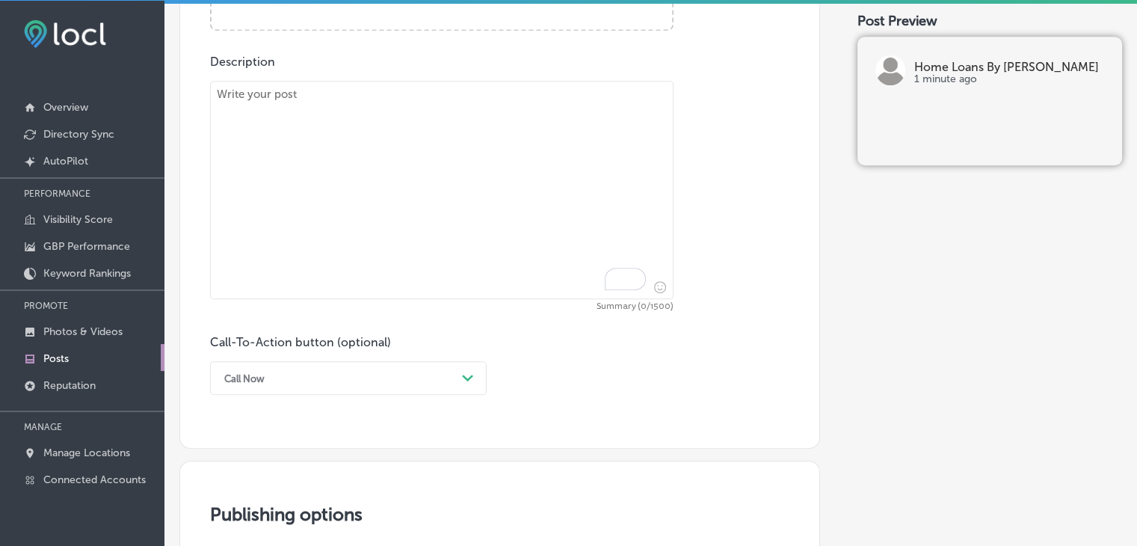
click at [608, 150] on textarea "To enrich screen reader interactions, please activate Accessibility in Grammarl…" at bounding box center [442, 190] width 464 height 218
paste textarea "Relocating? You can secure your mortgage with a virtual closing in San Antonio,…"
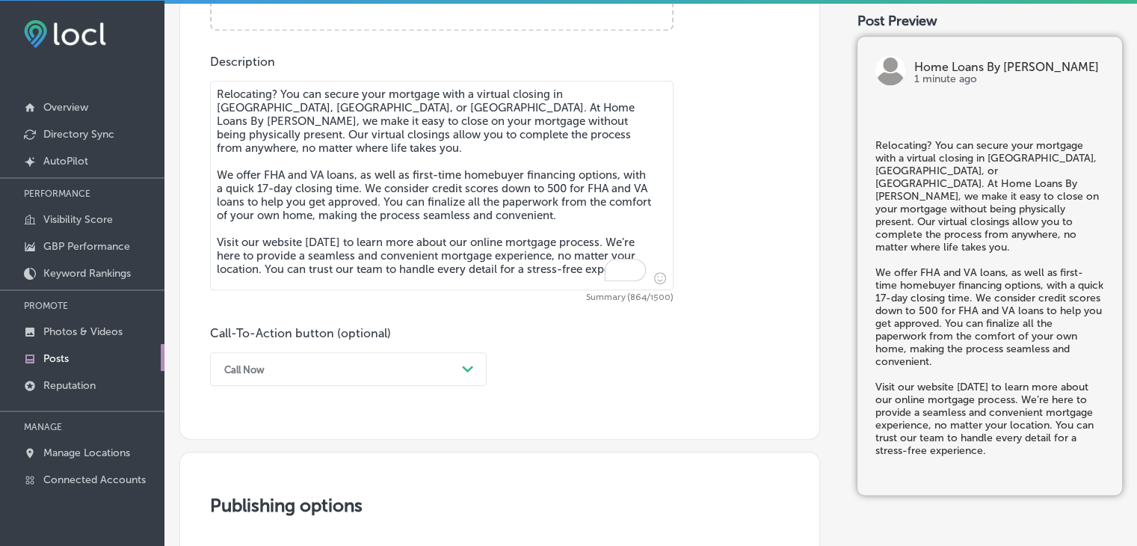
type textarea "Relocating? You can secure your mortgage with a virtual closing in San Antonio,…"
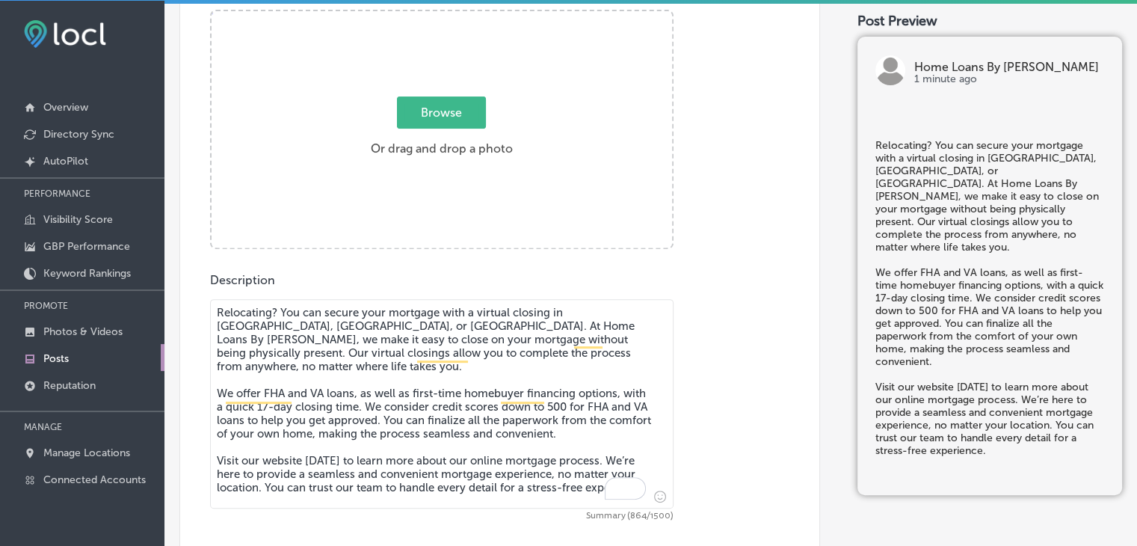
scroll to position [573, 0]
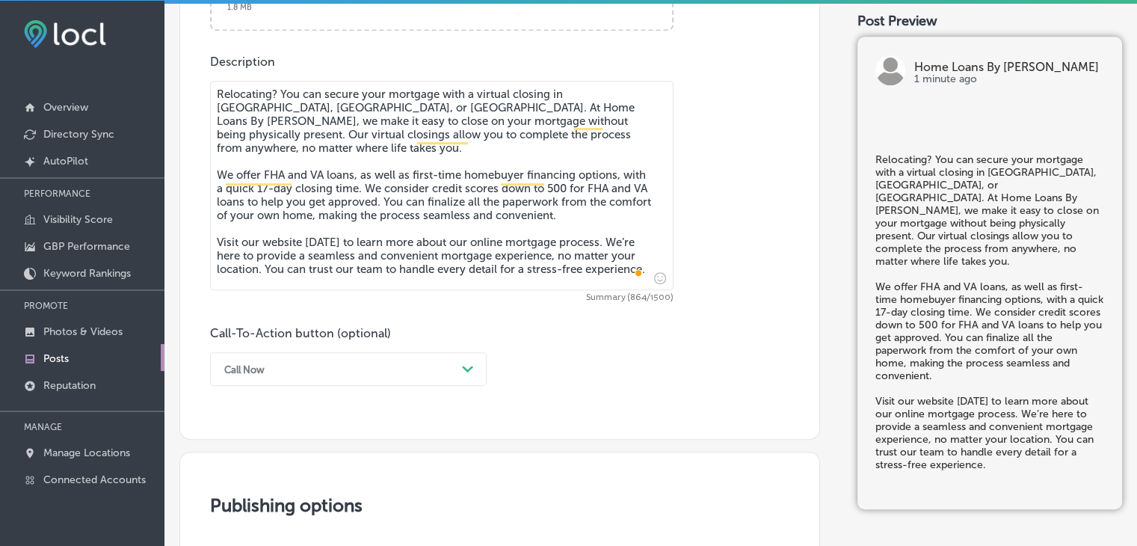
click at [356, 360] on div "Call Now Path Created with Sketch." at bounding box center [348, 369] width 277 height 34
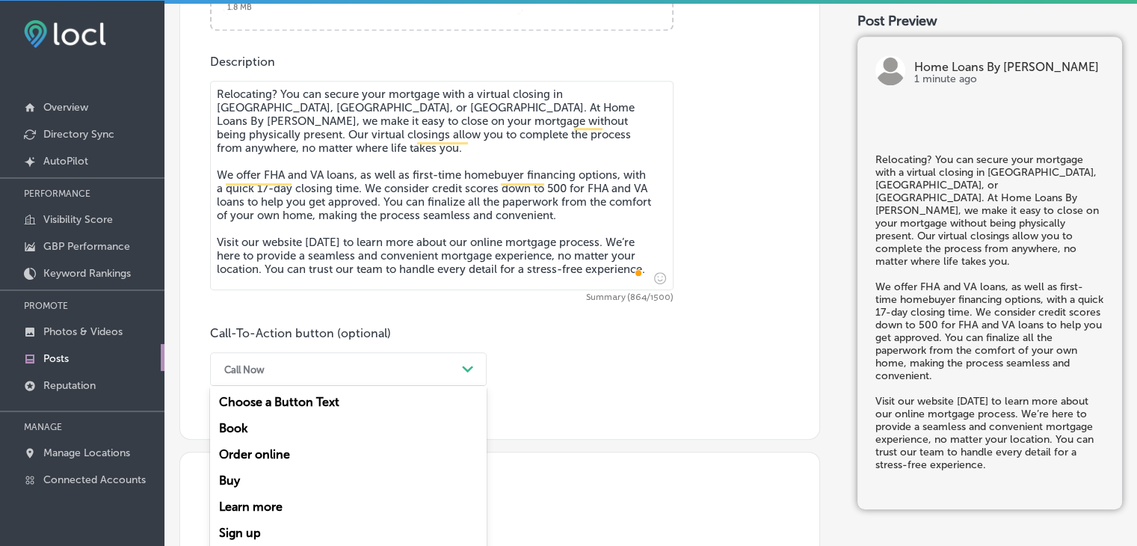
scroll to position [832, 0]
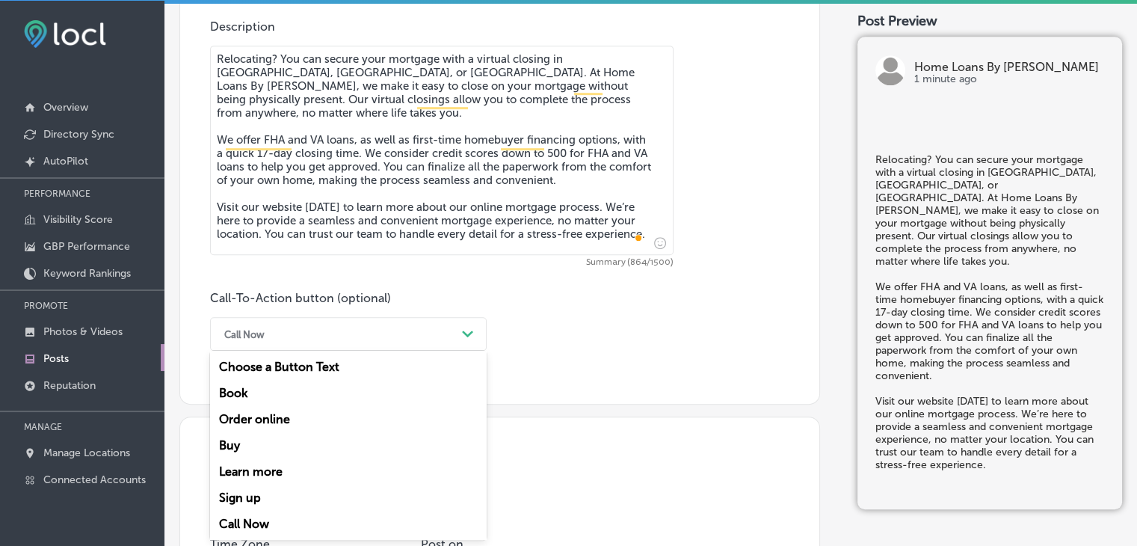
click at [268, 476] on div "Learn more" at bounding box center [348, 471] width 277 height 26
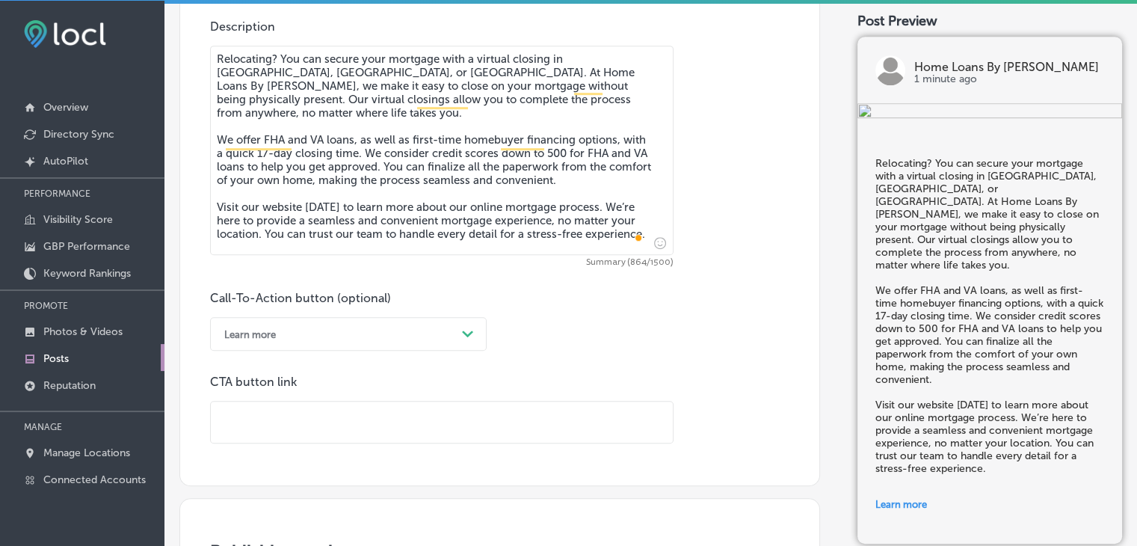
click at [287, 422] on input "text" at bounding box center [442, 422] width 462 height 41
paste input "https://future.loans/cherie-ford/"
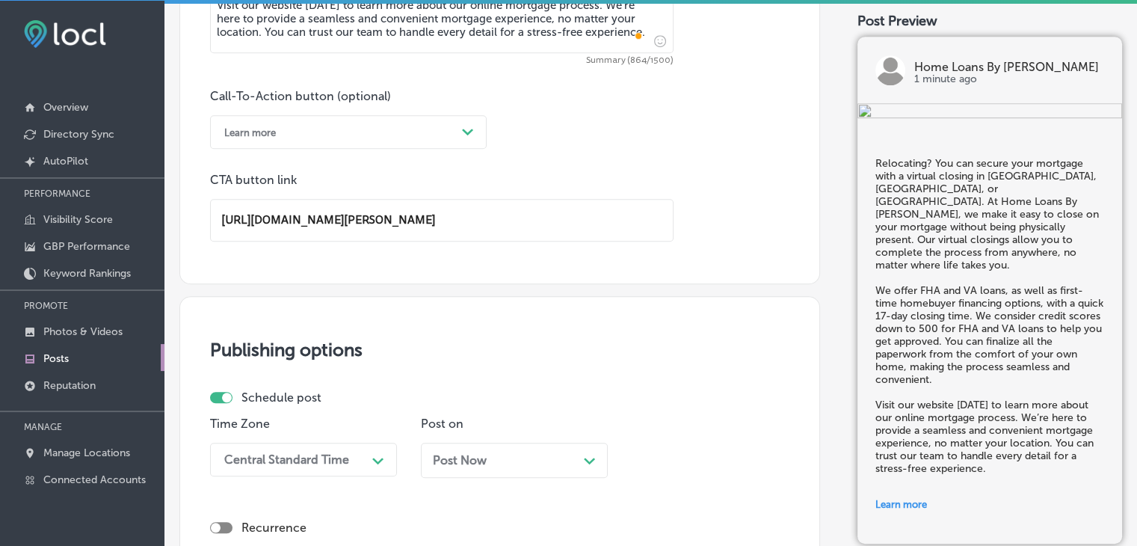
scroll to position [1281, 0]
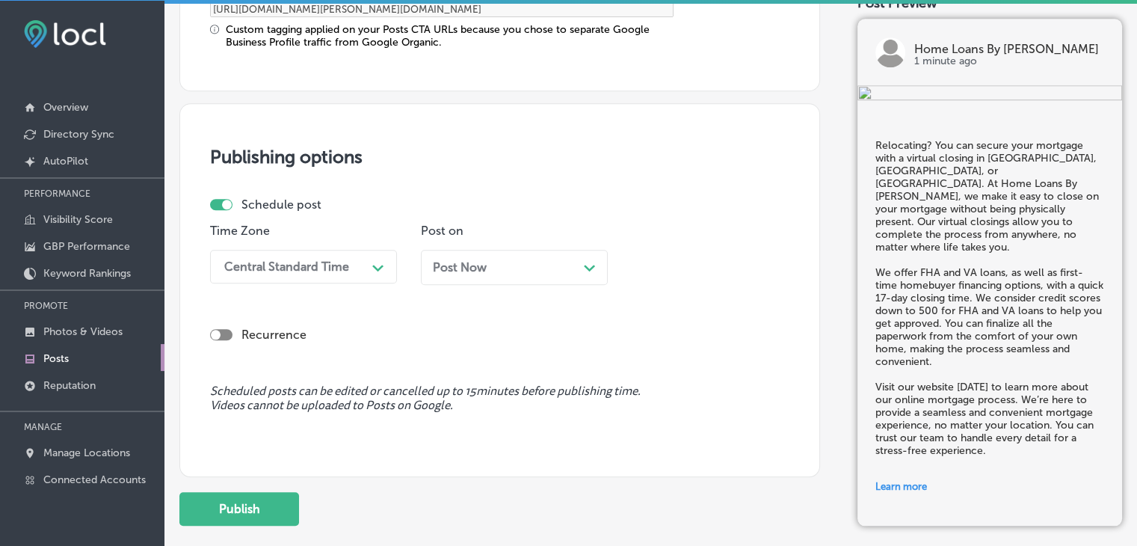
type input "https://future.loans/cherie-ford/"
click at [256, 265] on div "Central Standard Time" at bounding box center [286, 266] width 125 height 14
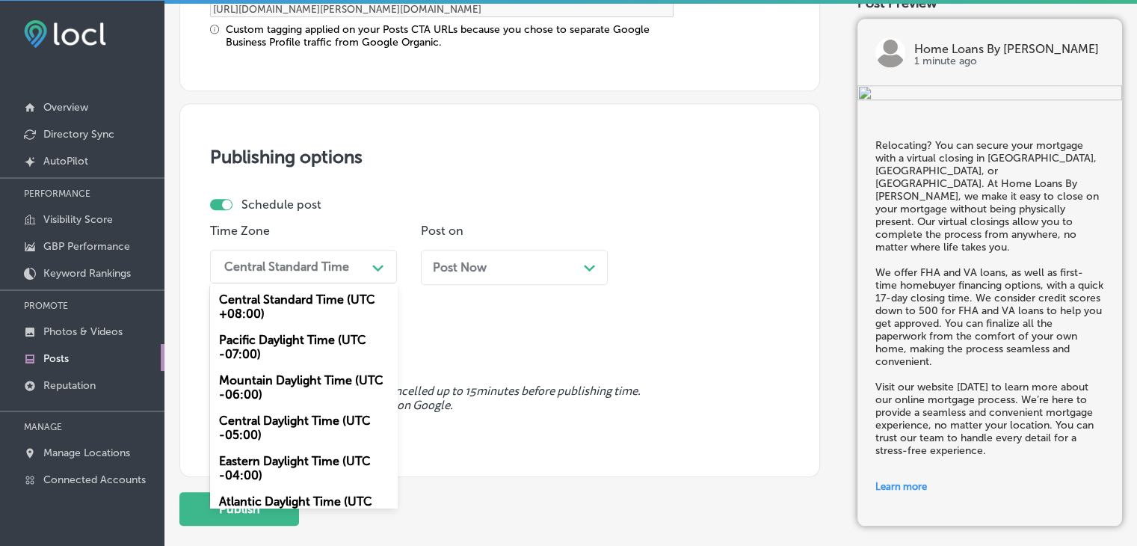
click at [280, 384] on div "Mountain Daylight Time (UTC -06:00)" at bounding box center [303, 387] width 187 height 40
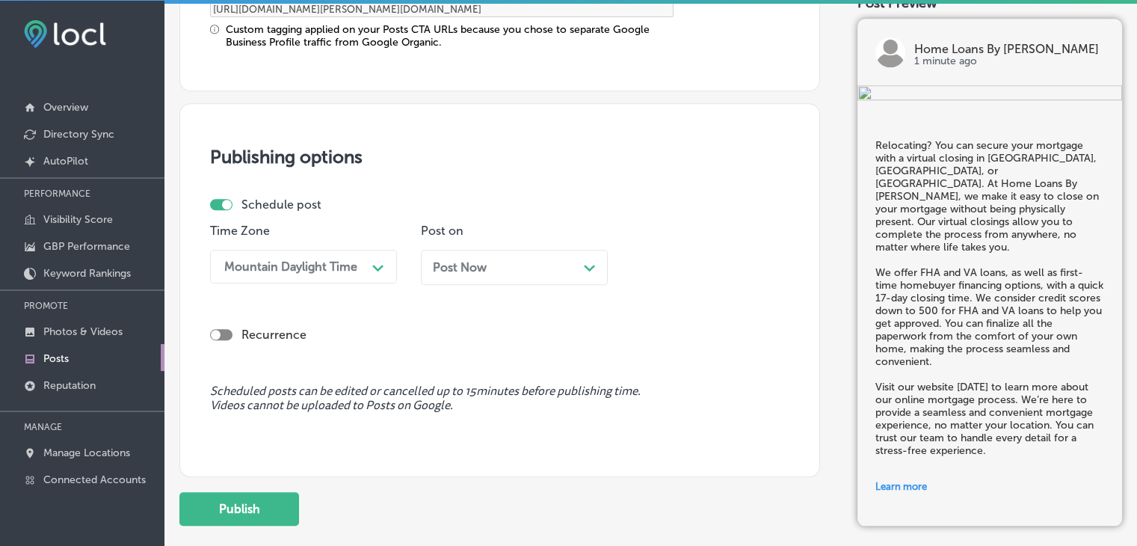
click at [441, 274] on div "Post Now Path Created with Sketch." at bounding box center [514, 267] width 187 height 35
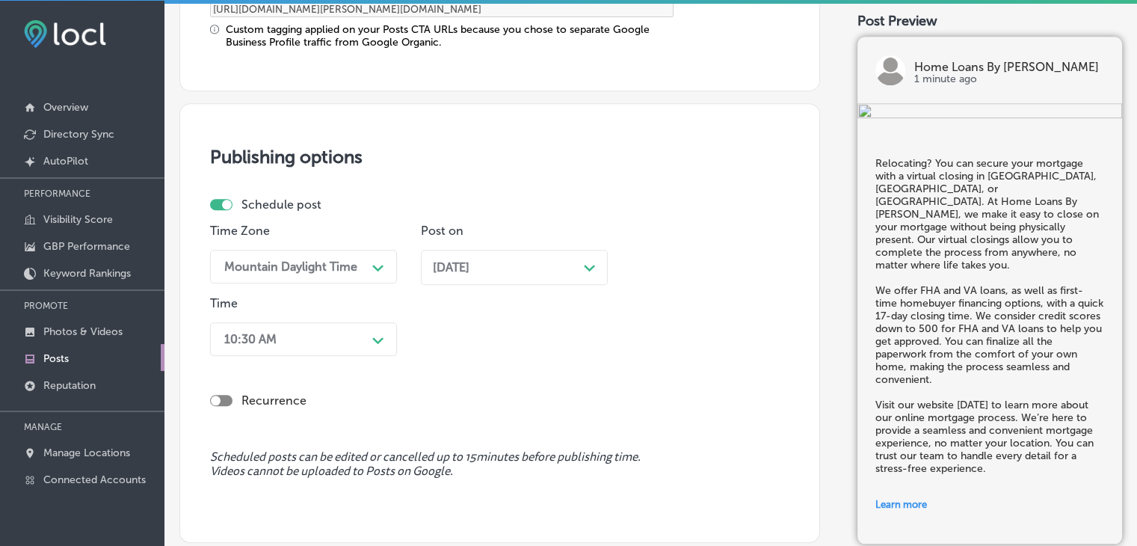
click at [402, 327] on div "Time Zone Mountain Daylight Time Path Created with Sketch. Post on Sep 08, 2025…" at bounding box center [493, 293] width 567 height 138
click at [399, 327] on div "Time Zone Mountain Daylight Time Path Created with Sketch. Post on Sep 08, 2025…" at bounding box center [493, 293] width 567 height 138
click at [390, 333] on div "10:30 AM Path Created with Sketch." at bounding box center [303, 339] width 187 height 34
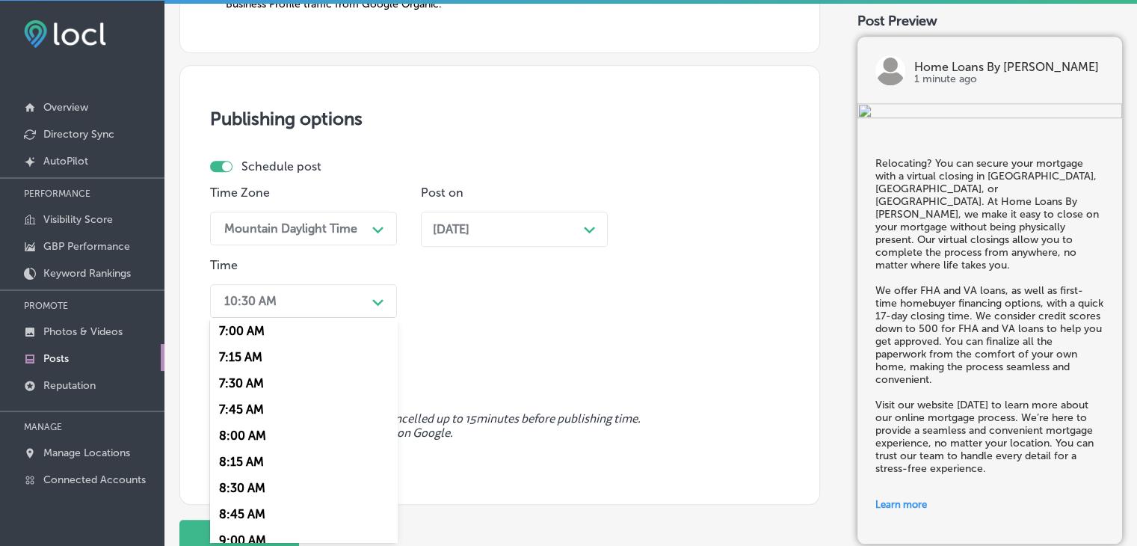
scroll to position [673, 0]
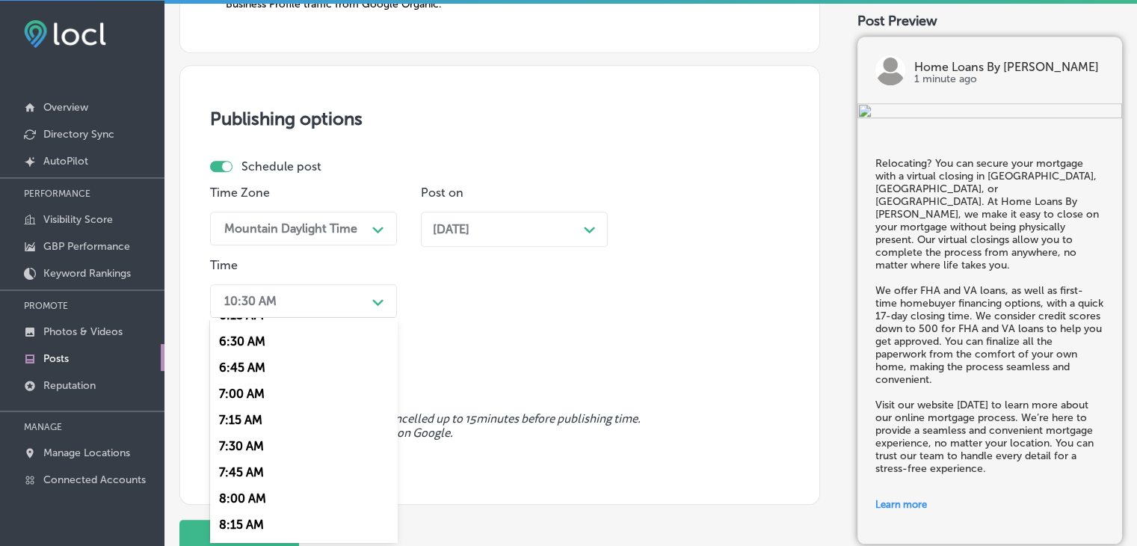
click at [263, 395] on div "7:00 AM" at bounding box center [303, 394] width 187 height 26
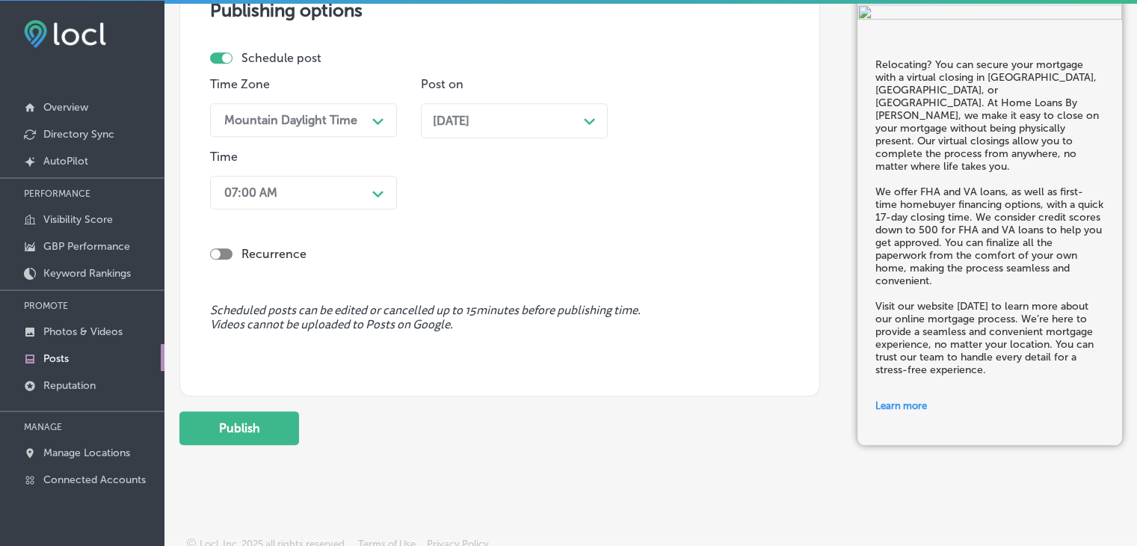
scroll to position [1436, 0]
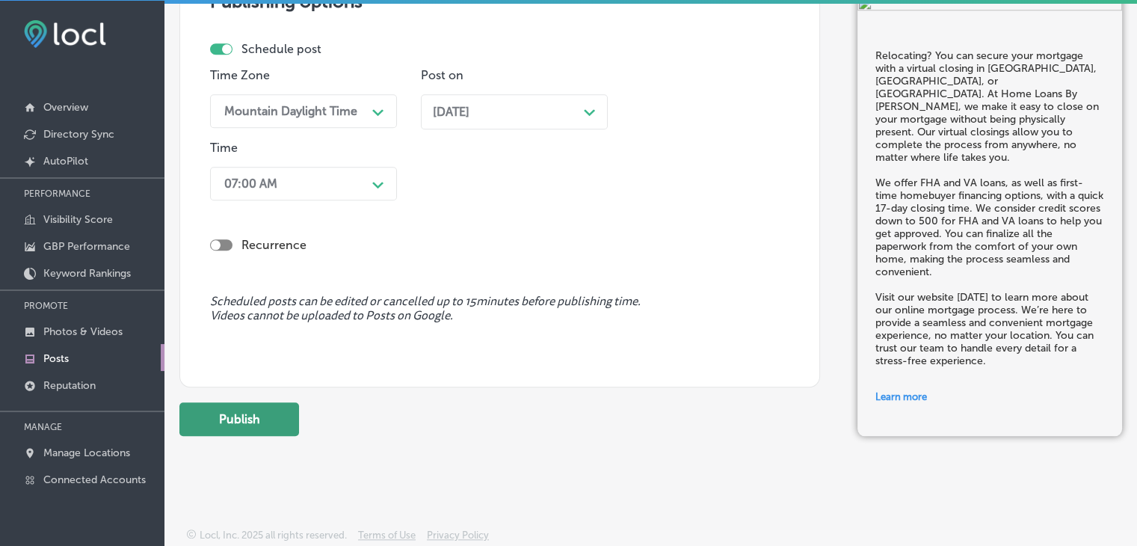
click at [293, 404] on button "Publish" at bounding box center [239, 419] width 120 height 34
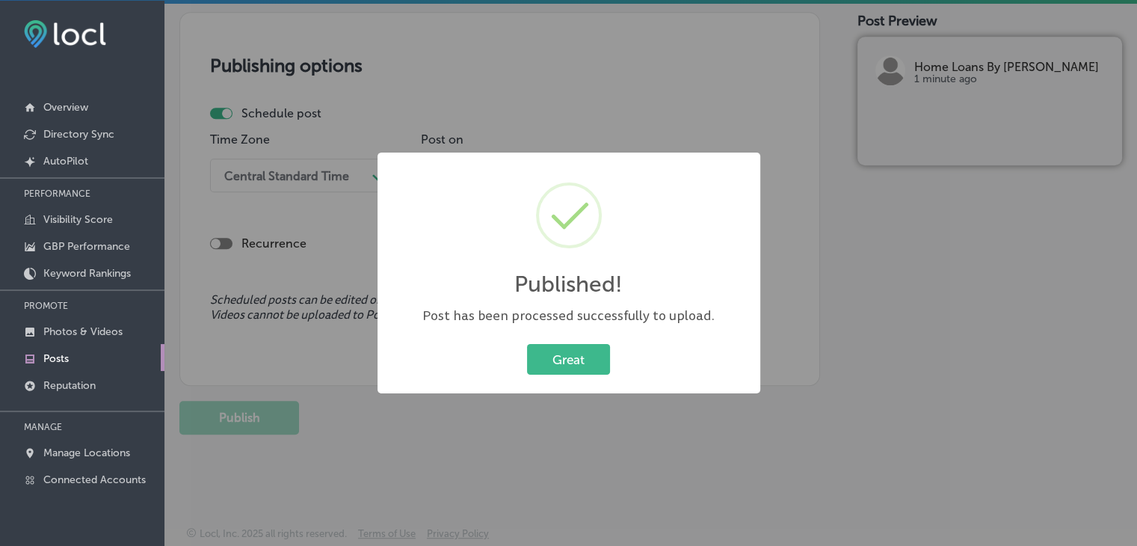
click at [728, 70] on div "Published! × Post has been processed successfully to upload. Great Cancel" at bounding box center [568, 273] width 1137 height 546
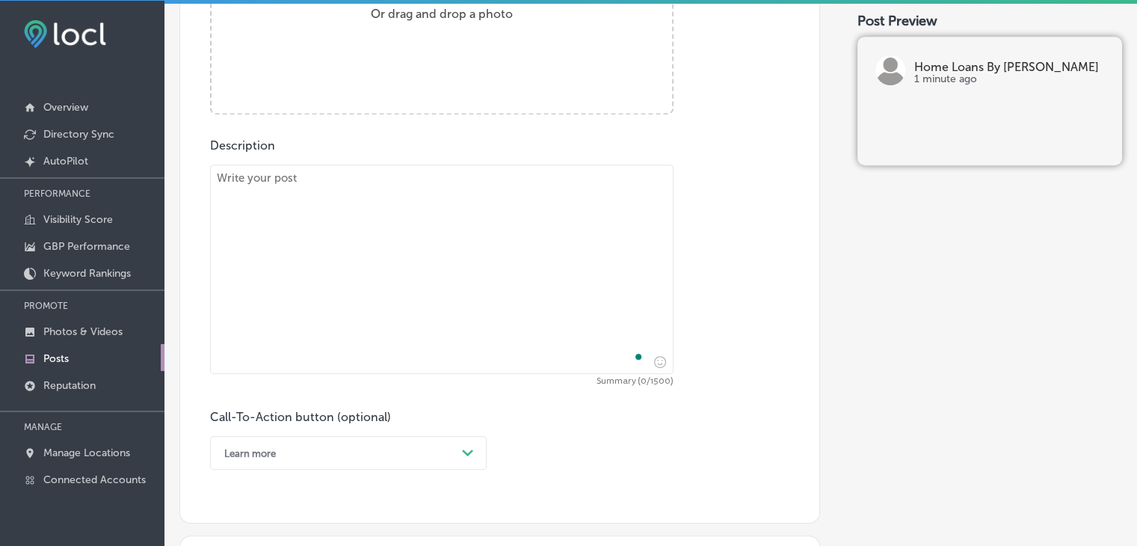
click at [482, 229] on textarea "To enrich screen reader interactions, please activate Accessibility in Grammarl…" at bounding box center [442, 268] width 464 height 209
paste textarea "Securing your first home in Plano, Garland, or McKinney is smooth and stress-fr…"
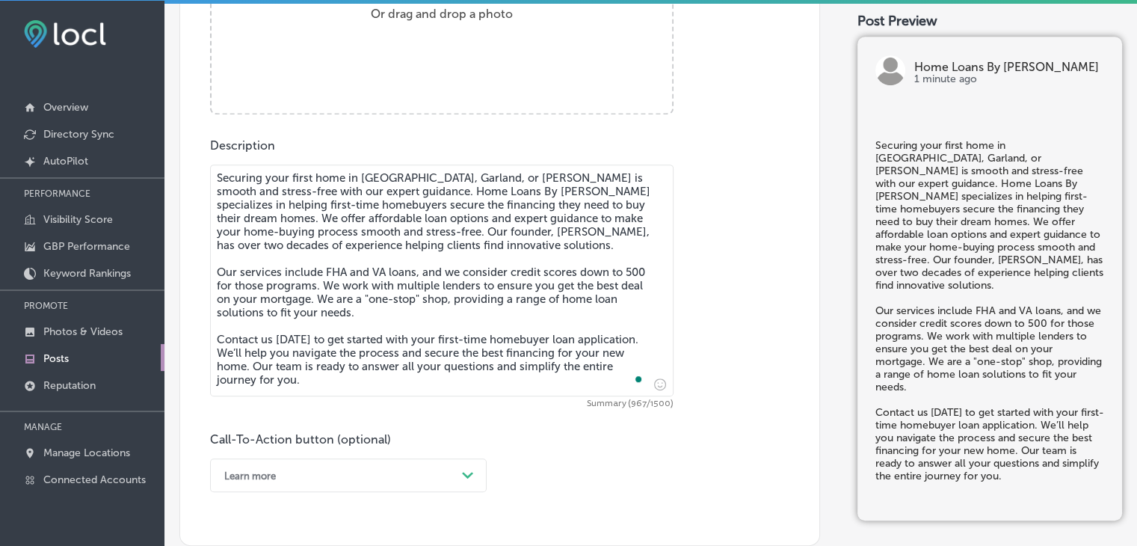
scroll to position [489, 0]
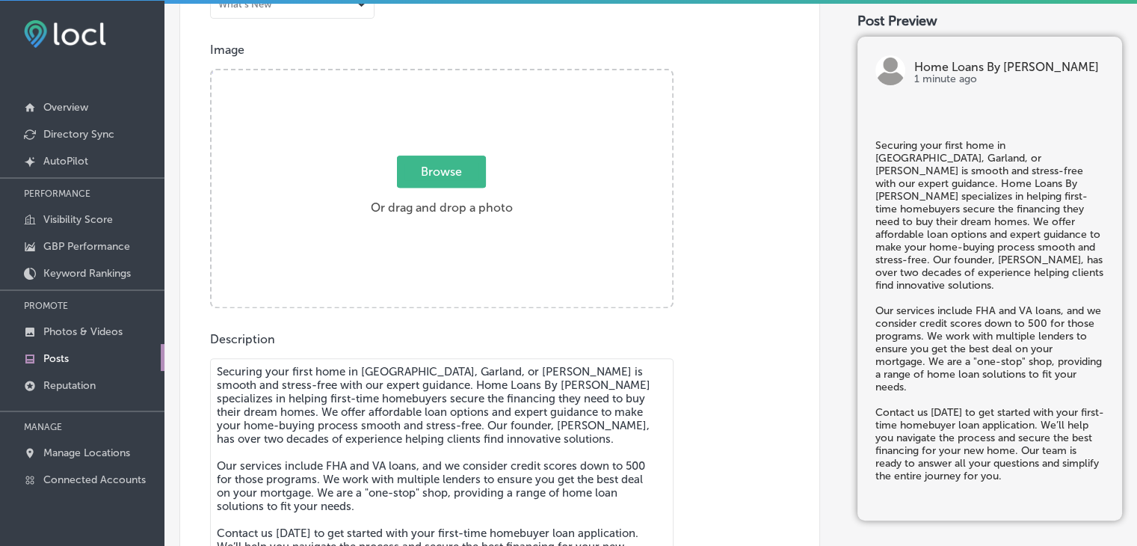
type textarea "Securing your first home in Plano, Garland, or McKinney is smooth and stress-fr…"
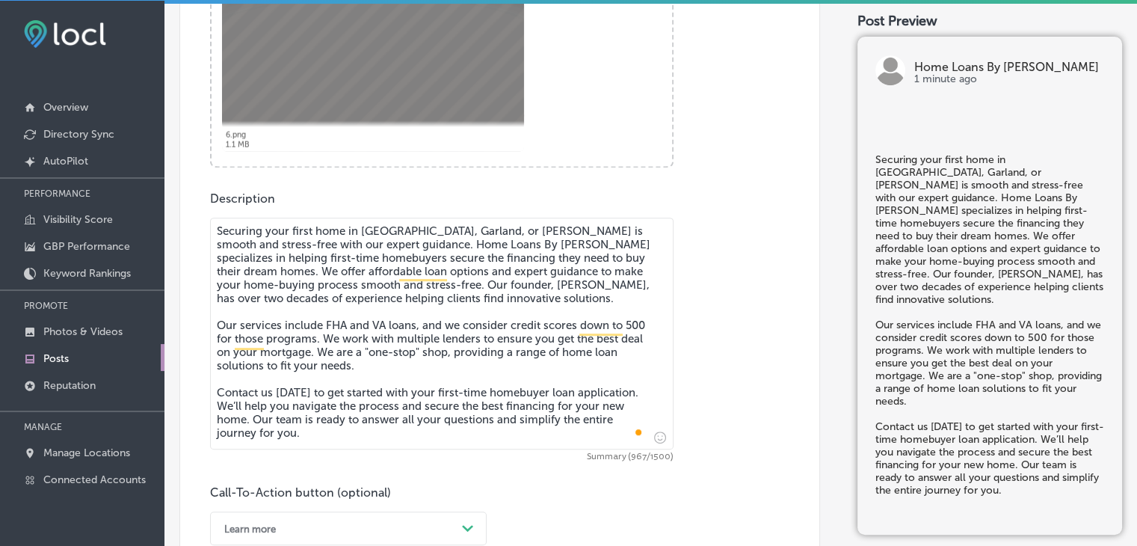
scroll to position [863, 0]
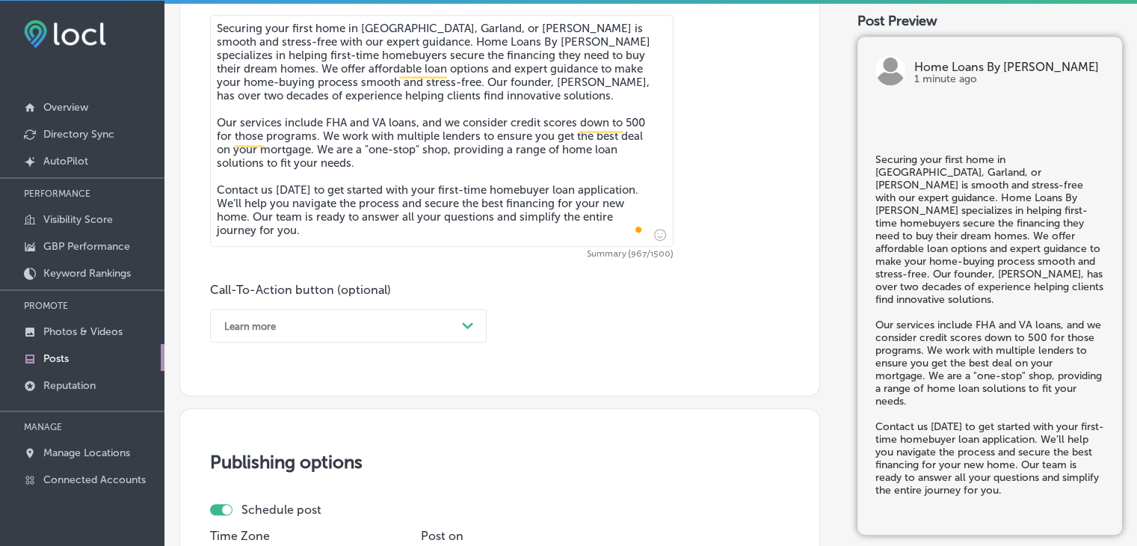
click at [263, 314] on div "Learn more" at bounding box center [336, 325] width 239 height 23
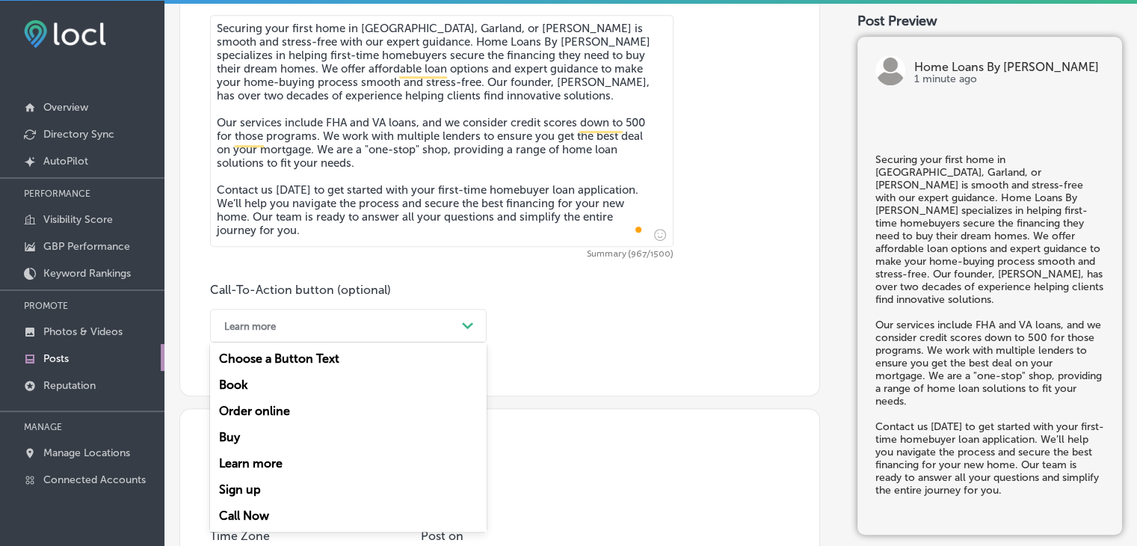
click at [271, 509] on div "Call Now" at bounding box center [348, 515] width 277 height 26
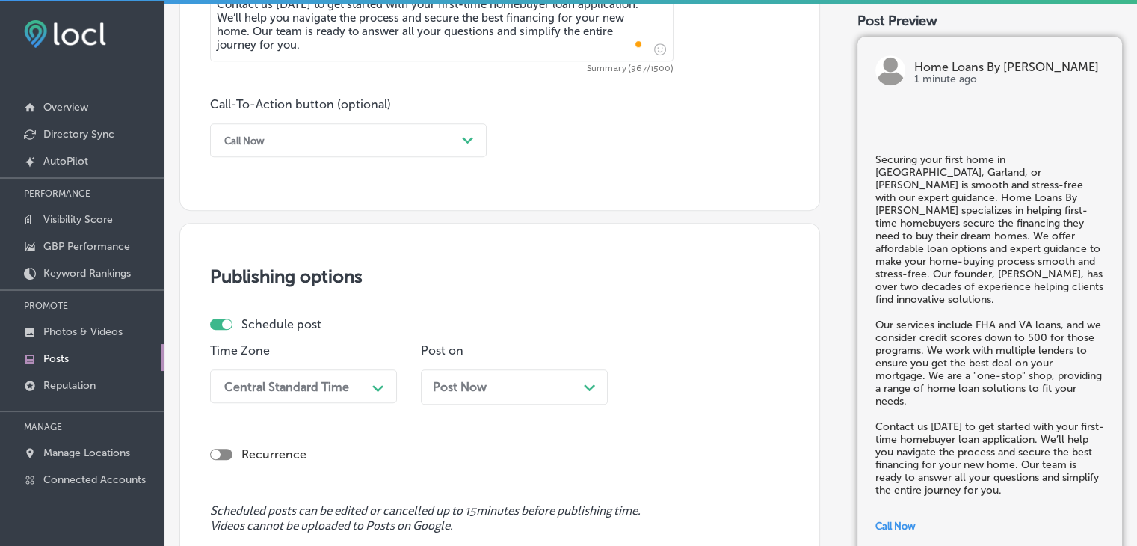
scroll to position [1162, 0]
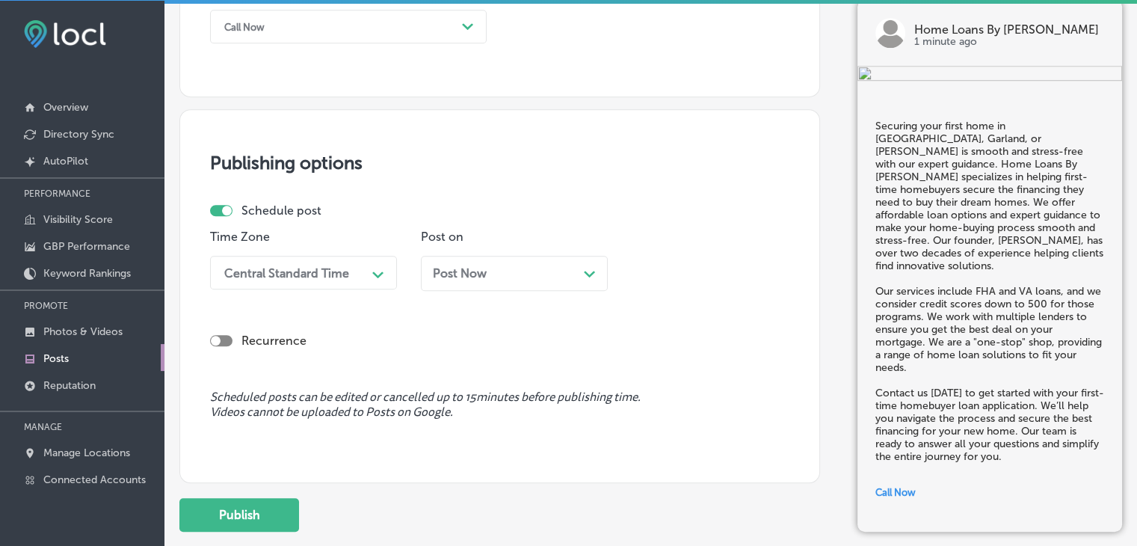
click at [429, 272] on div "Post Now Path Created with Sketch." at bounding box center [514, 273] width 187 height 35
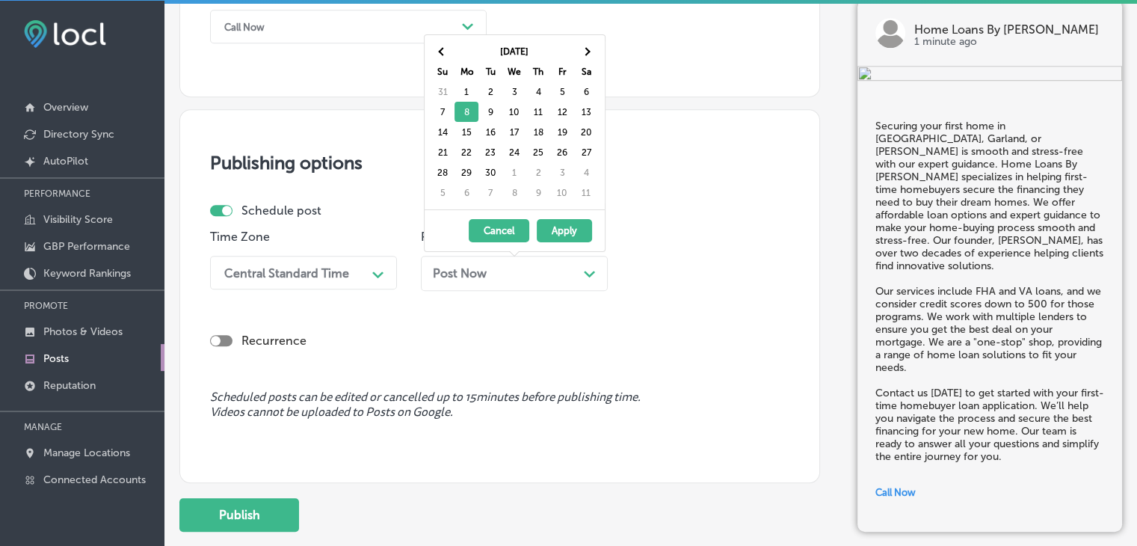
click at [365, 276] on div "Central Standard Time" at bounding box center [292, 272] width 150 height 26
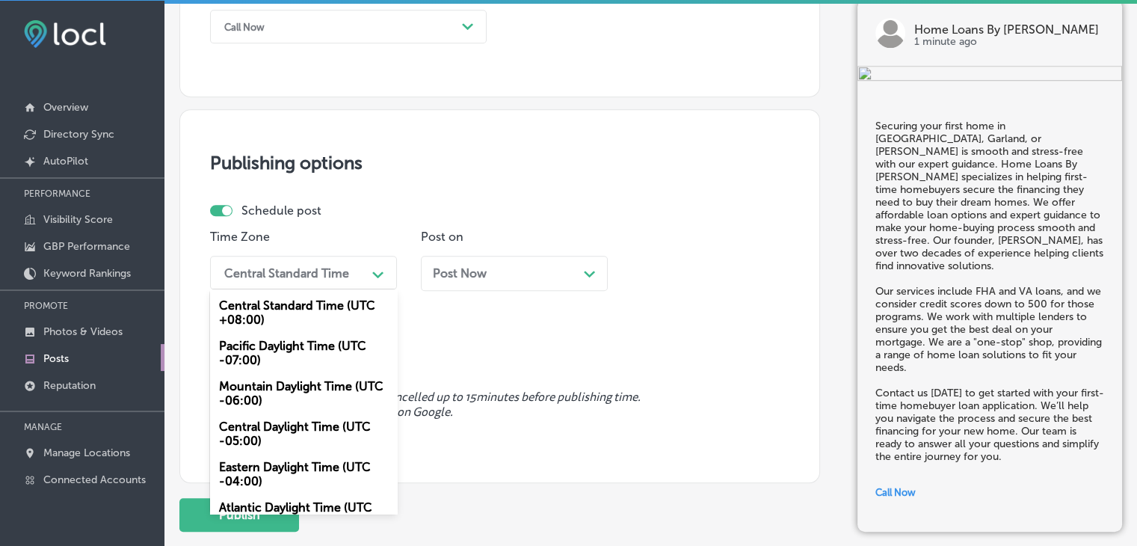
click at [307, 386] on div "Mountain Daylight Time (UTC -06:00)" at bounding box center [303, 393] width 187 height 40
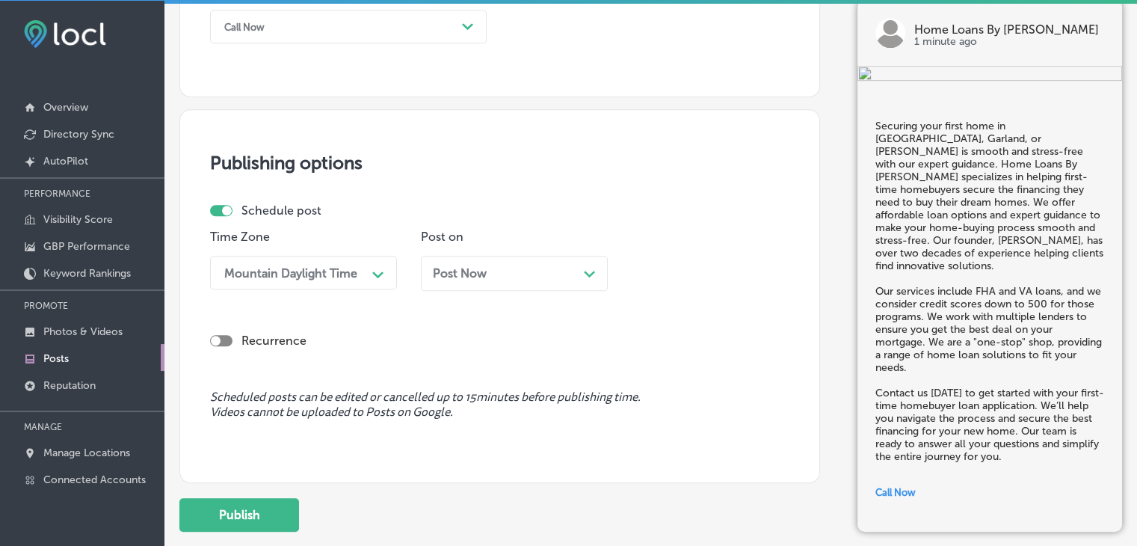
click at [419, 298] on div "Time Zone option Mountain Daylight Time (UTC -06:00), selected. 0 results avail…" at bounding box center [493, 266] width 567 height 73
click at [444, 282] on div "Post Now Path Created with Sketch." at bounding box center [514, 273] width 187 height 35
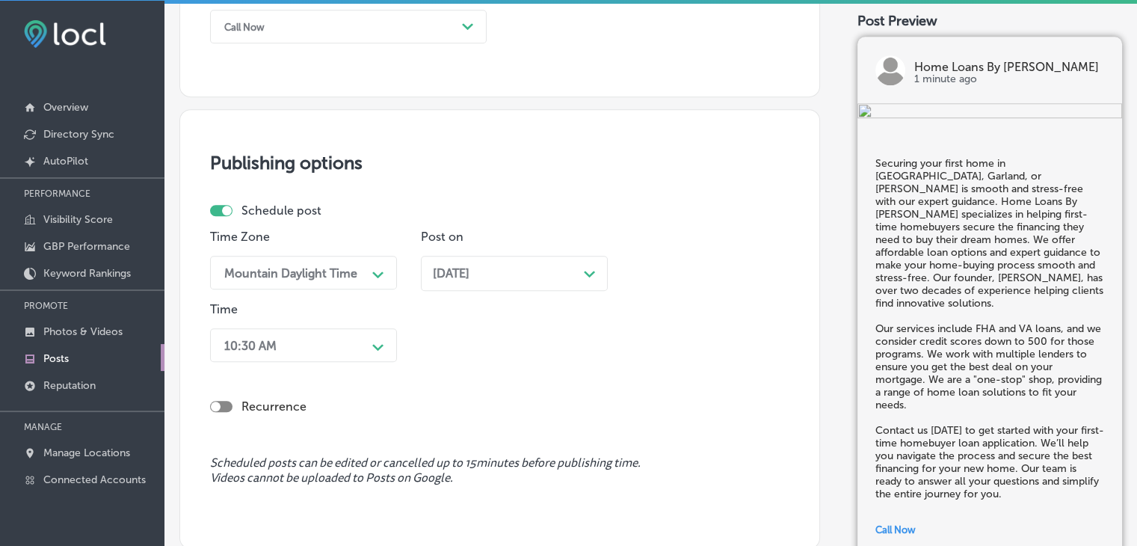
click at [334, 337] on div "10:30 AM Path Created with Sketch." at bounding box center [303, 345] width 187 height 34
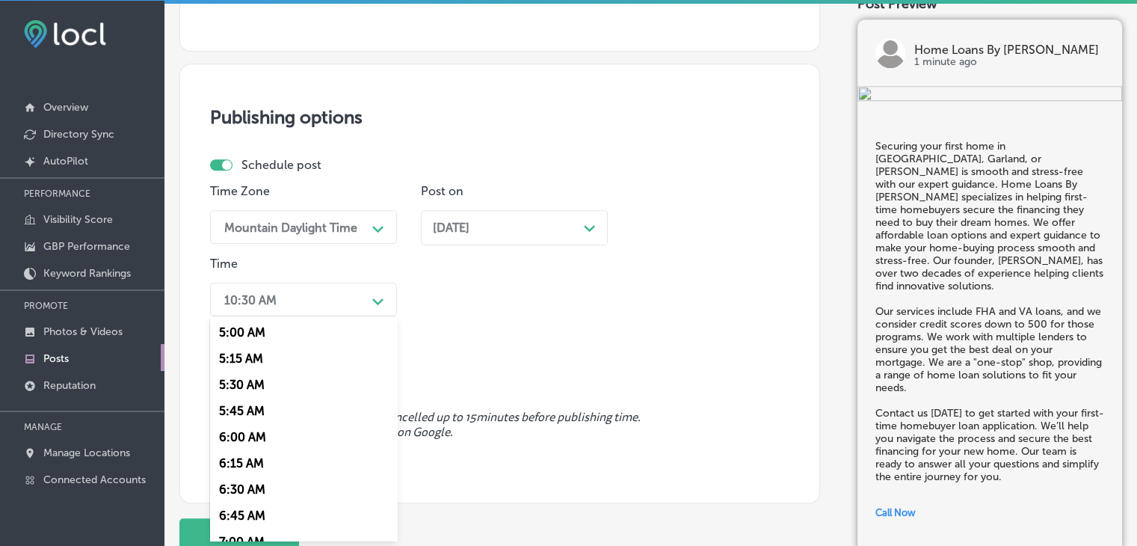
scroll to position [673, 0]
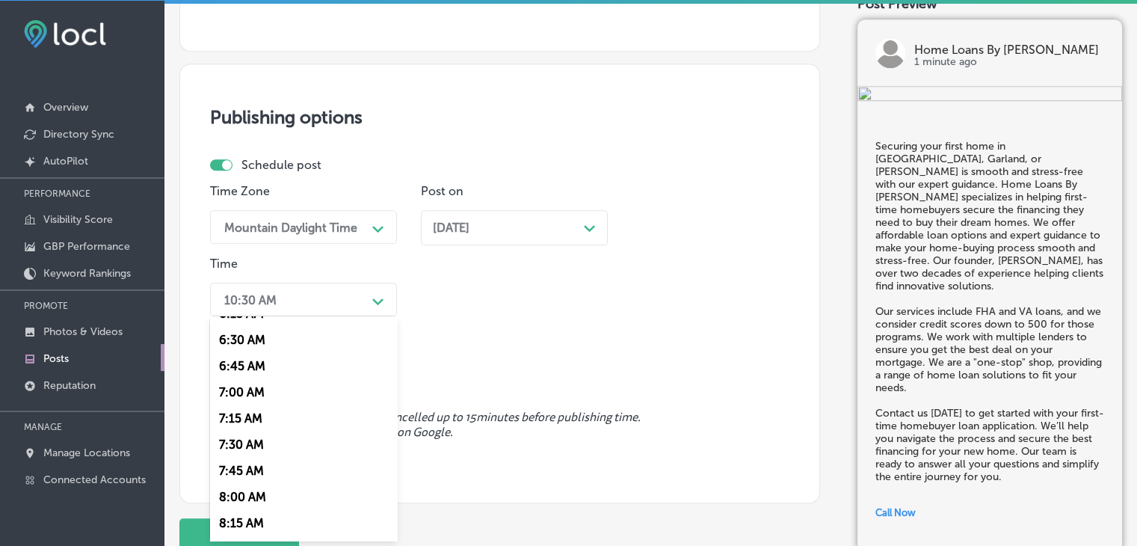
click at [253, 399] on div "7:00 AM" at bounding box center [303, 392] width 187 height 26
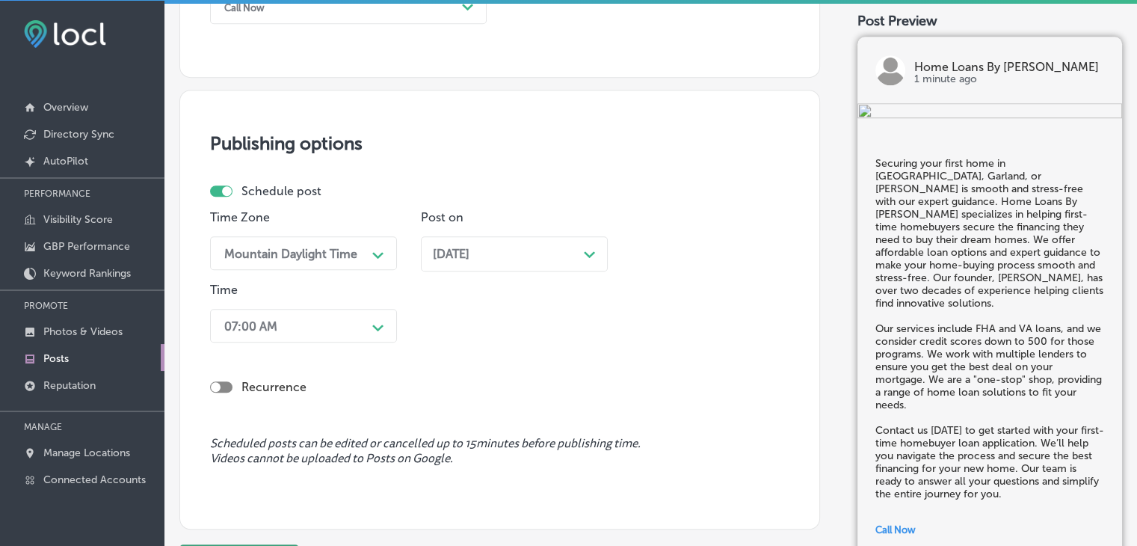
scroll to position [1282, 0]
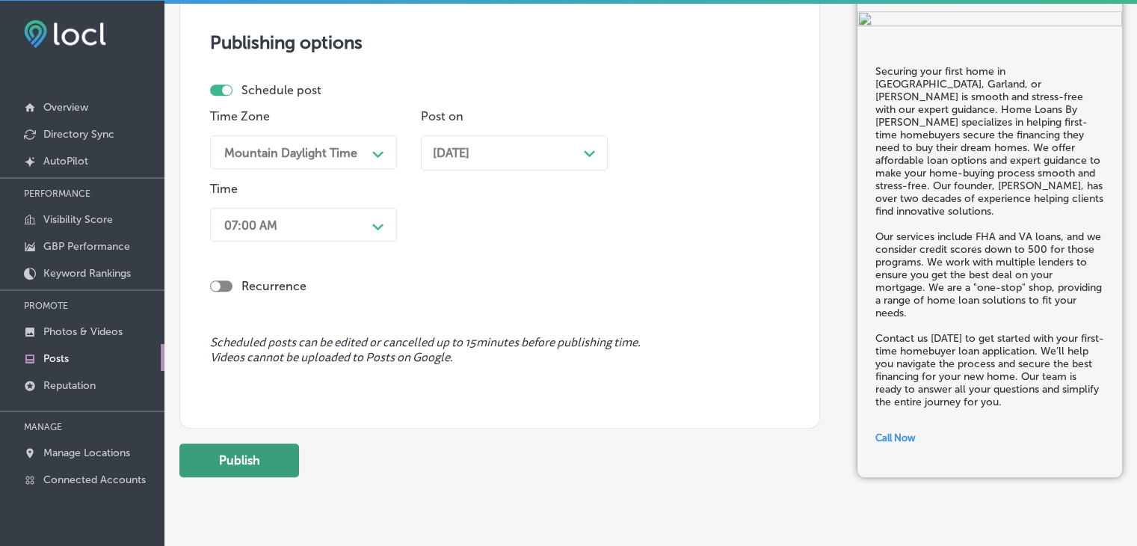
click at [272, 458] on button "Publish" at bounding box center [239, 460] width 120 height 34
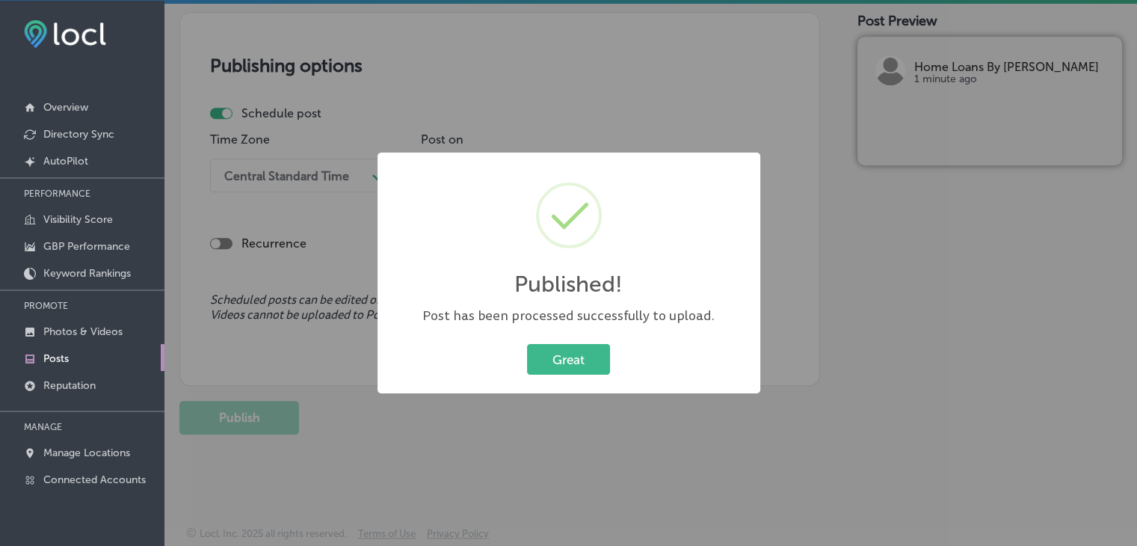
click at [819, 48] on div "Published! × Post has been processed successfully to upload. Great Cancel" at bounding box center [568, 273] width 1137 height 546
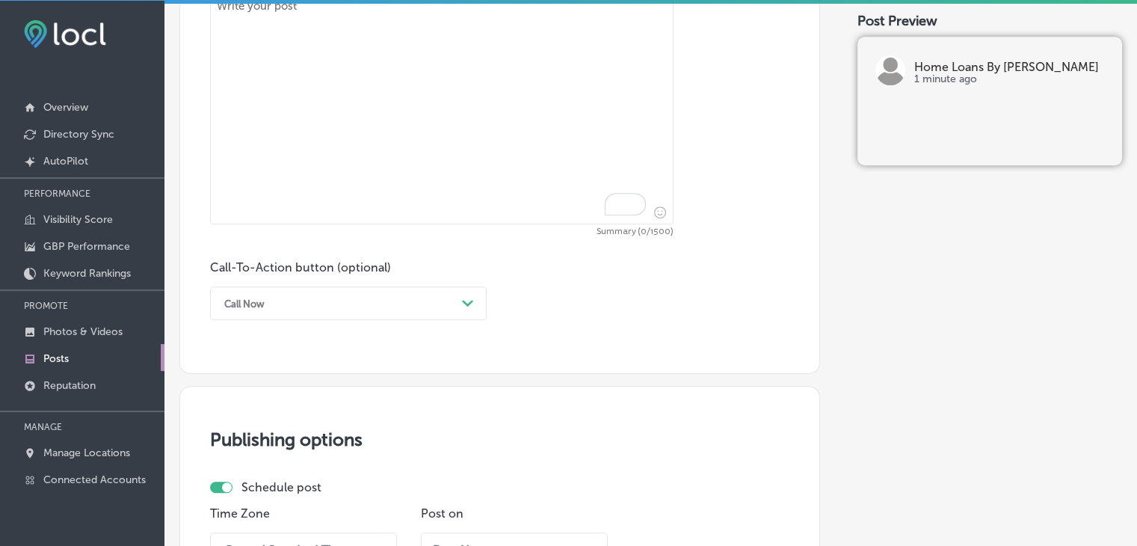
click at [562, 157] on textarea "To enrich screen reader interactions, please activate Accessibility in Grammarl…" at bounding box center [442, 109] width 464 height 232
paste textarea "A fast mortgage closing is guaranteed in Fort Worth, Arlington, or Weatherford.…"
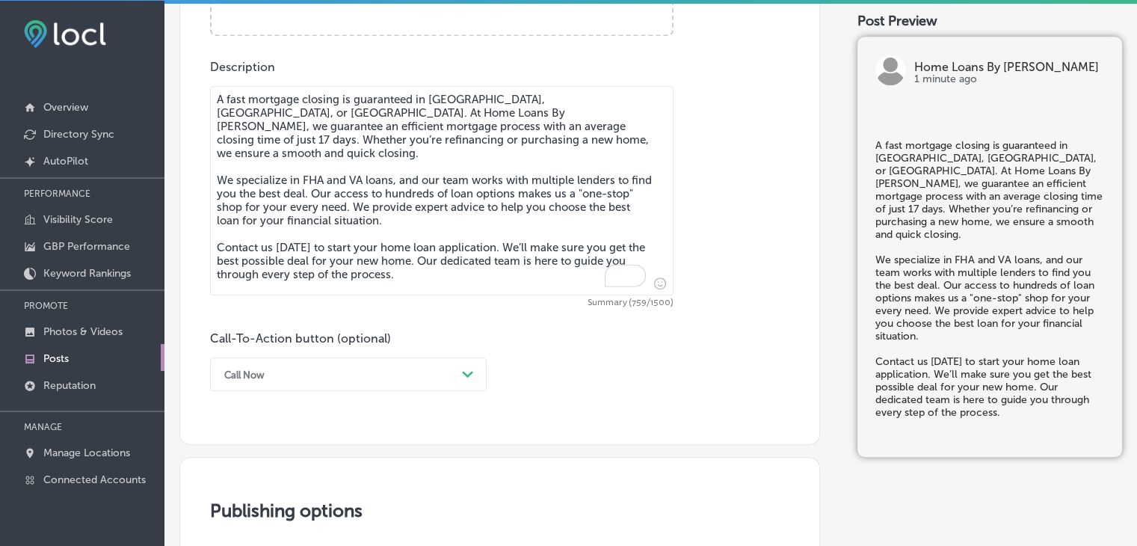
scroll to position [661, 0]
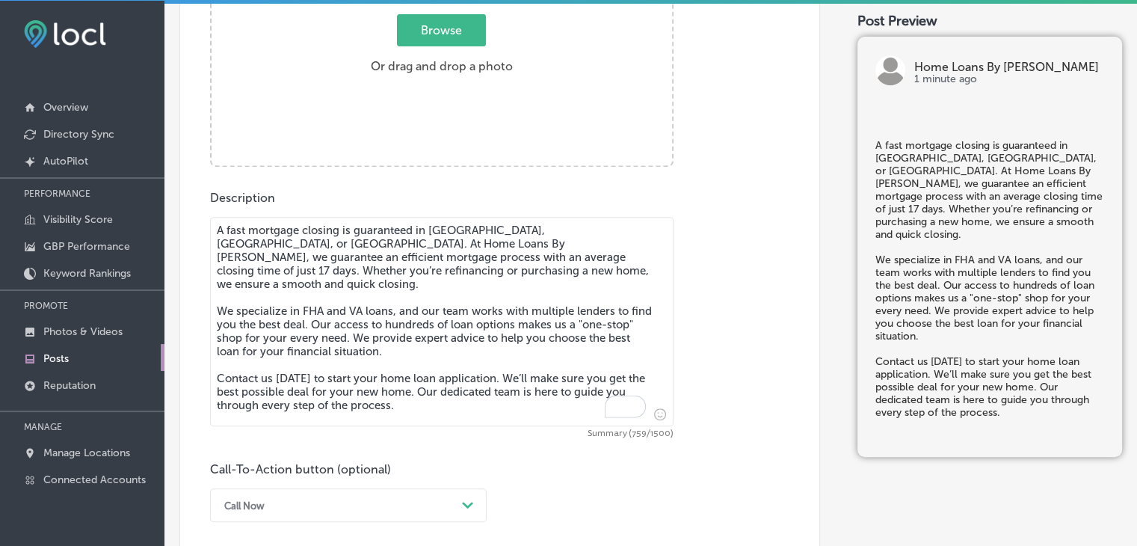
type textarea "A fast mortgage closing is guaranteed in Fort Worth, Arlington, or Weatherford.…"
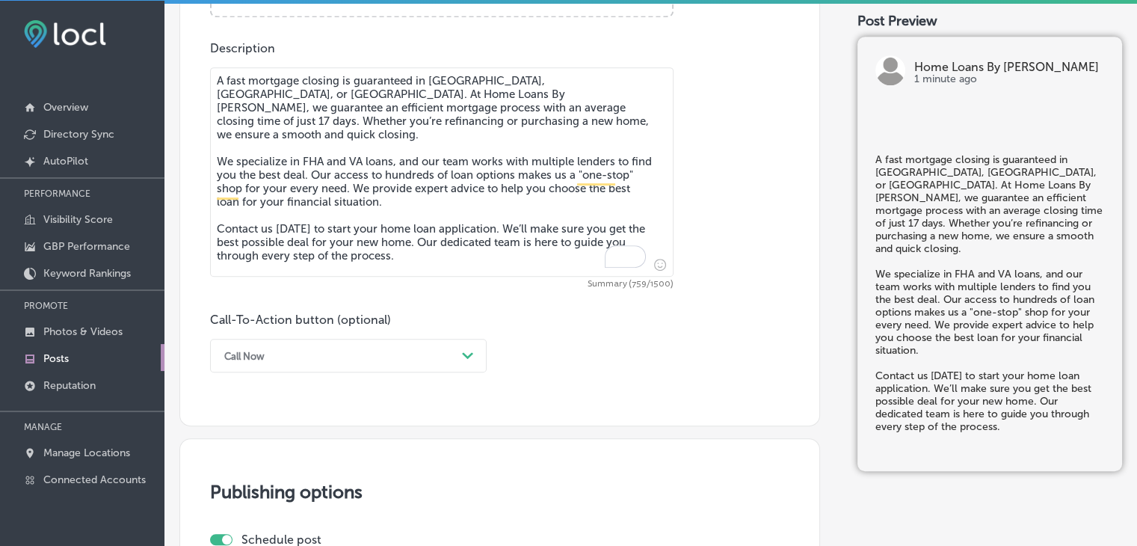
click at [298, 339] on div "Call Now Path Created with Sketch." at bounding box center [348, 356] width 277 height 34
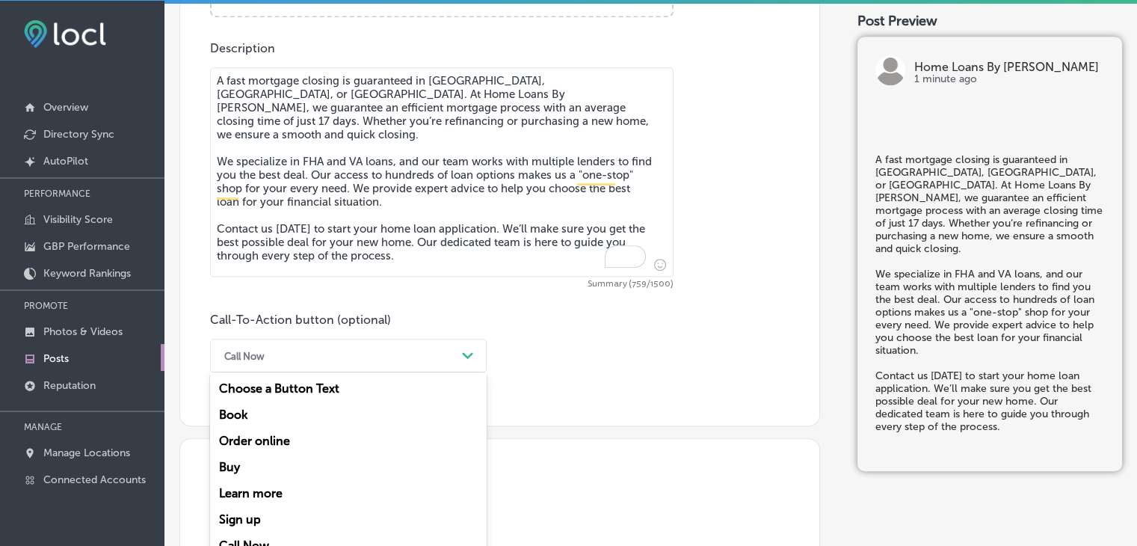
scroll to position [832, 0]
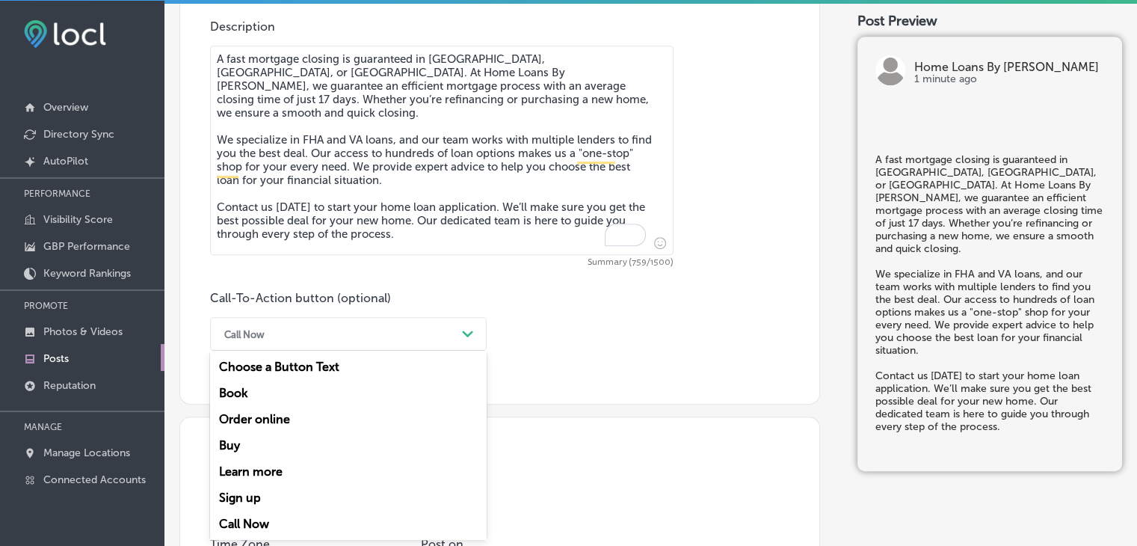
click at [257, 515] on div "Call Now" at bounding box center [348, 524] width 277 height 26
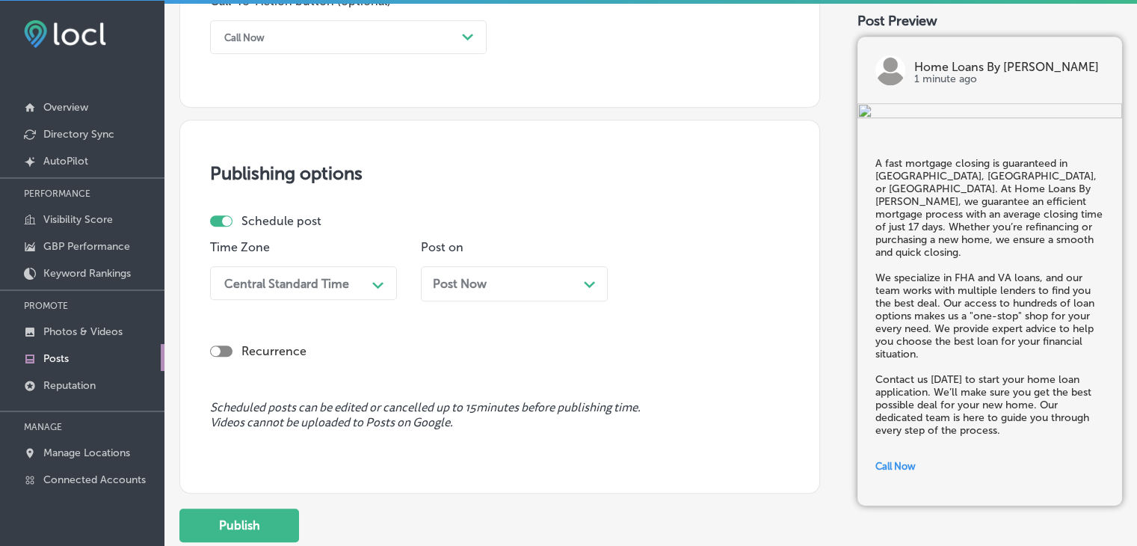
scroll to position [1131, 0]
click at [356, 280] on div "Central Standard Time" at bounding box center [292, 281] width 150 height 26
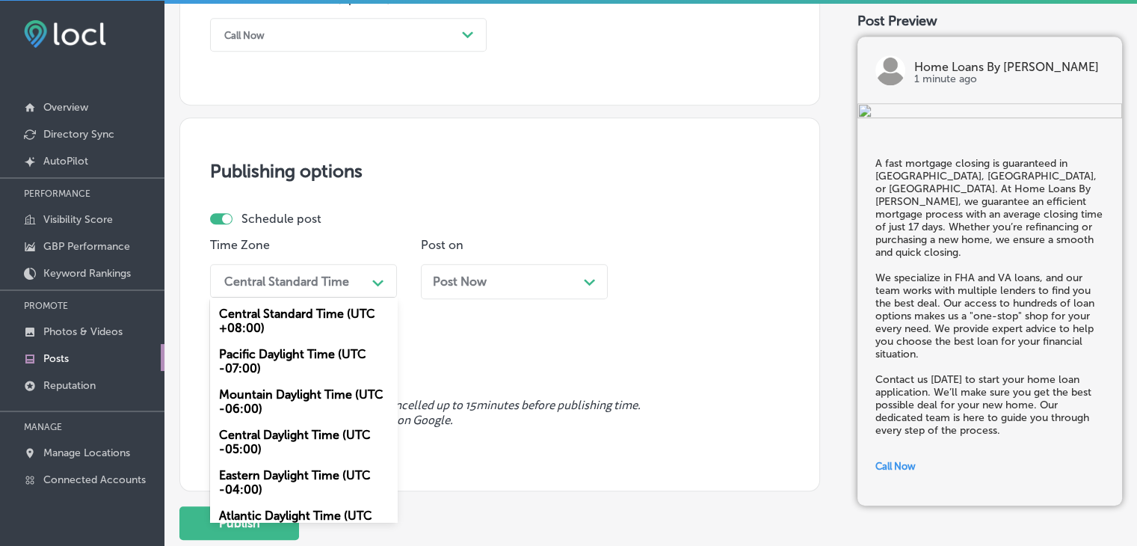
click at [297, 407] on div "Mountain Daylight Time (UTC -06:00)" at bounding box center [303, 401] width 187 height 40
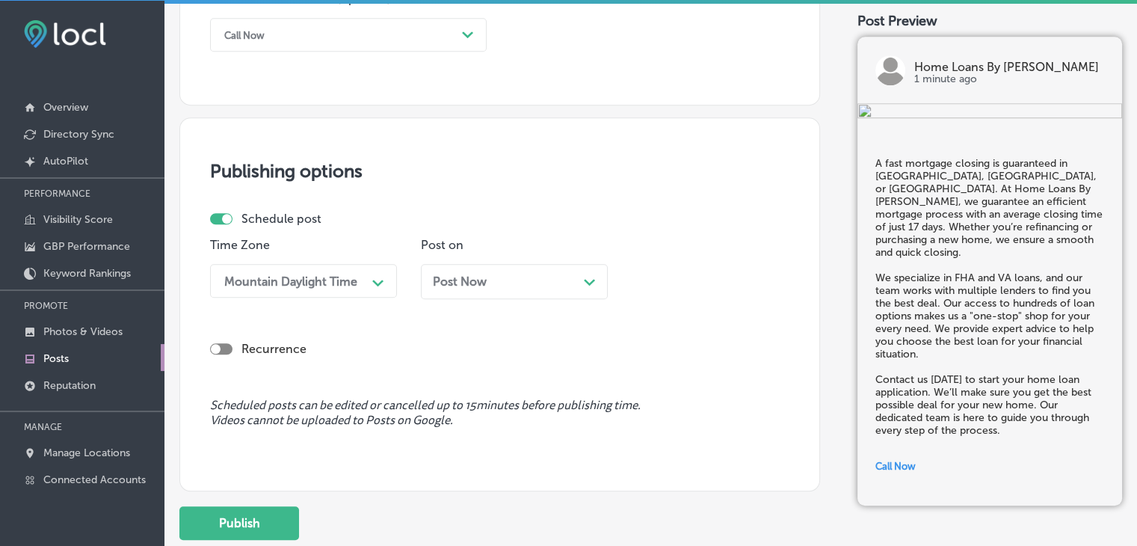
click at [466, 274] on span "Post Now" at bounding box center [460, 281] width 54 height 14
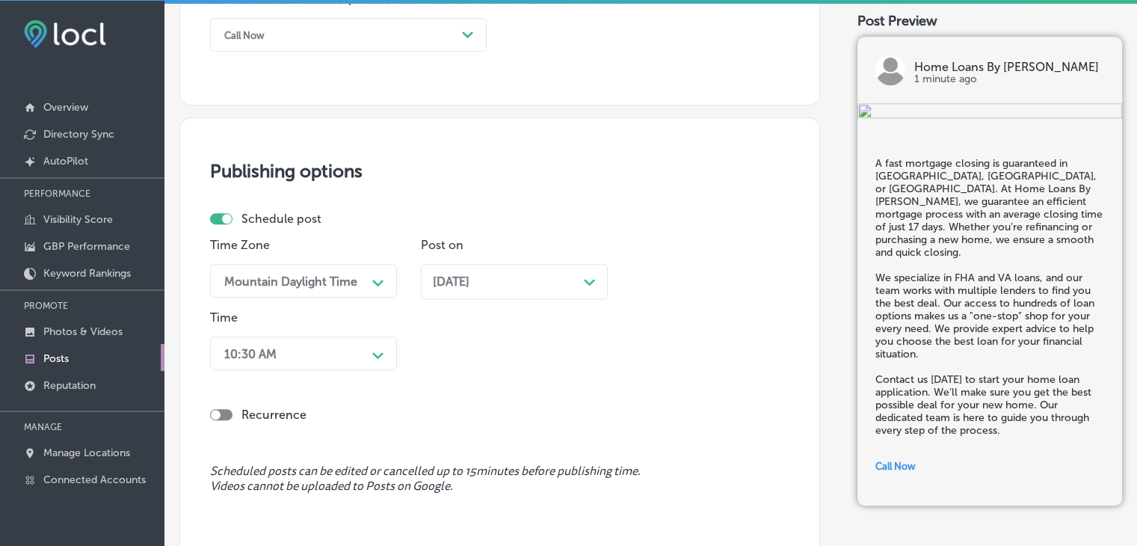
click at [329, 367] on div "10:30 AM Path Created with Sketch." at bounding box center [303, 353] width 187 height 34
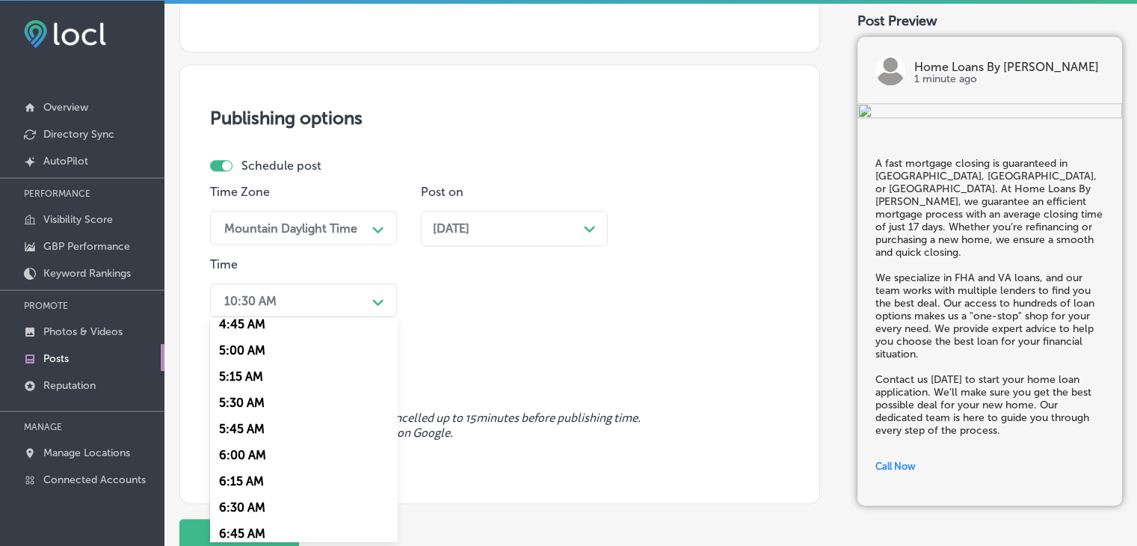
scroll to position [598, 0]
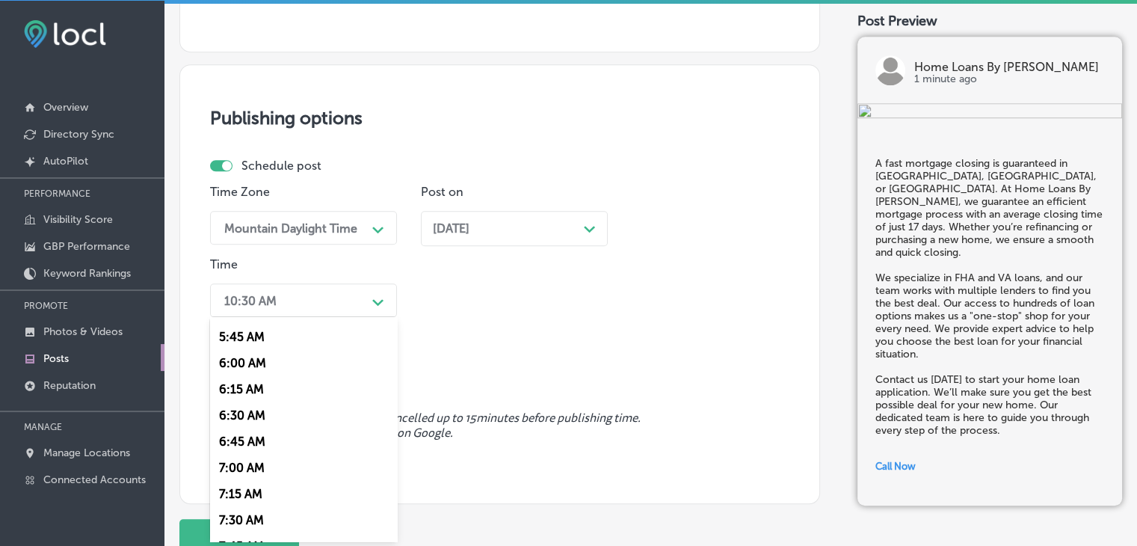
click at [270, 466] on div "7:00 AM" at bounding box center [303, 468] width 187 height 26
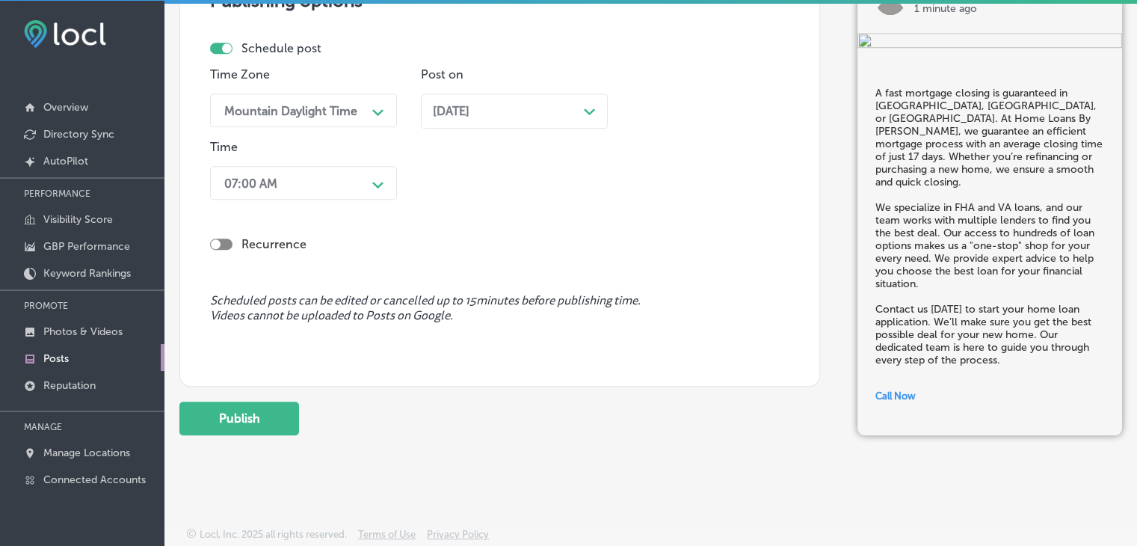
scroll to position [1302, 0]
click at [268, 428] on button "Publish" at bounding box center [239, 418] width 120 height 34
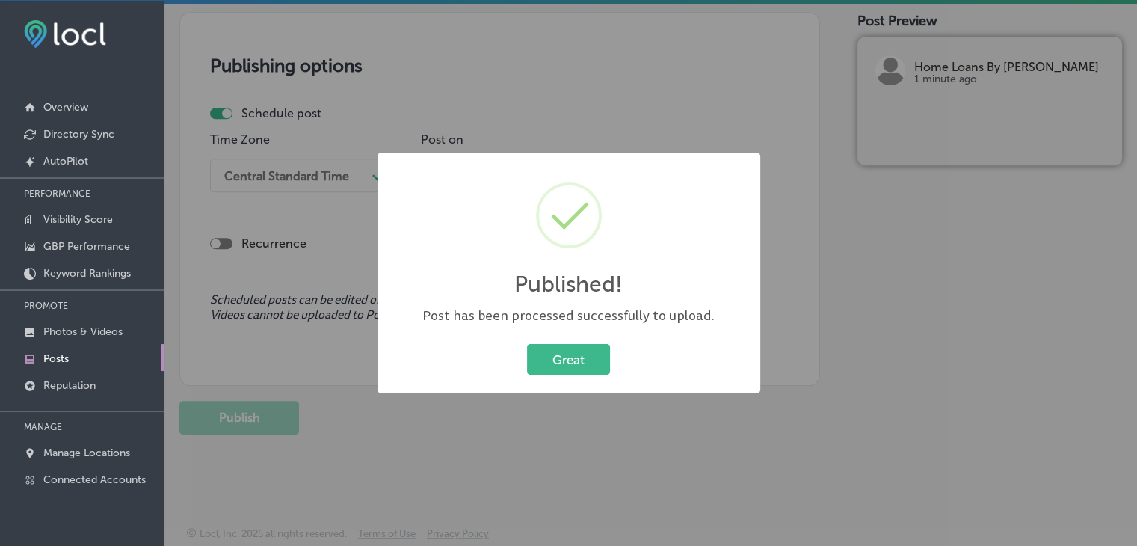
click at [778, 103] on div "Published! × Post has been processed successfully to upload. Great Cancel" at bounding box center [568, 273] width 1137 height 546
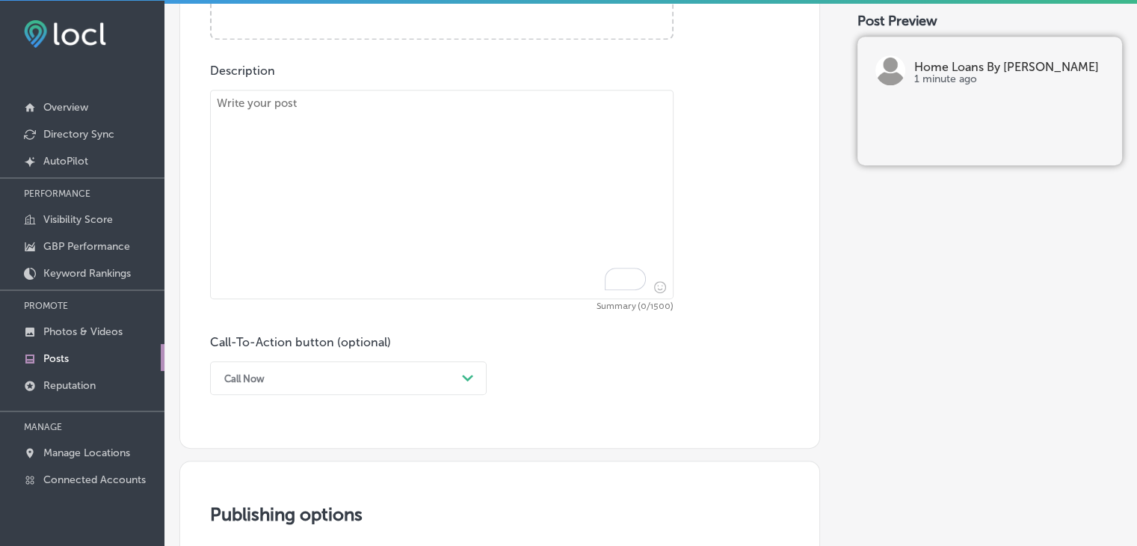
click at [577, 213] on textarea "To enrich screen reader interactions, please activate Accessibility in Grammarl…" at bounding box center [442, 194] width 464 height 209
paste textarea "Are you searching for the best mortgage rates in Lubbock, Midland, or Odessa? A…"
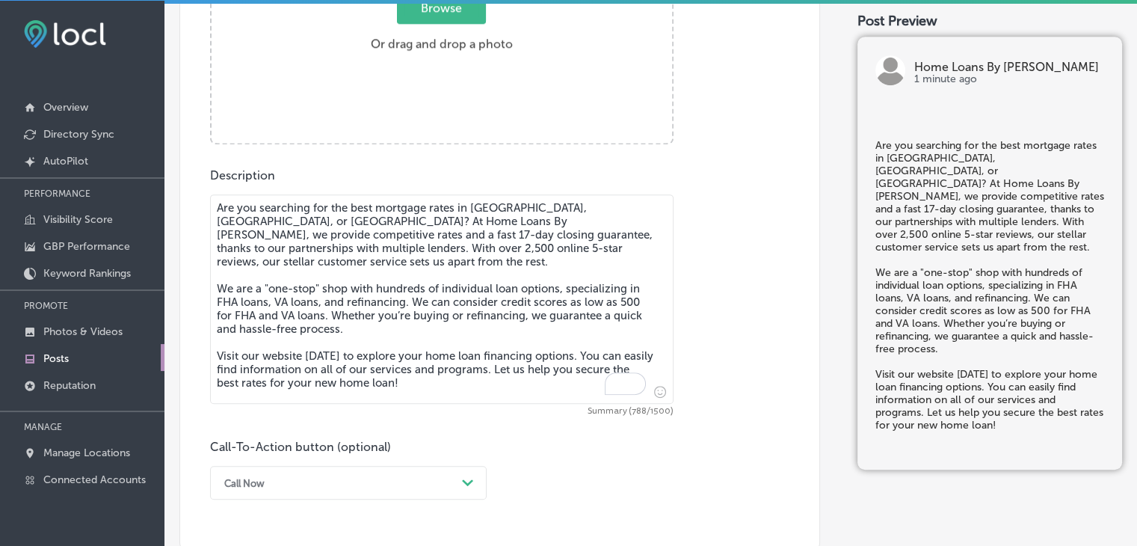
scroll to position [639, 0]
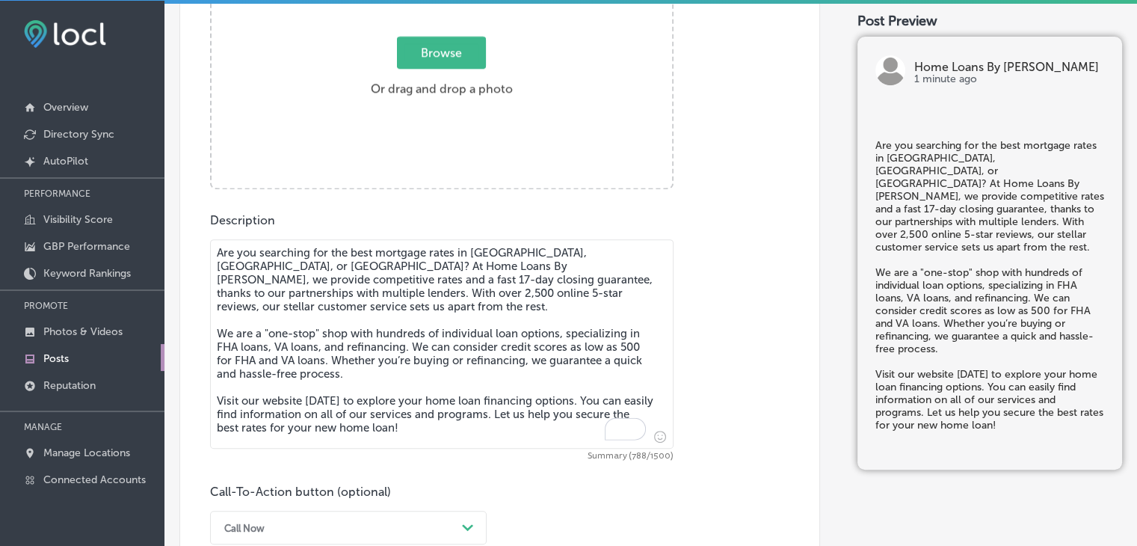
type textarea "Are you searching for the best mortgage rates in Lubbock, Midland, or Odessa? A…"
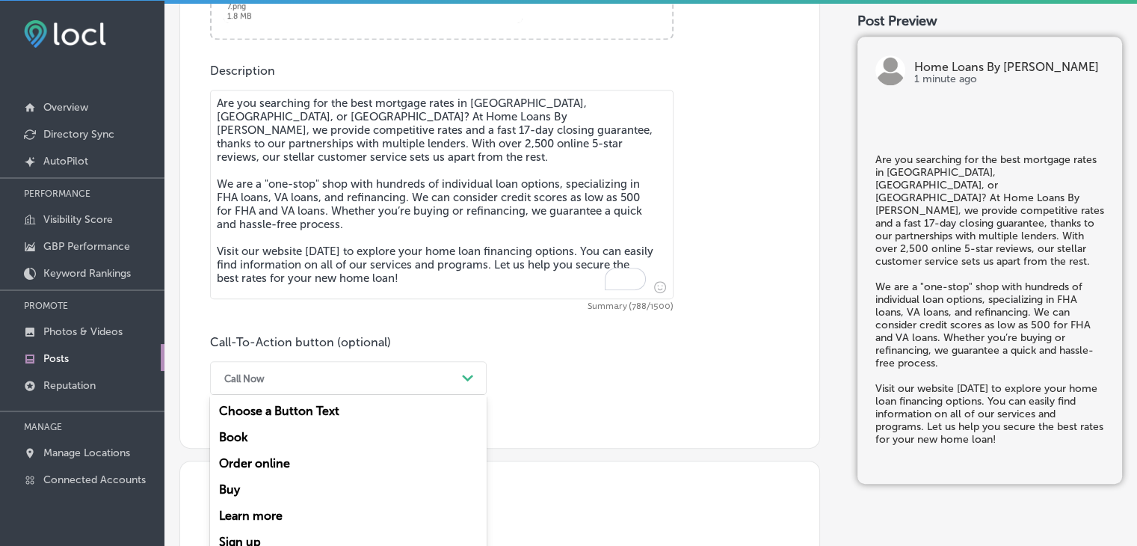
click at [347, 393] on div "option Call Now, selected. option Book focused, 2 of 7. 7 results available. Us…" at bounding box center [348, 378] width 277 height 34
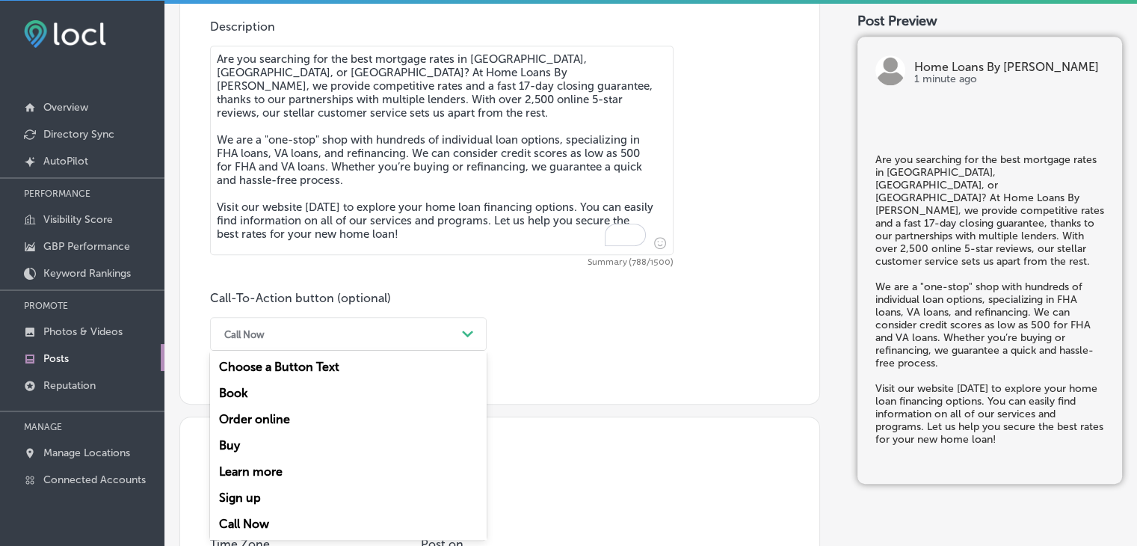
click at [321, 478] on div "Learn more" at bounding box center [348, 471] width 277 height 26
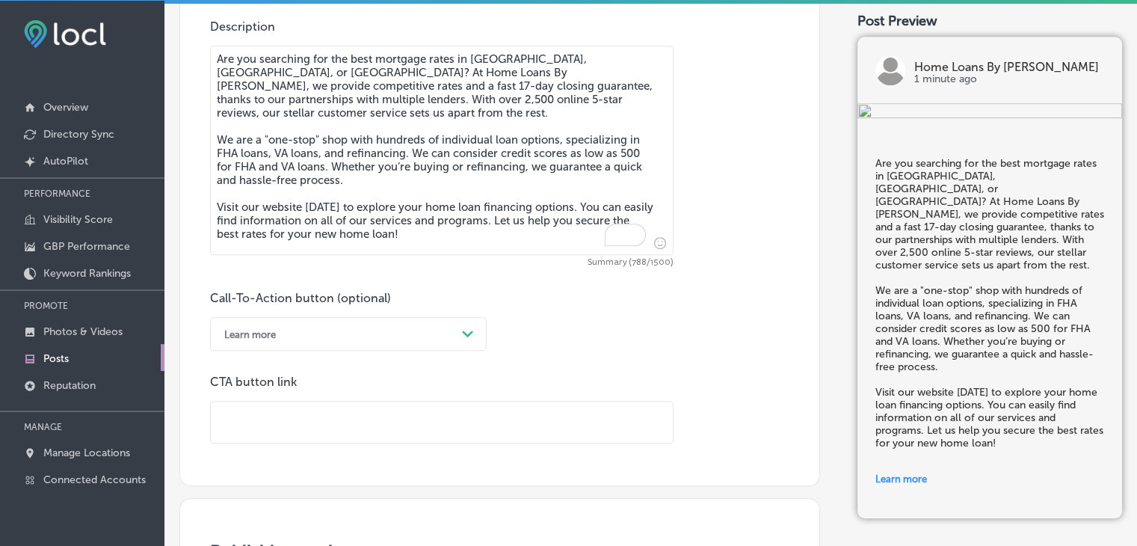
click at [432, 428] on input "text" at bounding box center [442, 422] width 462 height 41
paste input "https://future.loans/cherie-ford/"
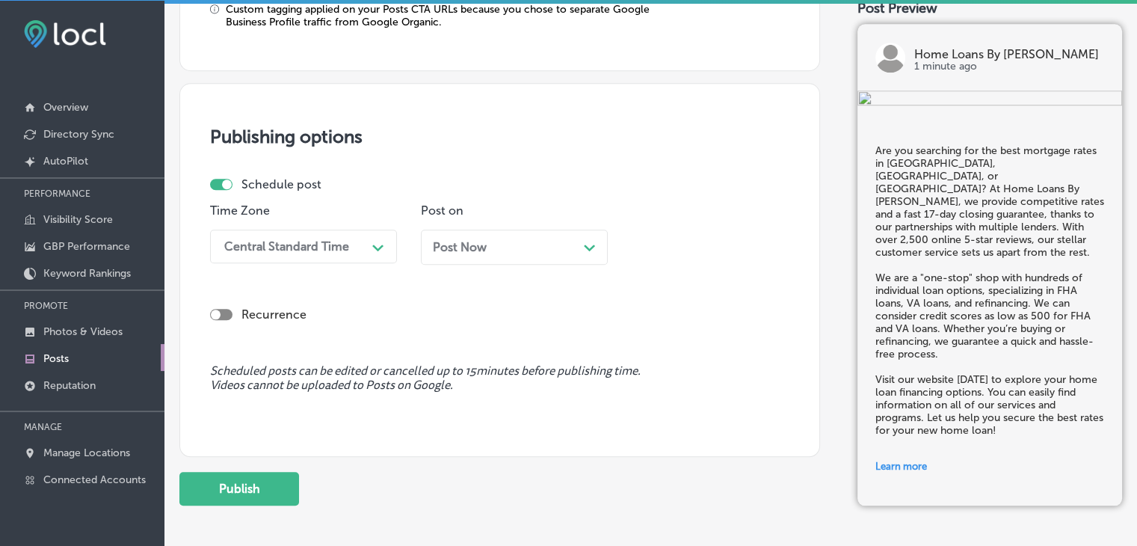
scroll to position [1318, 0]
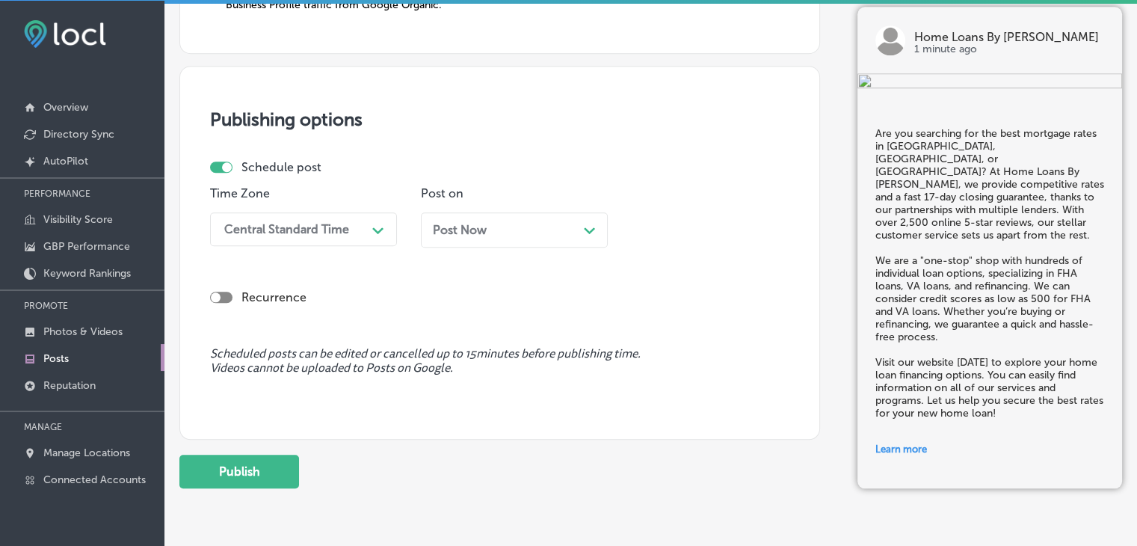
type input "https://future.loans/cherie-ford/"
click at [265, 259] on div "Recurrence" at bounding box center [499, 285] width 579 height 53
click at [284, 229] on div "Central Standard Time" at bounding box center [286, 229] width 125 height 14
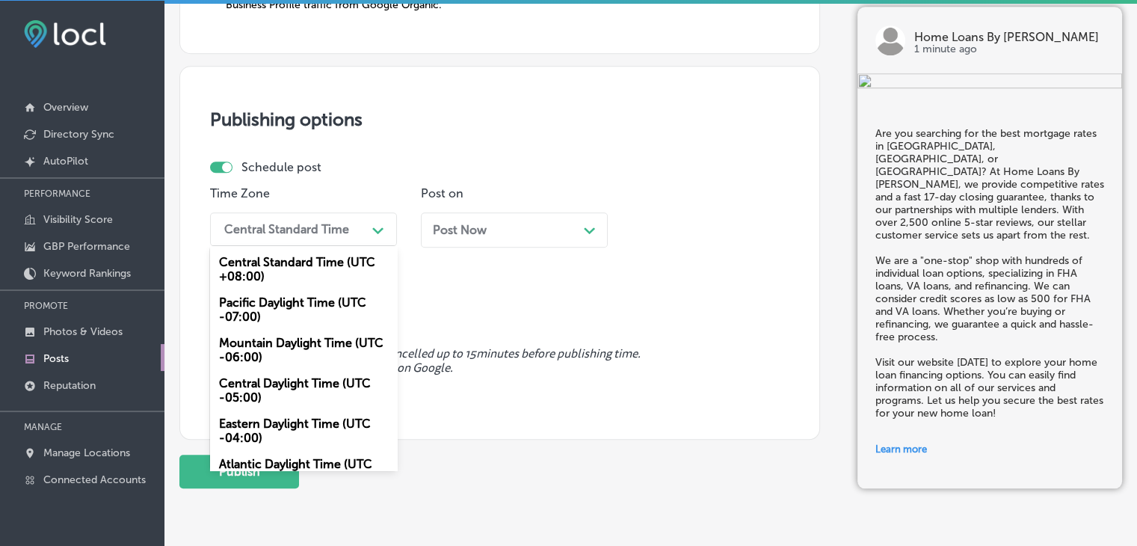
click at [290, 331] on div "Mountain Daylight Time (UTC -06:00)" at bounding box center [303, 350] width 187 height 40
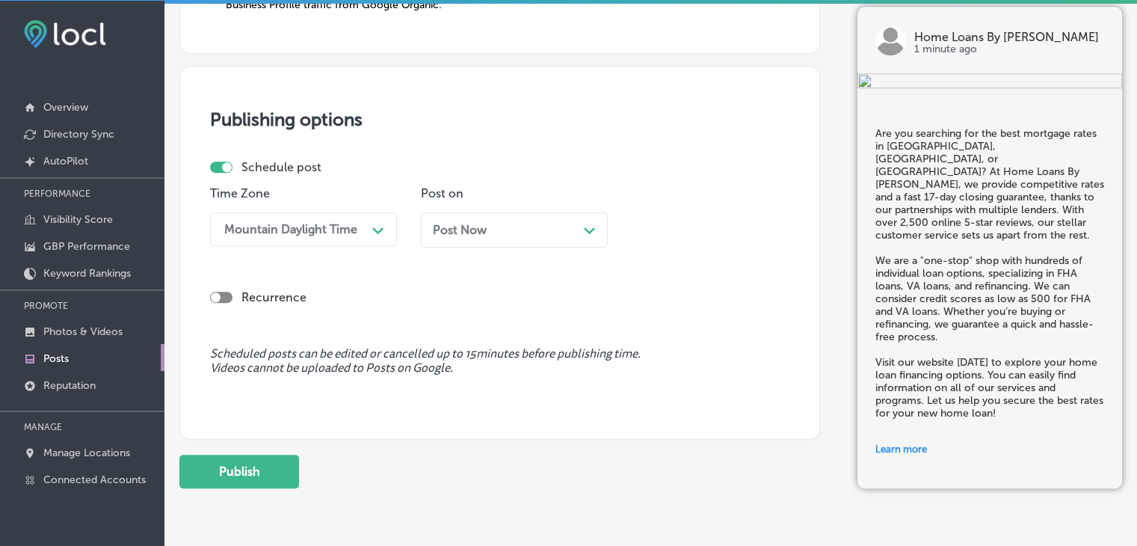
click at [431, 220] on div "Post Now Path Created with Sketch." at bounding box center [514, 229] width 187 height 35
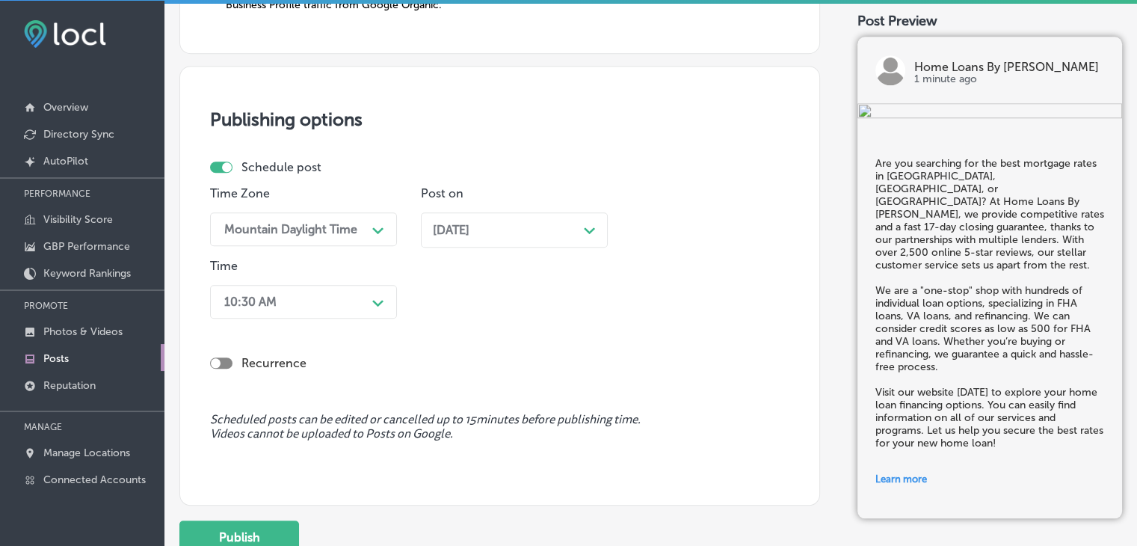
click at [345, 306] on div "10:30 AM" at bounding box center [292, 302] width 150 height 26
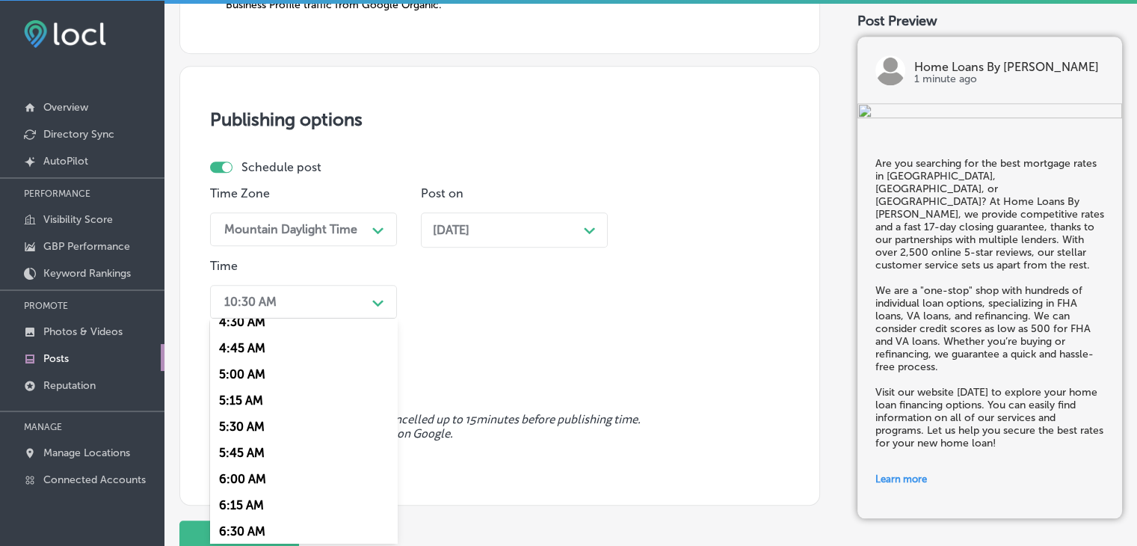
scroll to position [598, 0]
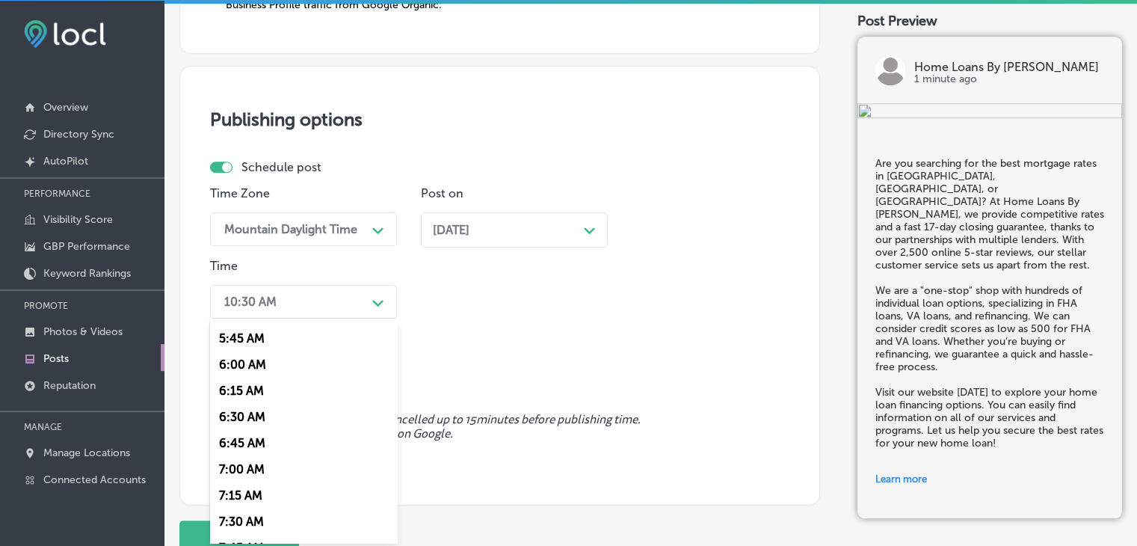
click at [271, 464] on div "7:00 AM" at bounding box center [303, 469] width 187 height 26
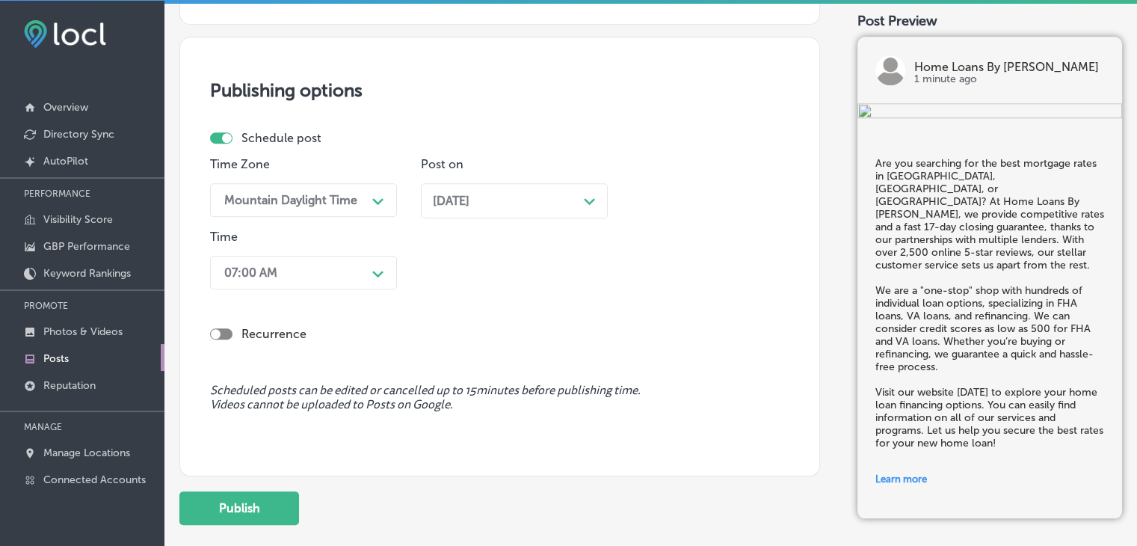
scroll to position [1436, 0]
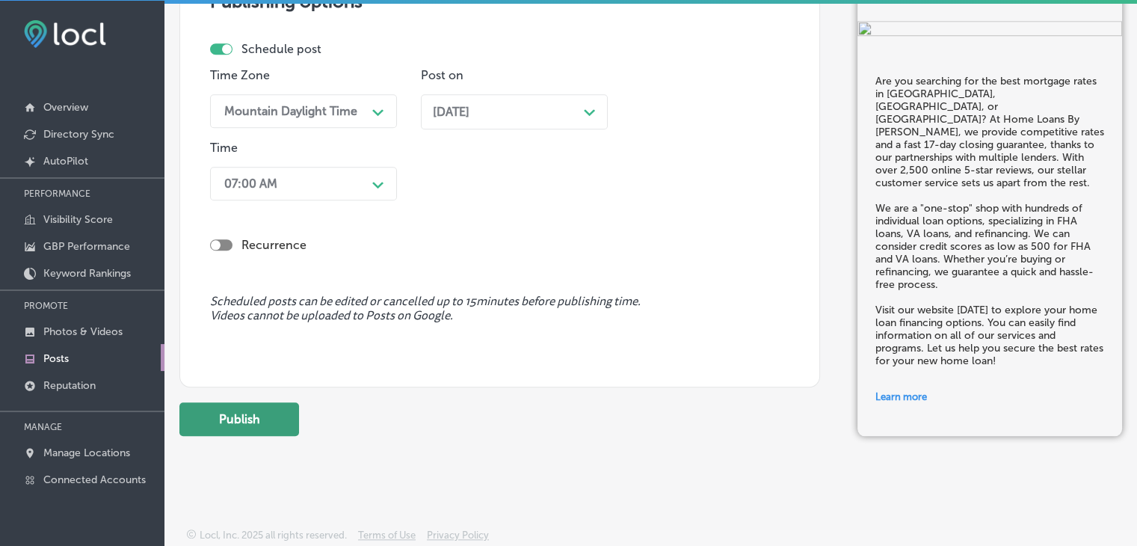
click at [269, 424] on button "Publish" at bounding box center [239, 419] width 120 height 34
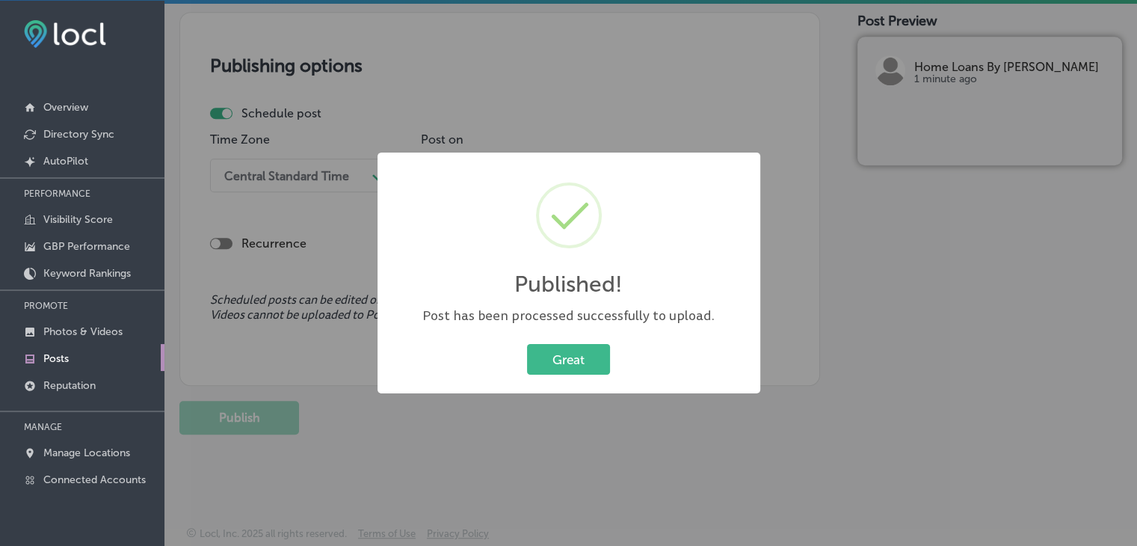
click at [634, 130] on div "Published! × Post has been processed successfully to upload. Great Cancel" at bounding box center [568, 273] width 1137 height 546
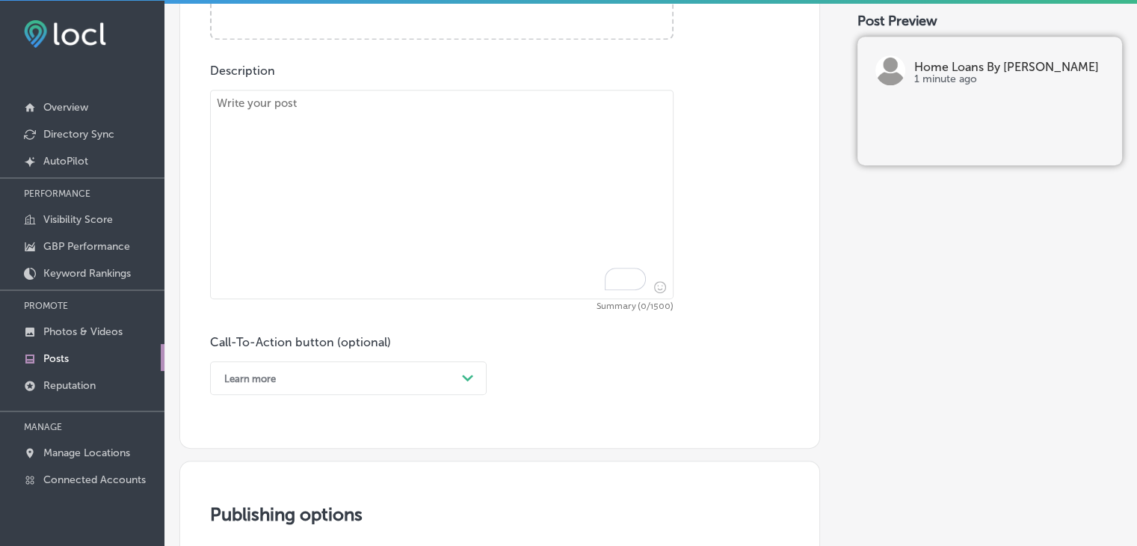
click at [588, 164] on textarea "To enrich screen reader interactions, please activate Accessibility in Grammarl…" at bounding box center [442, 194] width 464 height 209
paste textarea "You can get fast approvals and competitive rates with a trusted mortgage broker…"
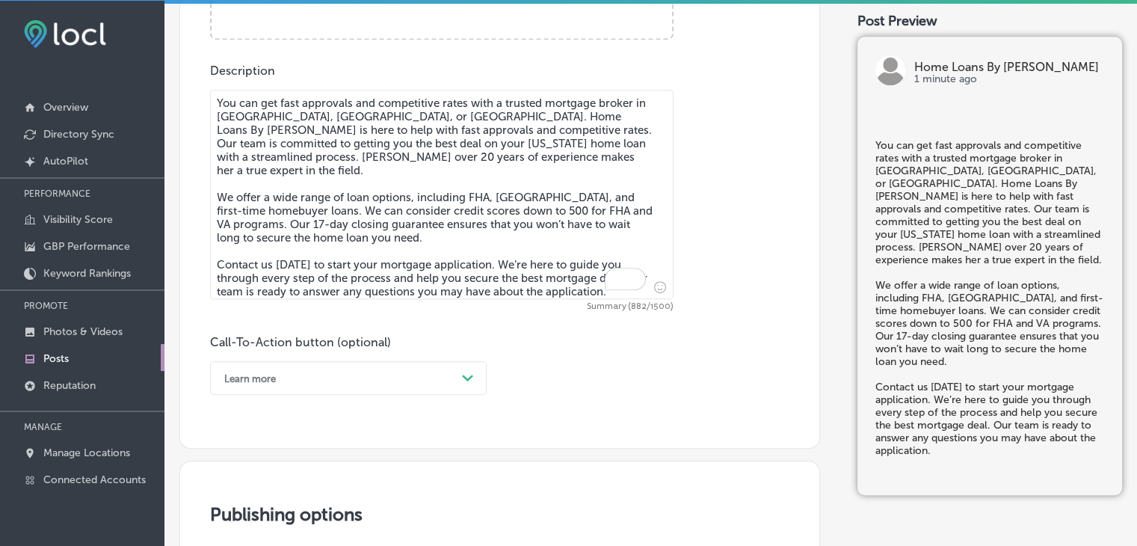
scroll to position [564, 0]
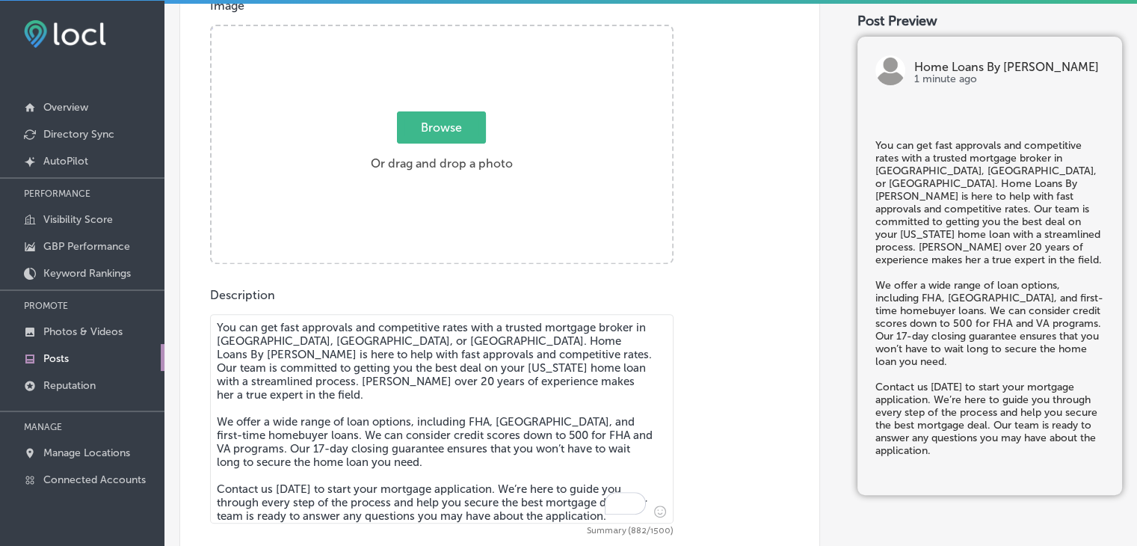
type textarea "You can get fast approvals and competitive rates with a trusted mortgage broker…"
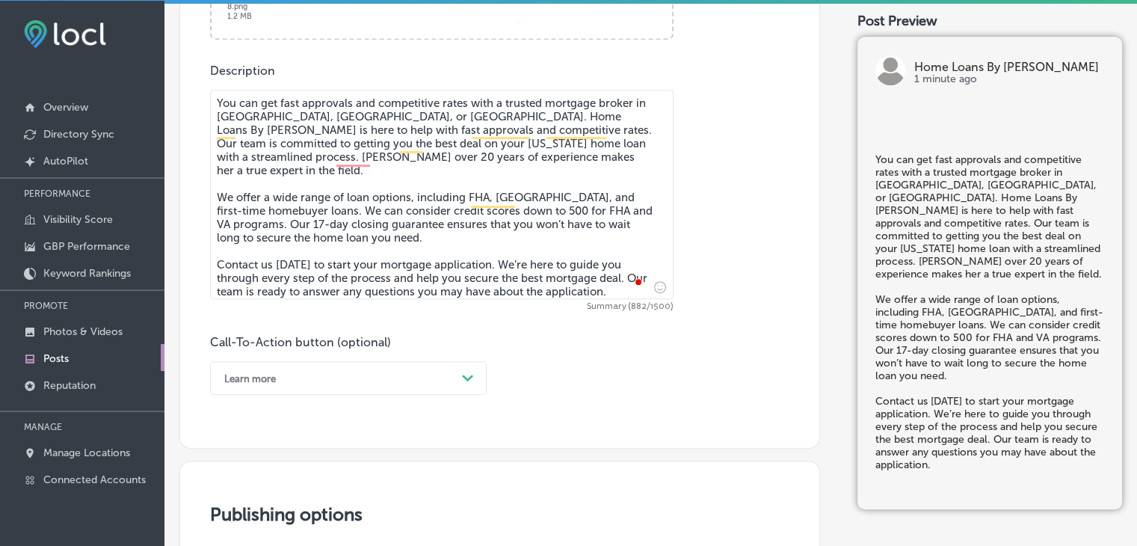
click at [351, 351] on div "Call-To-Action button (optional) Learn more Path Created with Sketch." at bounding box center [348, 365] width 277 height 60
click at [341, 366] on div "Learn more Path Created with Sketch." at bounding box center [348, 378] width 277 height 34
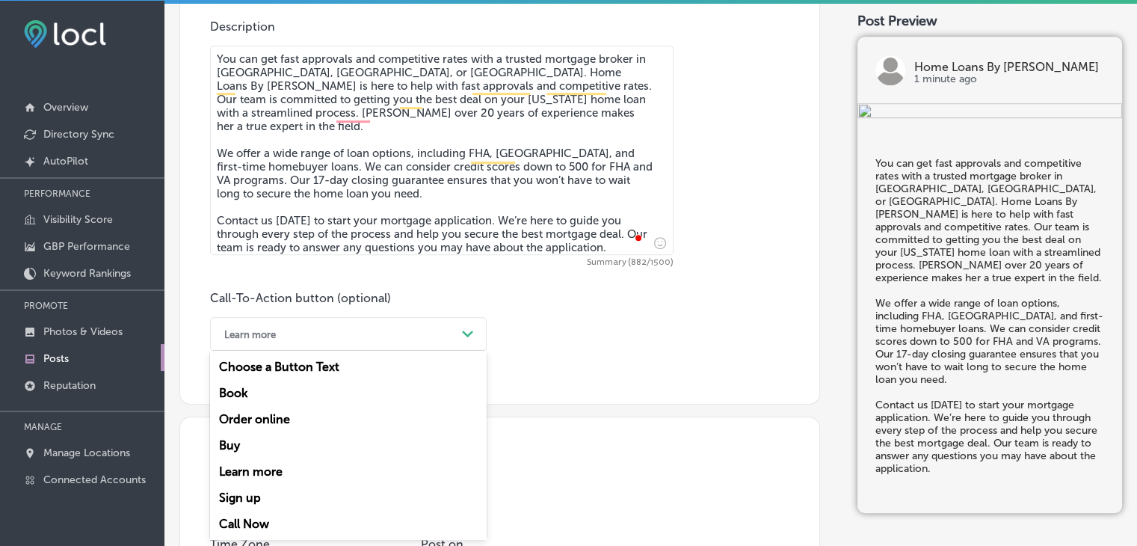
click at [253, 511] on div "Call Now" at bounding box center [348, 524] width 277 height 26
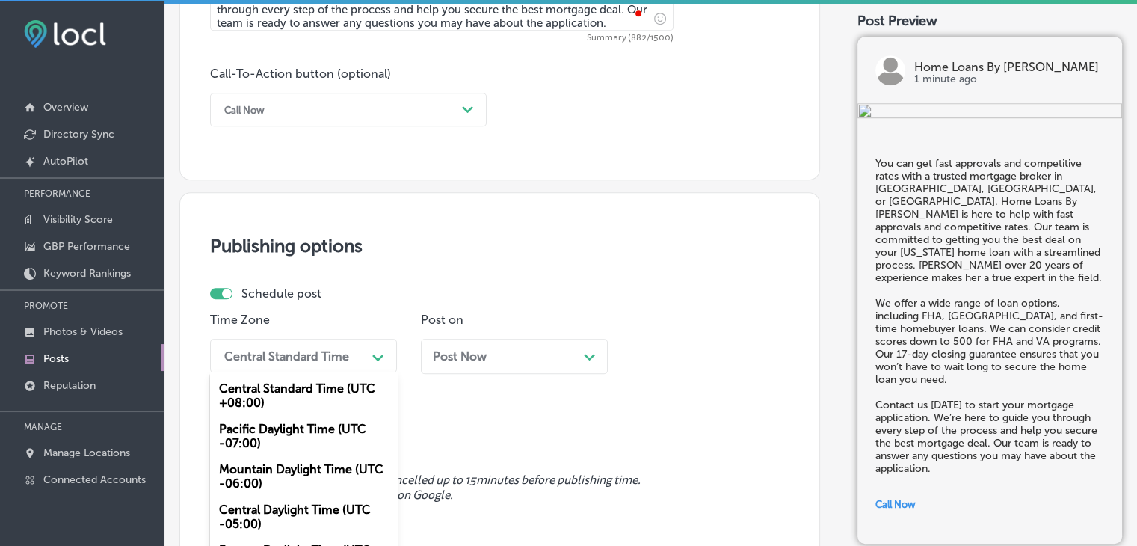
click at [313, 369] on div "option Mountain Daylight Time (UTC -06:00), selected. option Pacific Daylight T…" at bounding box center [303, 356] width 187 height 34
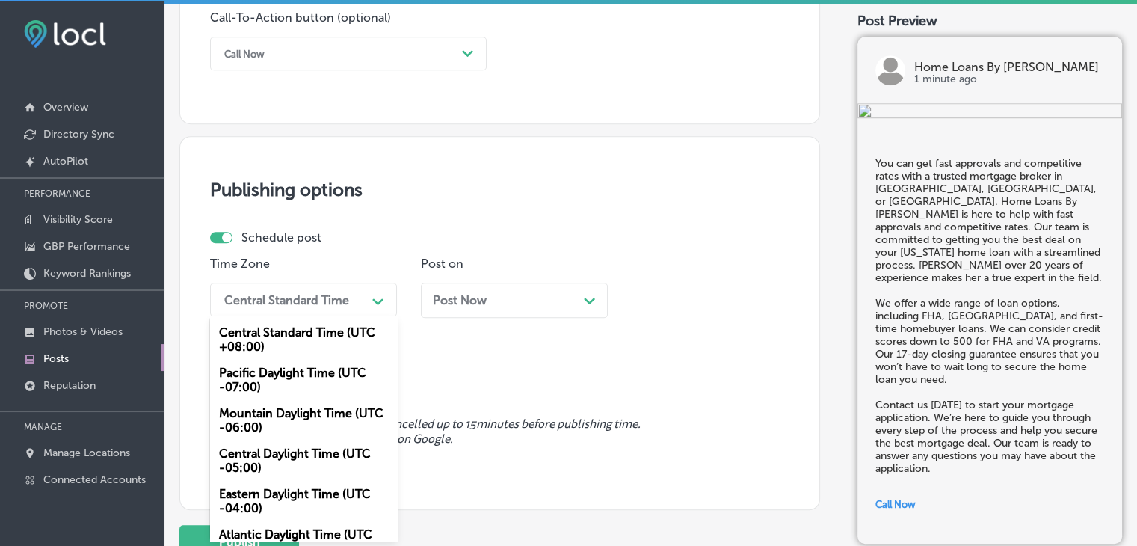
click at [291, 416] on div "Mountain Daylight Time (UTC -06:00)" at bounding box center [303, 420] width 187 height 40
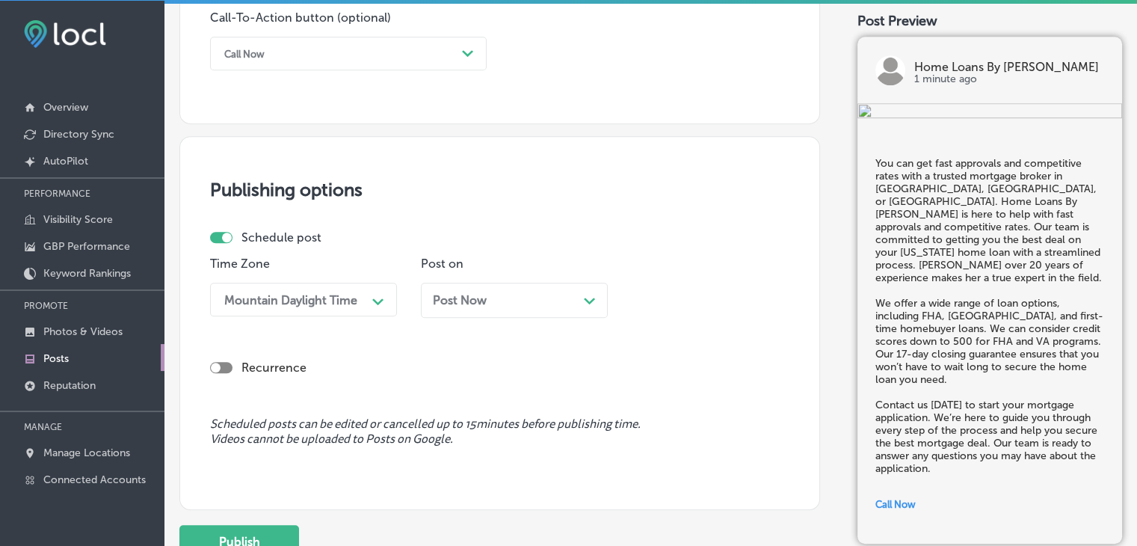
click at [467, 289] on div "Post Now Path Created with Sketch." at bounding box center [514, 300] width 187 height 35
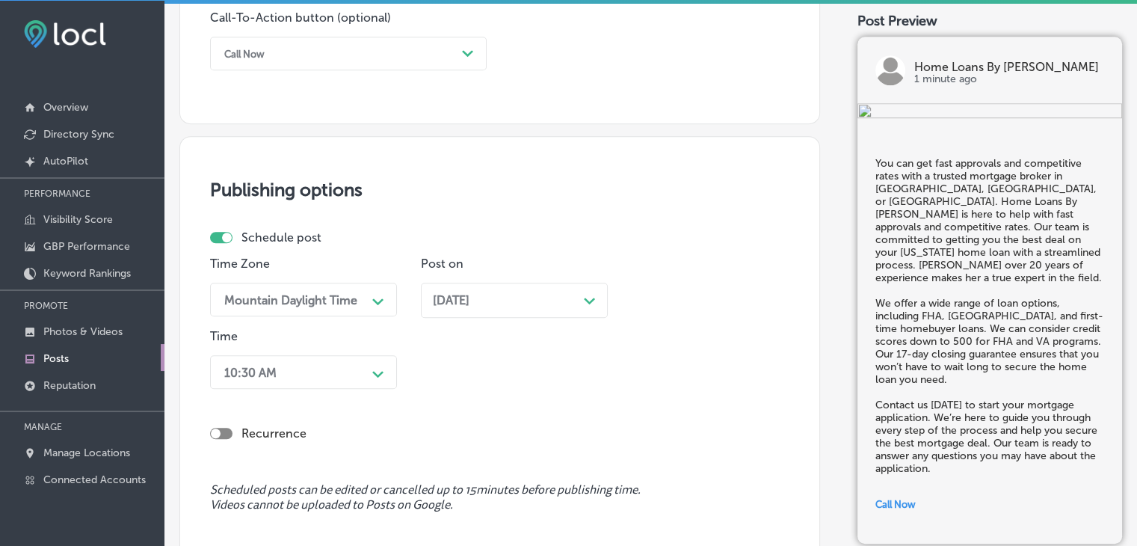
click at [296, 375] on div "10:30 AM Path Created with Sketch." at bounding box center [303, 372] width 187 height 34
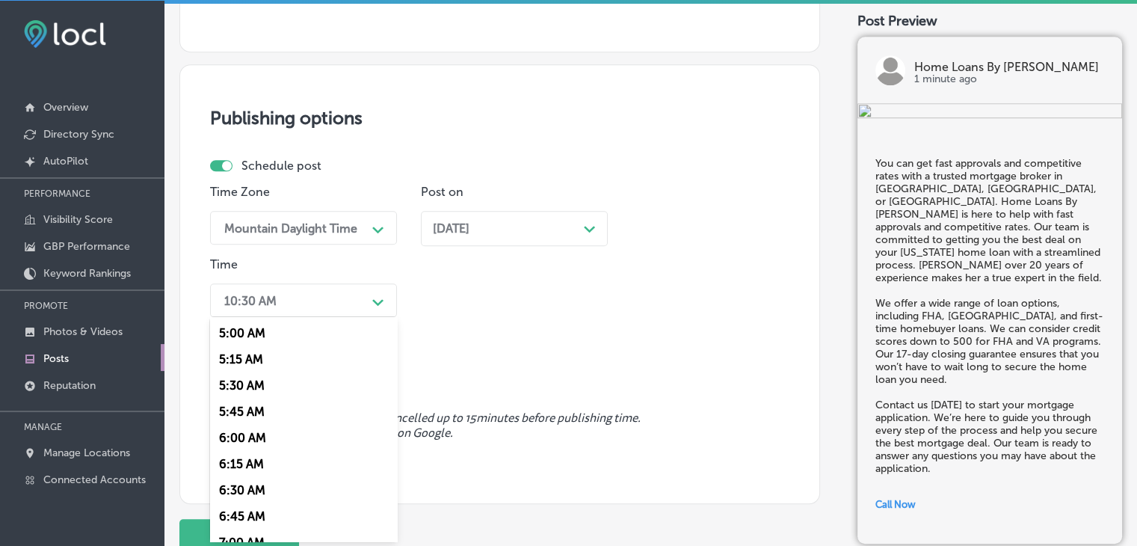
scroll to position [598, 0]
click at [260, 464] on div "7:00 AM" at bounding box center [303, 468] width 187 height 26
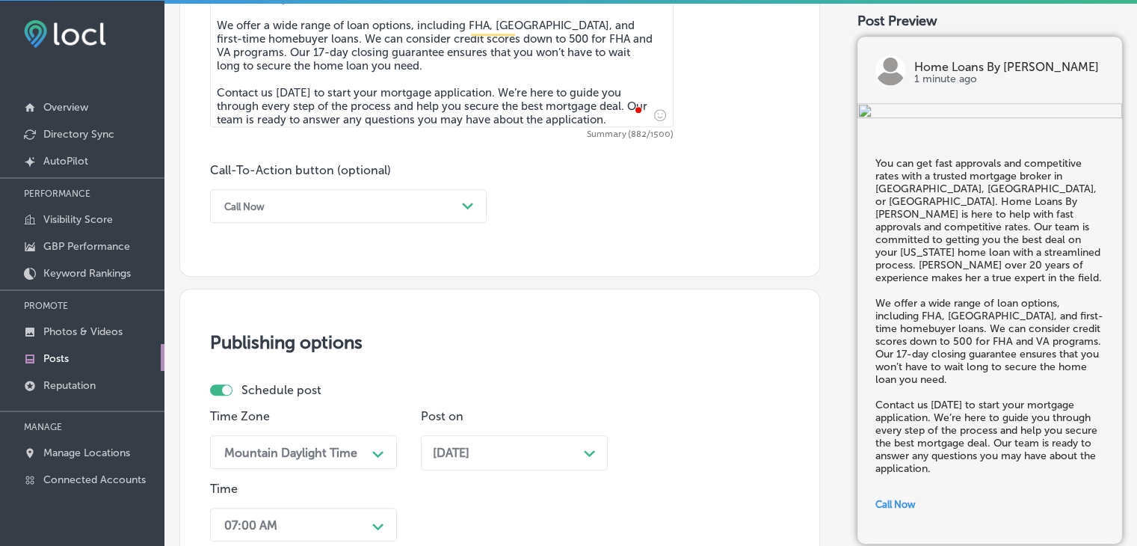
scroll to position [1302, 0]
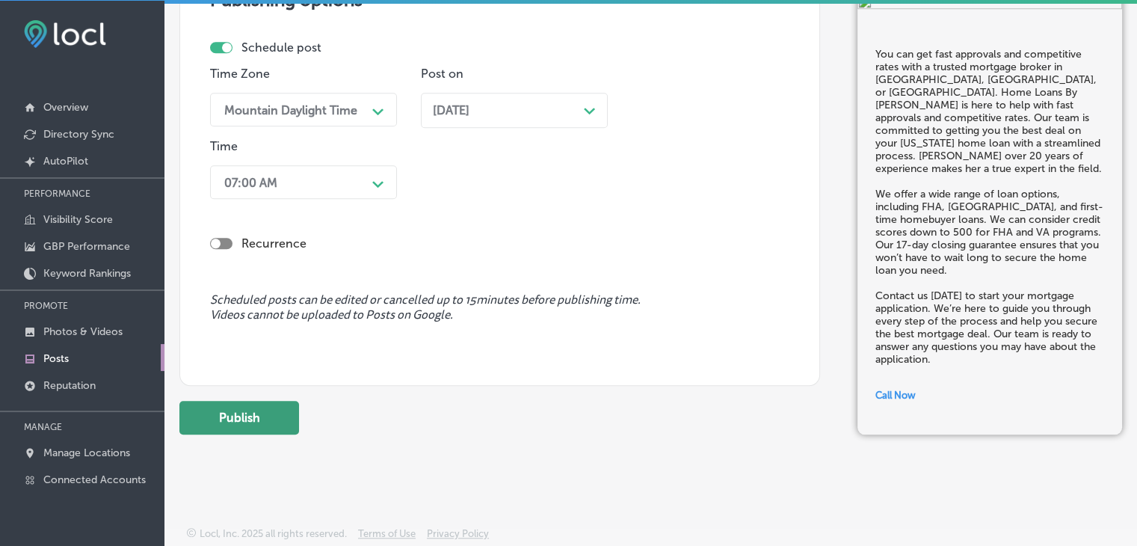
click at [260, 416] on button "Publish" at bounding box center [239, 418] width 120 height 34
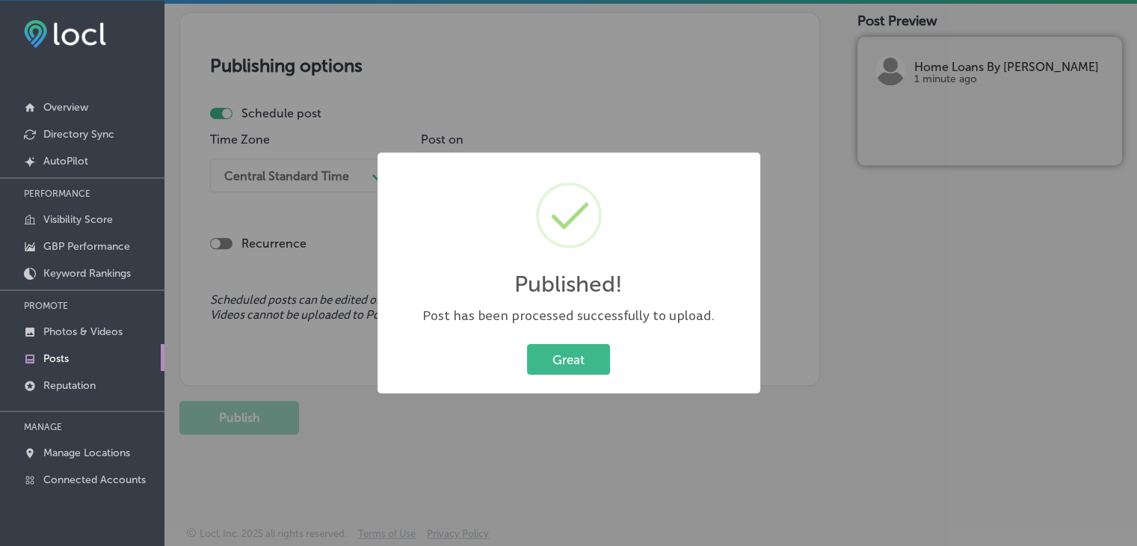
click at [721, 67] on div "Published! × Post has been processed successfully to upload. Great Cancel" at bounding box center [568, 273] width 1137 height 546
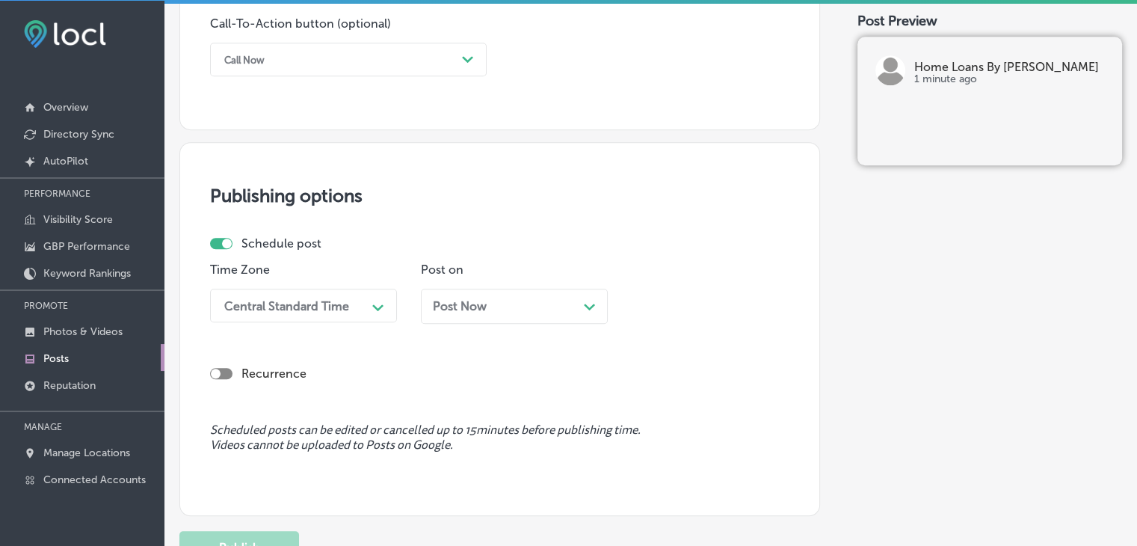
scroll to position [938, 0]
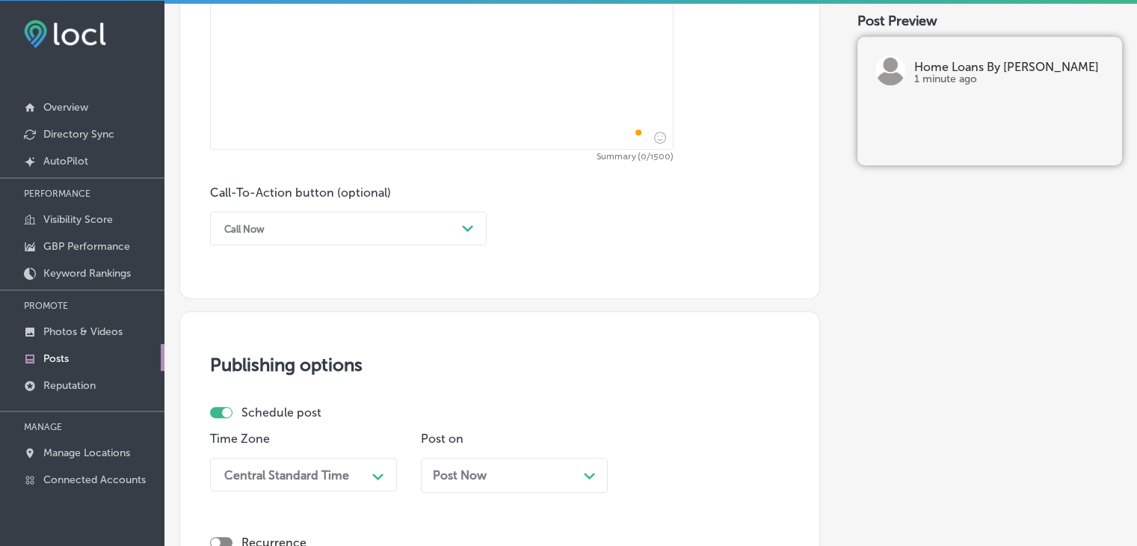
drag, startPoint x: 574, startPoint y: 189, endPoint x: 562, endPoint y: 135, distance: 56.0
click at [572, 191] on div "Call-To-Action button (optional) Call Now Path Created with Sketch." at bounding box center [499, 215] width 579 height 60
click at [558, 76] on textarea "To enrich screen reader interactions, please activate Accessibility in Grammarl…" at bounding box center [442, 44] width 464 height 209
paste textarea "Do you need a VA loan in Corpus Christi, Brownsville, or Harlingen? Home Loans …"
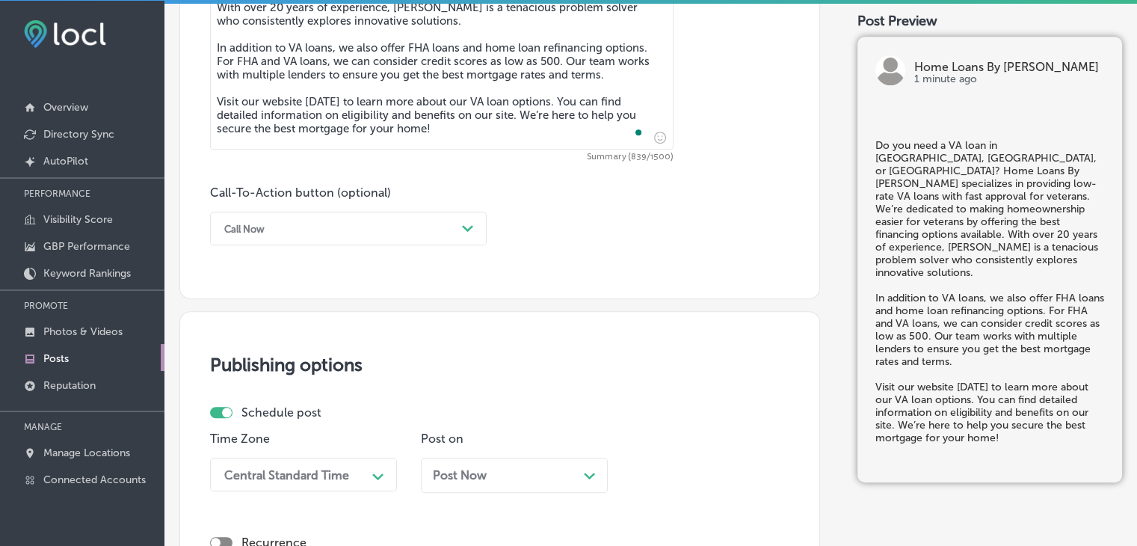
type textarea "Do you need a VA loan in Corpus Christi, Brownsville, or Harlingen? Home Loans …"
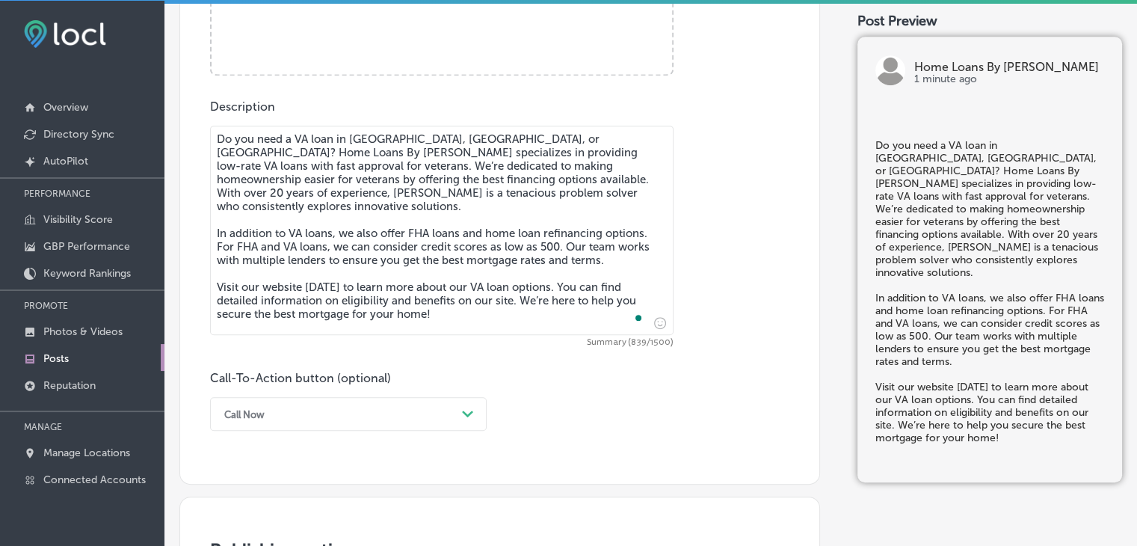
scroll to position [564, 0]
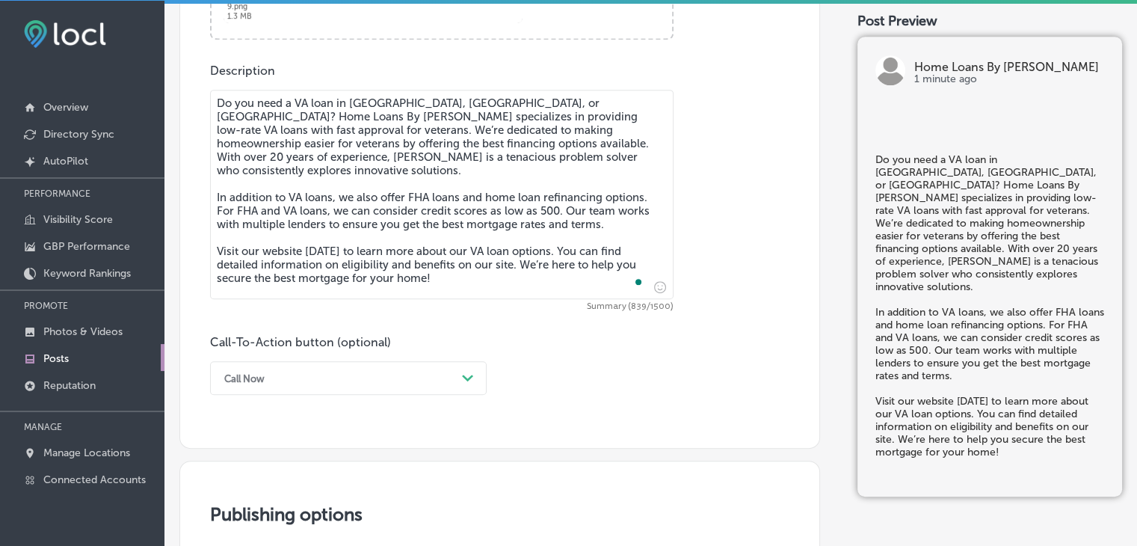
click at [307, 387] on div "Call Now Path Created with Sketch." at bounding box center [348, 378] width 277 height 34
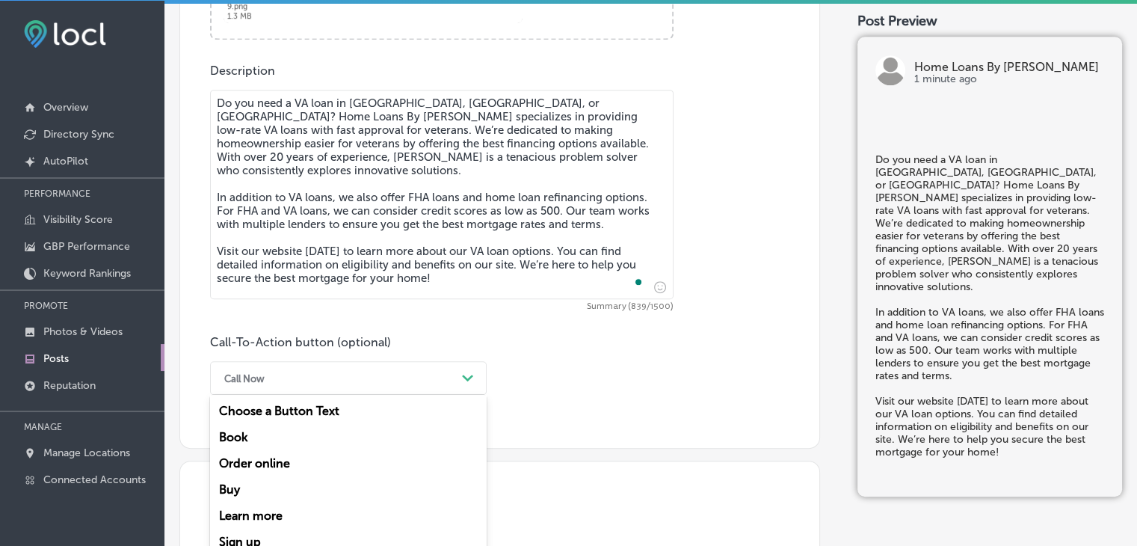
scroll to position [832, 0]
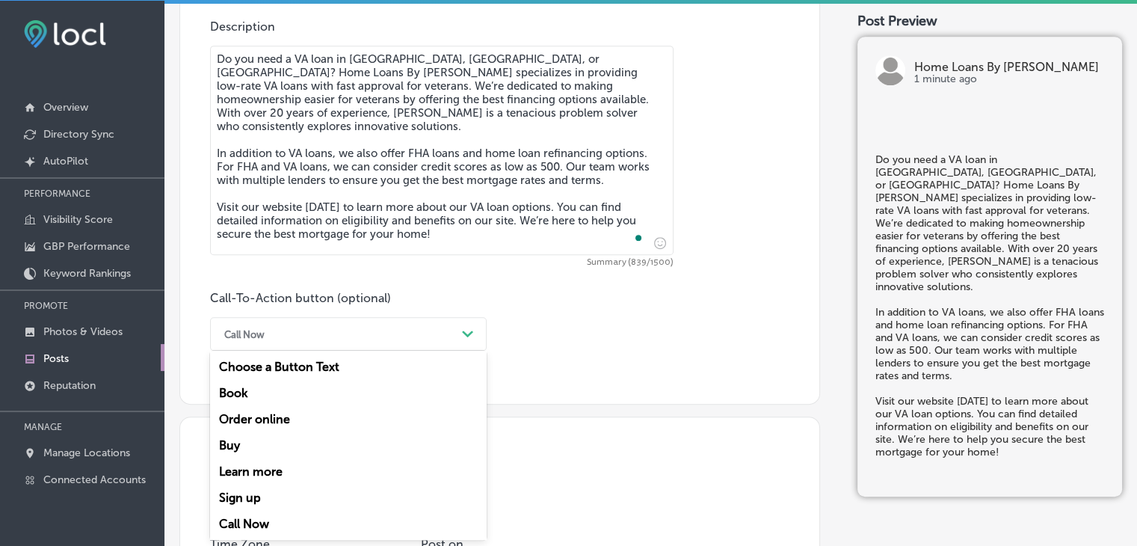
click at [301, 464] on div "Learn more" at bounding box center [348, 471] width 277 height 26
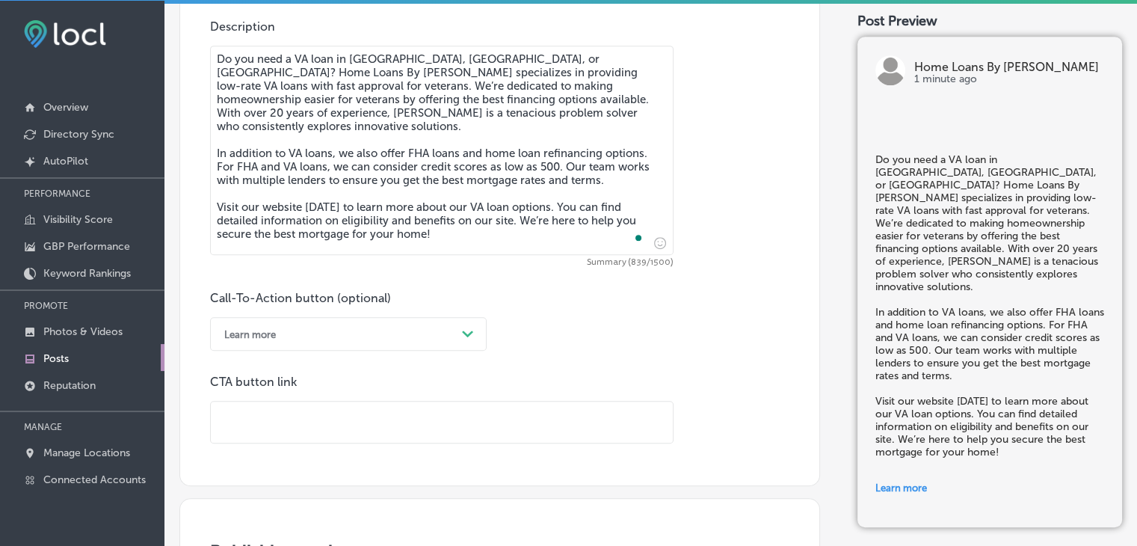
scroll to position [982, 0]
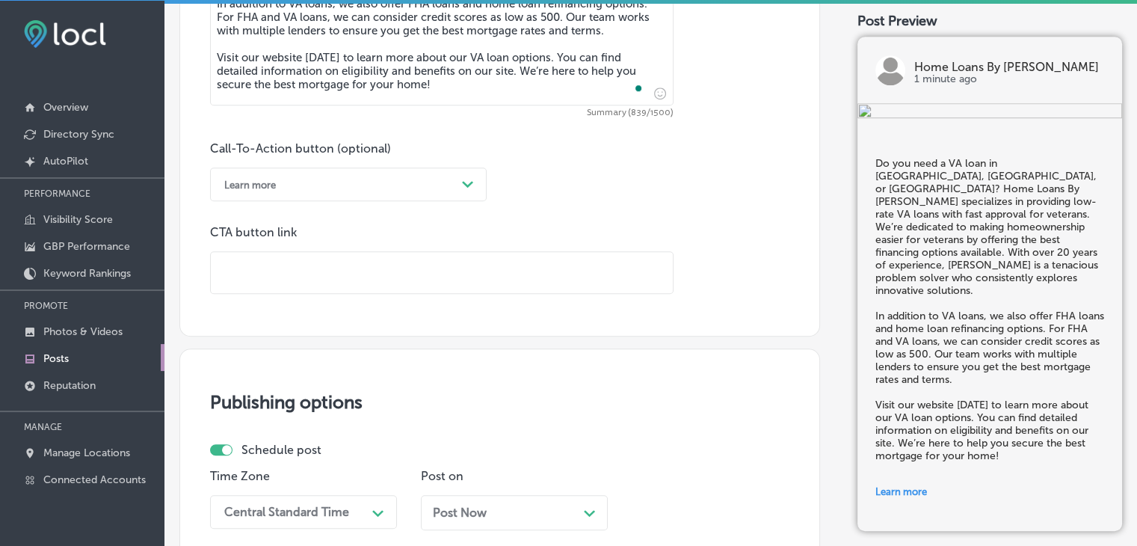
drag, startPoint x: 422, startPoint y: 280, endPoint x: 437, endPoint y: 267, distance: 20.1
click at [422, 280] on input "text" at bounding box center [442, 272] width 462 height 41
paste input "https://future.loans/cherie-ford/"
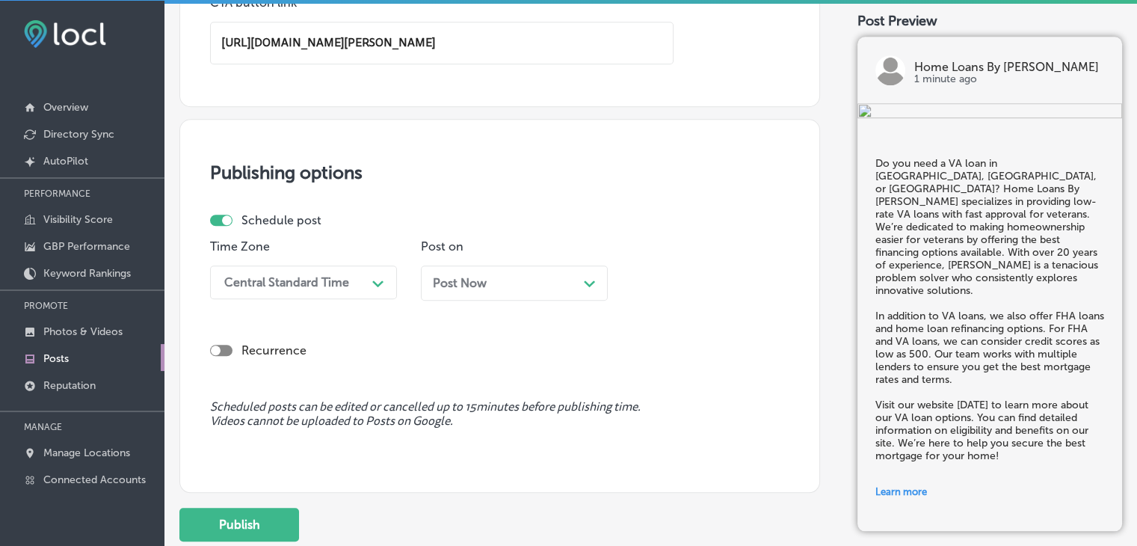
scroll to position [1371, 0]
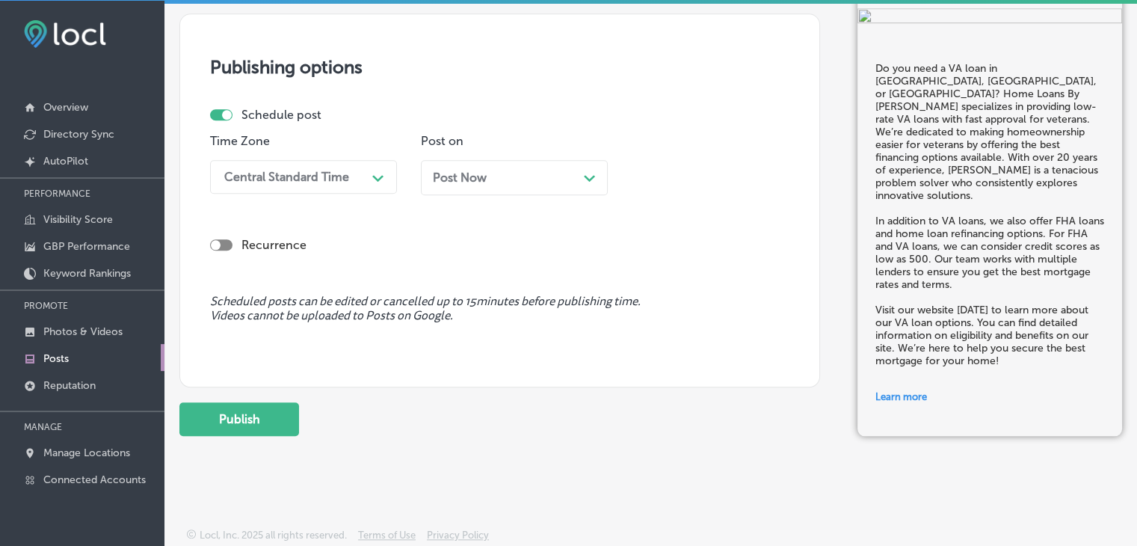
type input "https://future.loans/cherie-ford/"
click at [289, 191] on div "Central Standard Time Path Created with Sketch." at bounding box center [303, 177] width 187 height 34
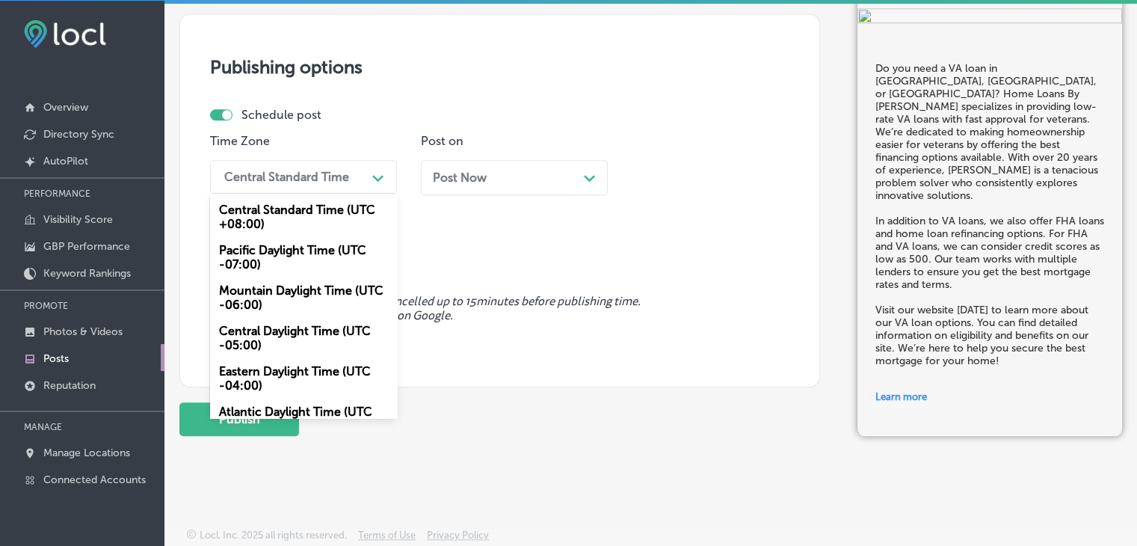
drag, startPoint x: 303, startPoint y: 303, endPoint x: 346, endPoint y: 241, distance: 75.7
click at [302, 303] on div "Mountain Daylight Time (UTC -06:00)" at bounding box center [303, 297] width 187 height 40
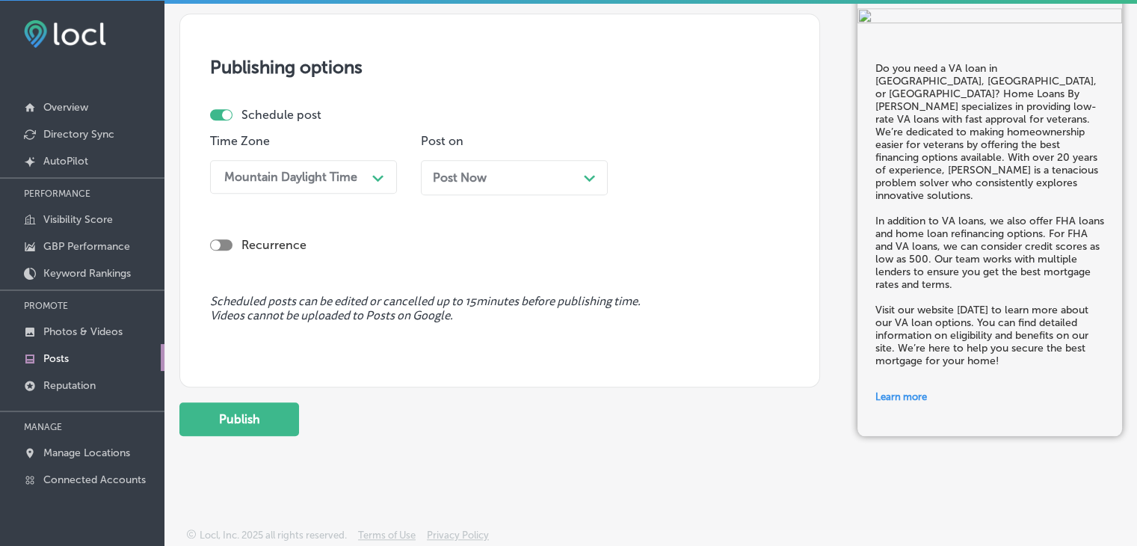
click at [438, 185] on div "Post Now Path Created with Sketch." at bounding box center [514, 177] width 187 height 35
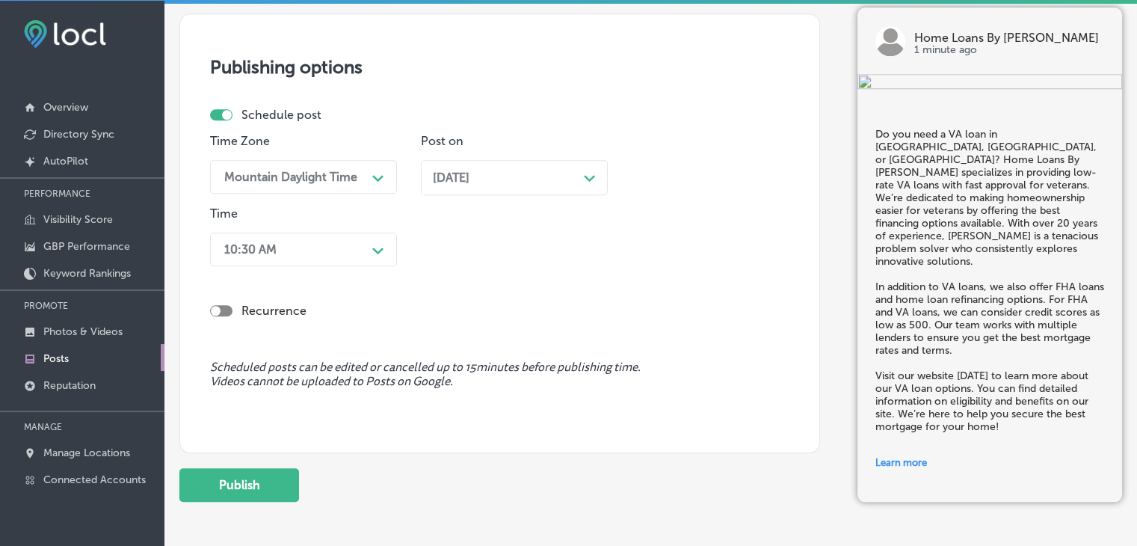
click at [379, 239] on div "Path Created with Sketch." at bounding box center [378, 249] width 24 height 24
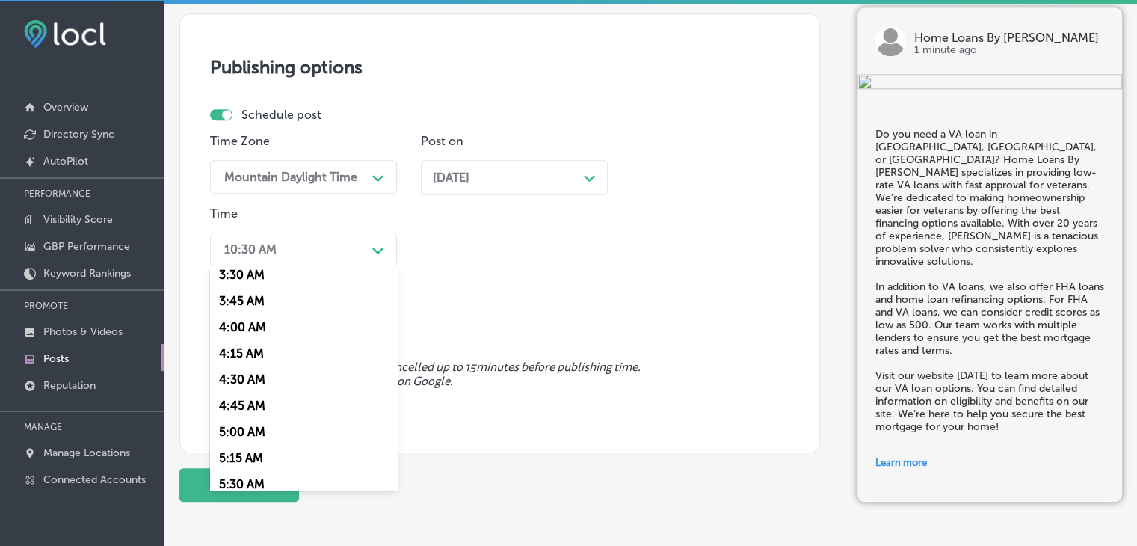
scroll to position [598, 0]
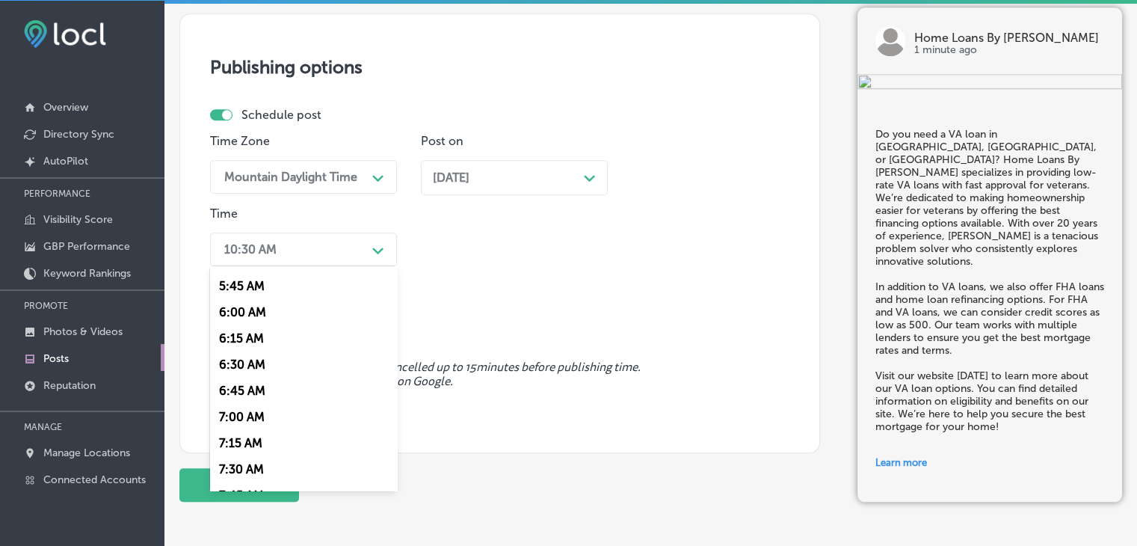
click at [221, 410] on div "7:00 AM" at bounding box center [303, 417] width 187 height 26
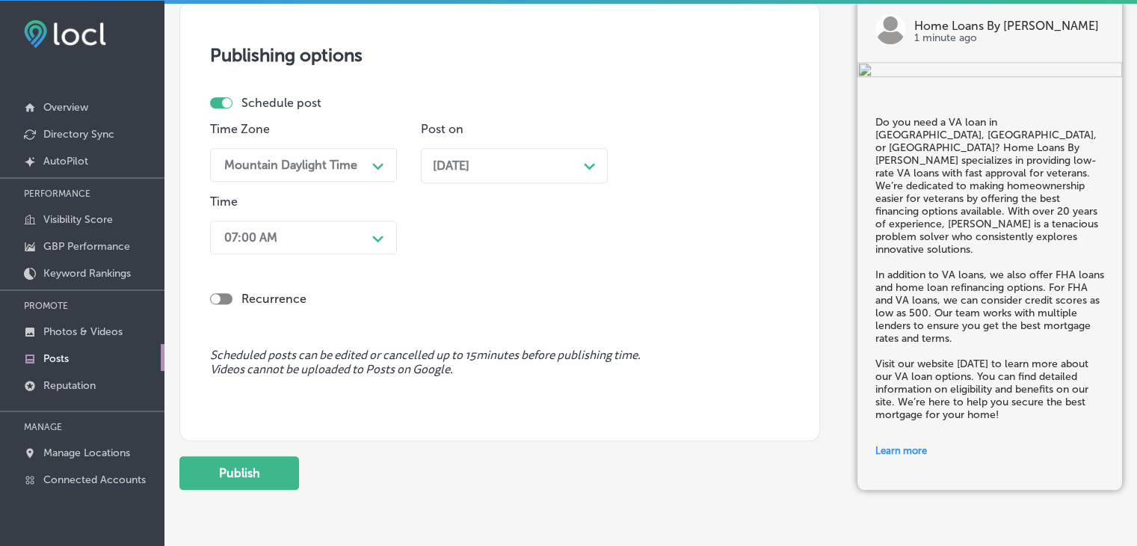
scroll to position [1436, 0]
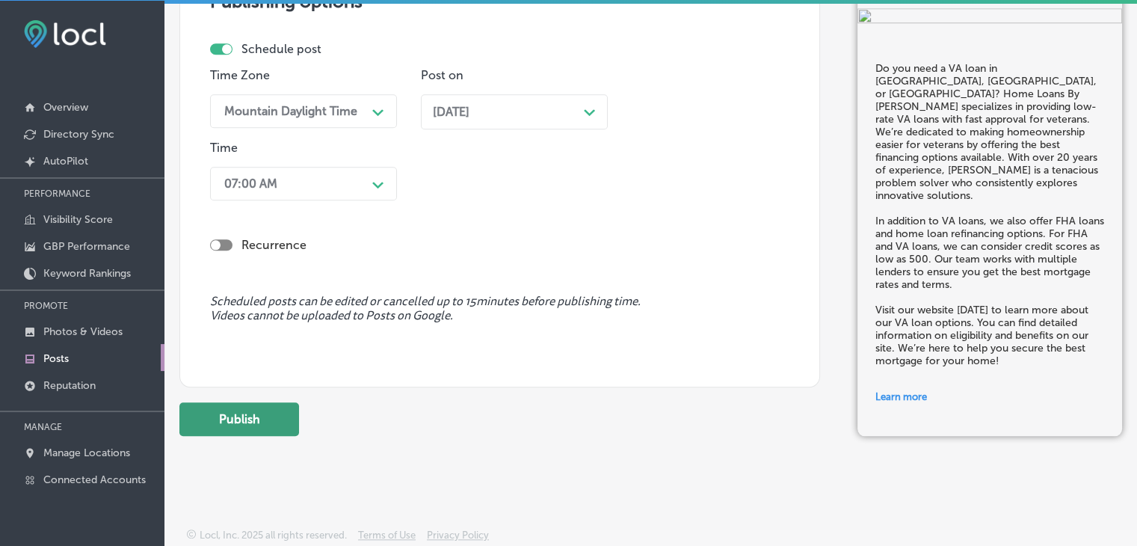
click at [283, 405] on button "Publish" at bounding box center [239, 419] width 120 height 34
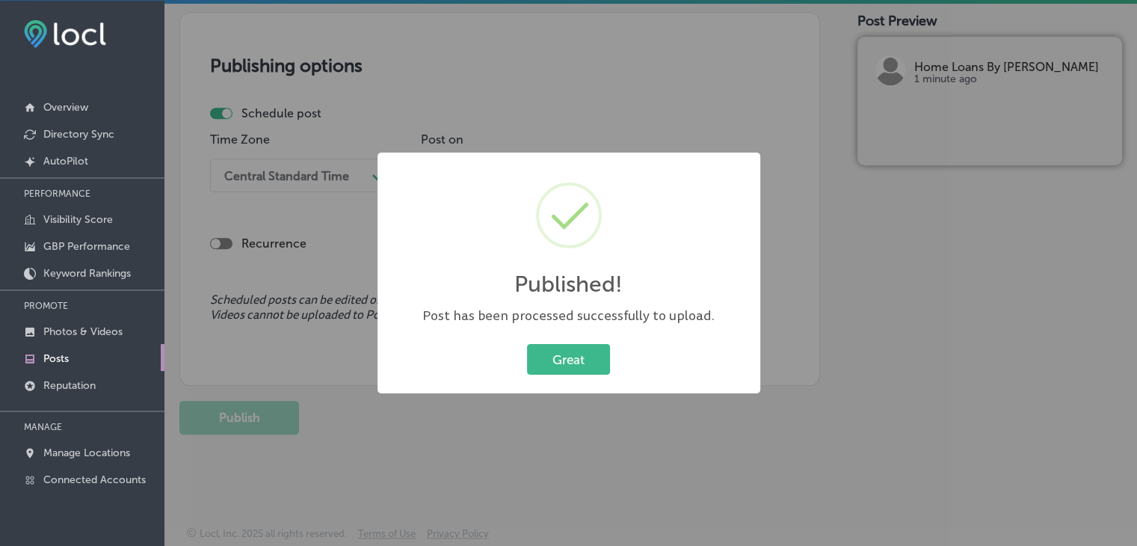
click at [680, 80] on div "Published! × Post has been processed successfully to upload. Great Cancel" at bounding box center [568, 273] width 1137 height 546
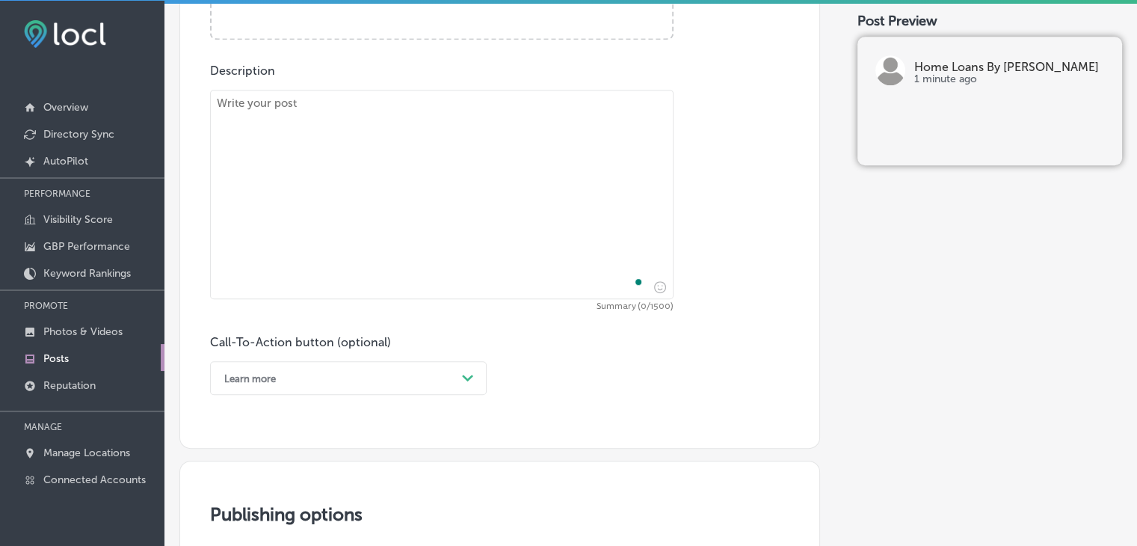
click at [583, 174] on textarea "To enrich screen reader interactions, please activate Accessibility in Grammarl…" at bounding box center [442, 194] width 464 height 209
paste textarea "Are you a first-time homebuyer in Frisco, McKinney, or Allen? Home Loans By Che…"
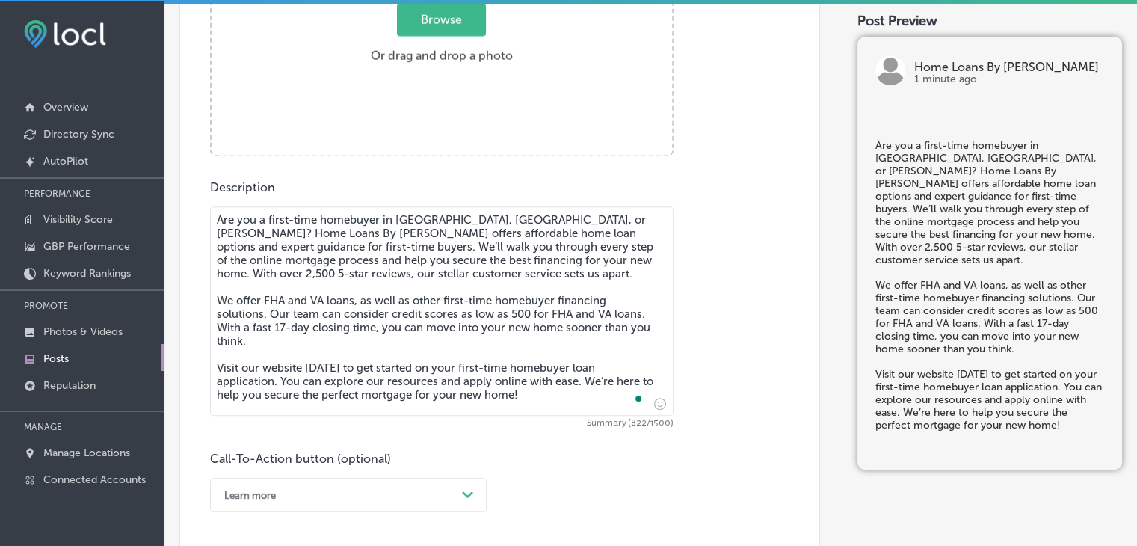
scroll to position [490, 0]
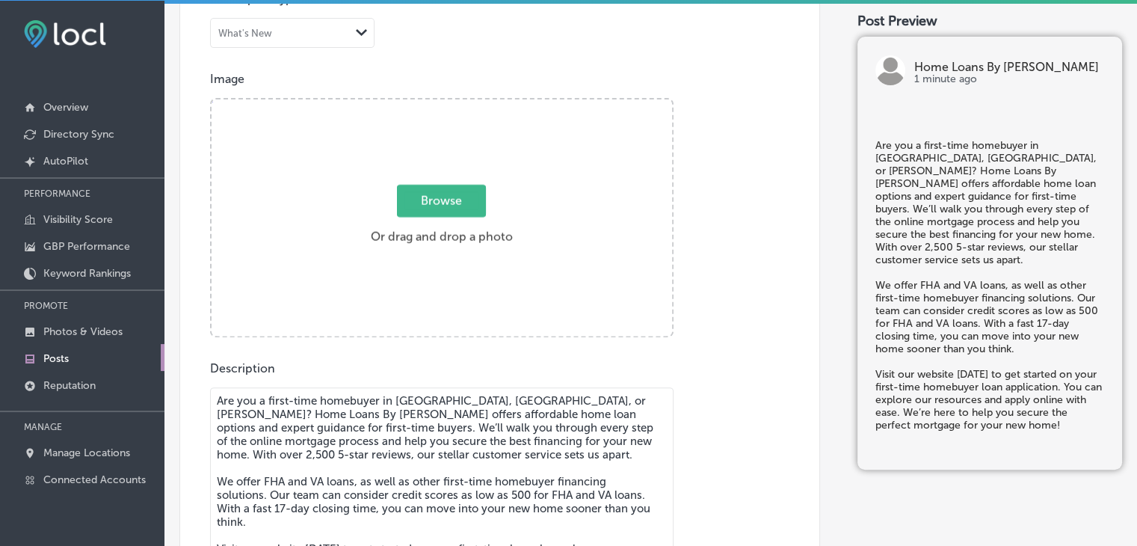
type textarea "Are you a first-time homebuyer in Frisco, McKinney, or Allen? Home Loans By Che…"
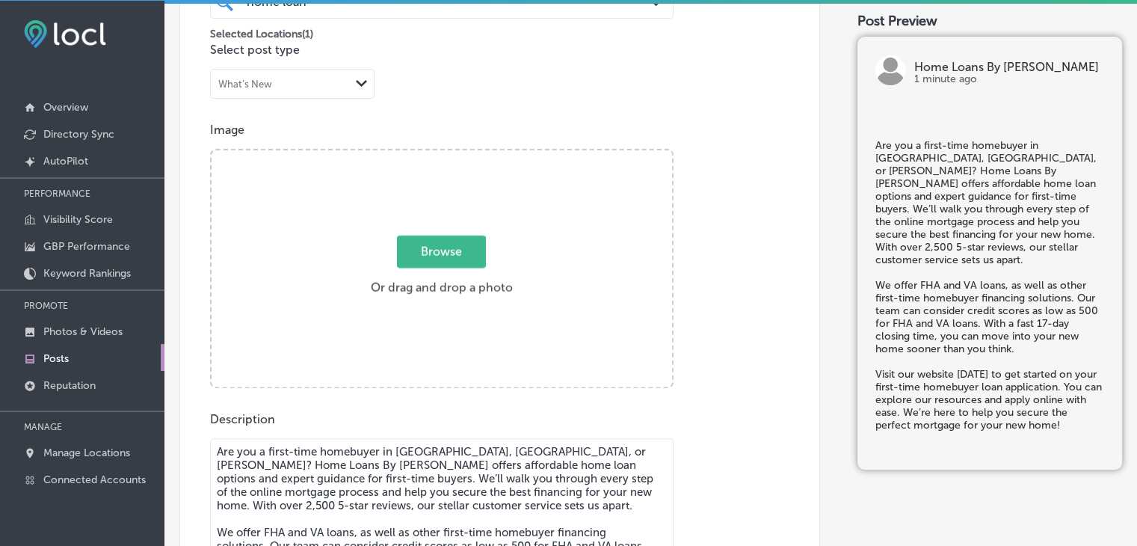
scroll to position [414, 0]
